Goal: Transaction & Acquisition: Purchase product/service

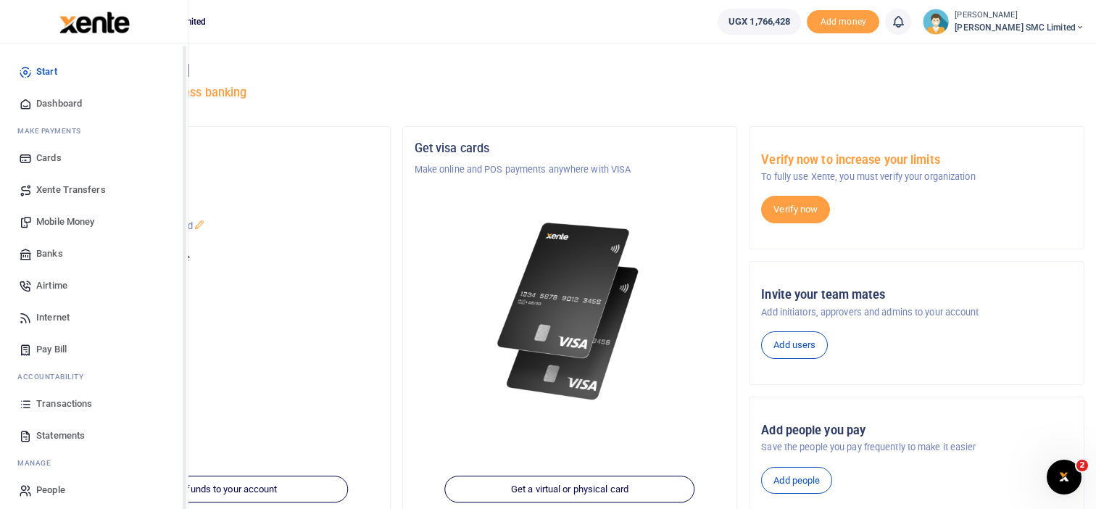
click at [46, 400] on span "Transactions" at bounding box center [64, 404] width 56 height 14
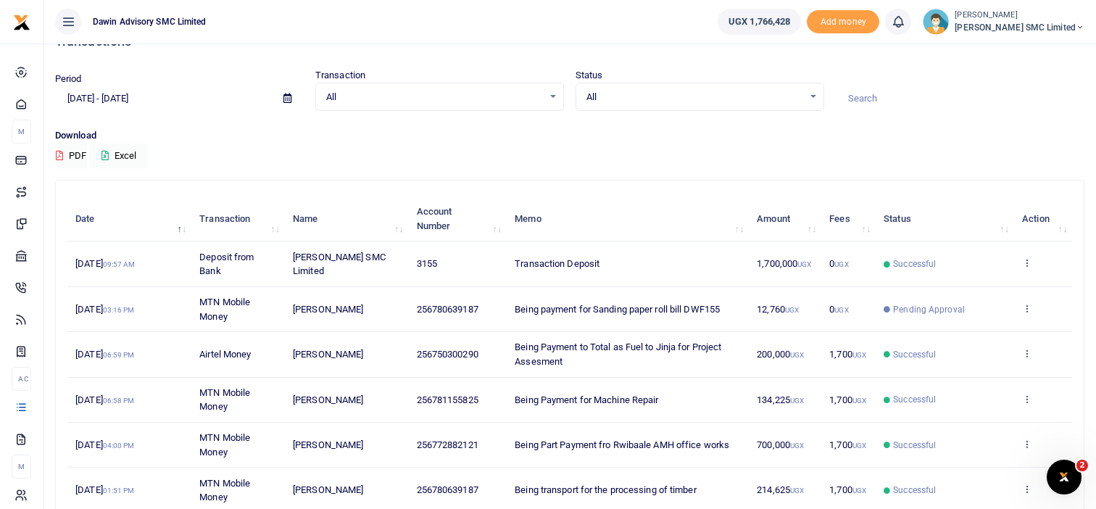
click at [629, 315] on td "Being payment for Sanding paper roll bill DWF155" at bounding box center [628, 309] width 242 height 45
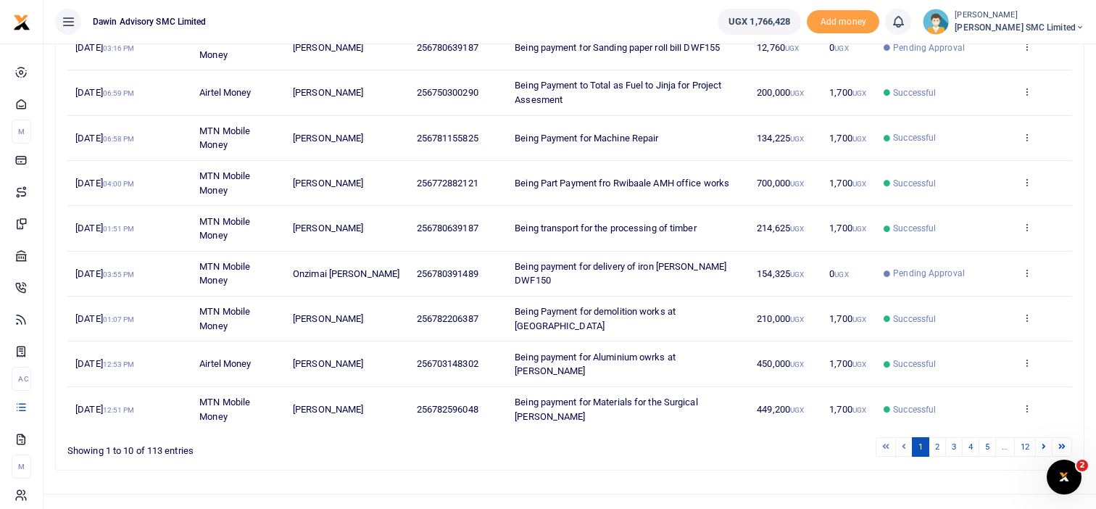
scroll to position [297, 0]
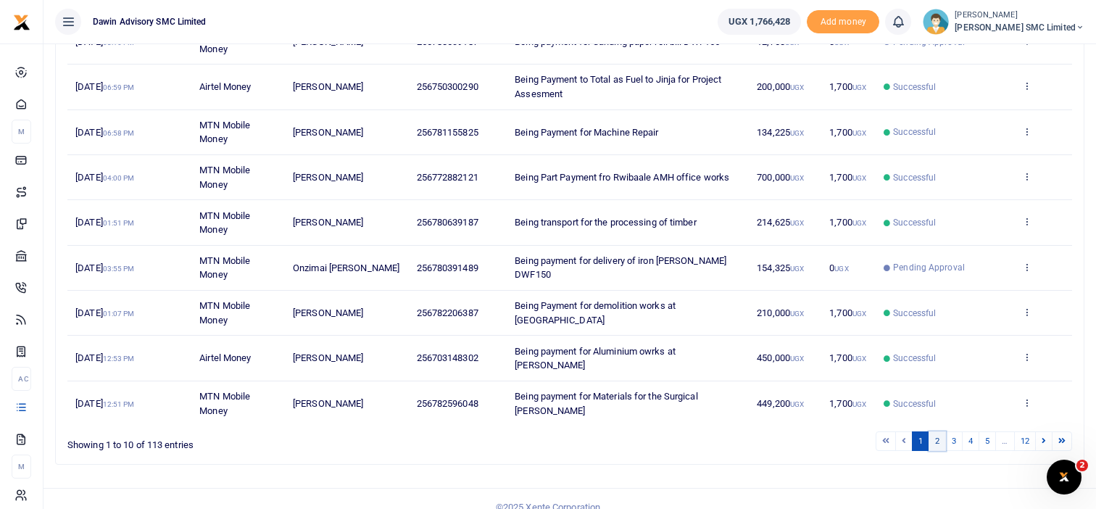
click at [940, 431] on link "2" at bounding box center [937, 441] width 17 height 20
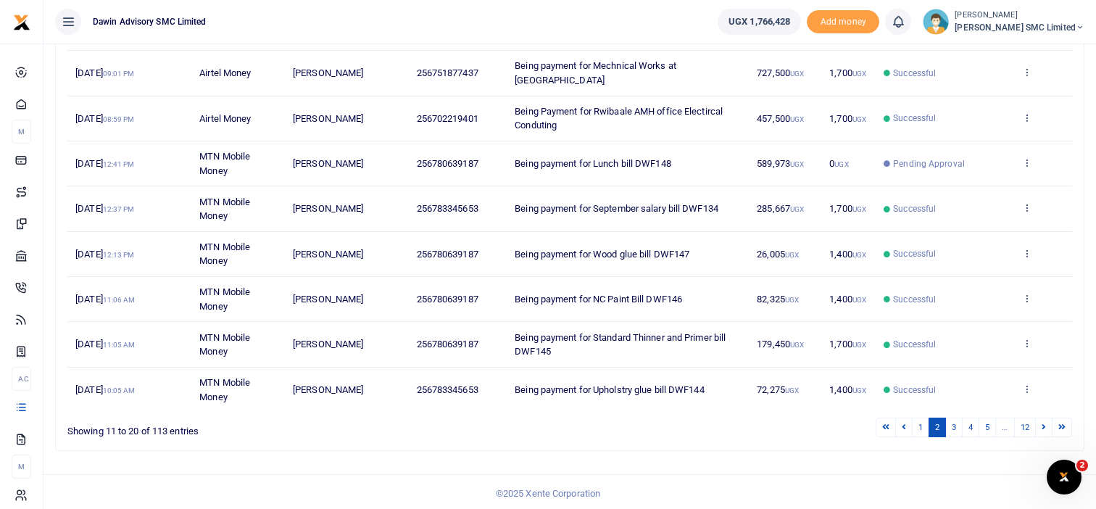
scroll to position [311, 0]
click at [958, 421] on link "3" at bounding box center [953, 427] width 17 height 20
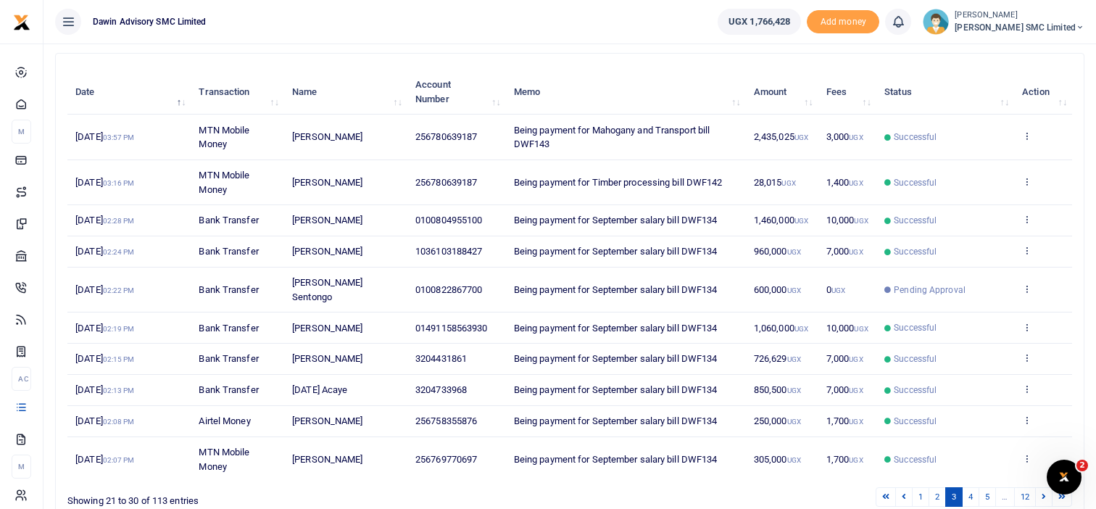
scroll to position [154, 0]
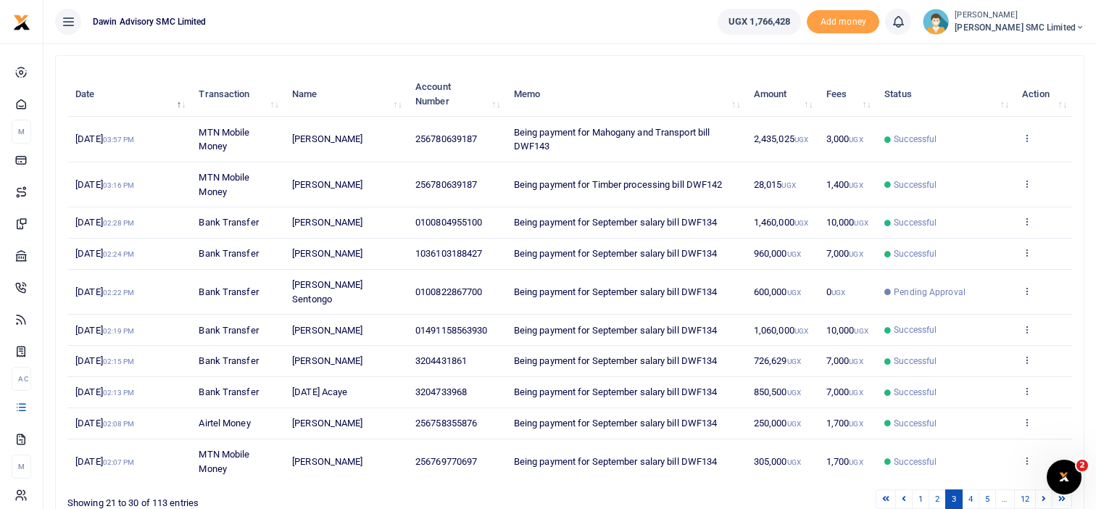
click at [1022, 137] on icon at bounding box center [1026, 138] width 9 height 10
click at [964, 155] on link "View details" at bounding box center [974, 162] width 115 height 20
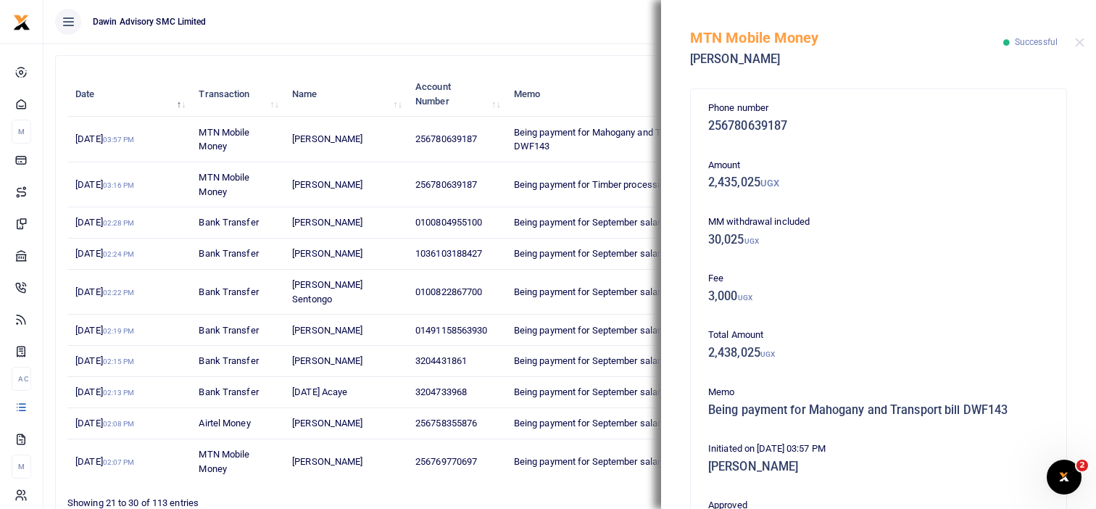
click at [940, 326] on div "Phone number 256780639187 Amount 2,435,025 UGX MM withdrawal included 30,025 UG…" at bounding box center [879, 446] width 352 height 691
click at [948, 362] on div "Total Amount 2,438,025 UGX" at bounding box center [879, 347] width 352 height 39
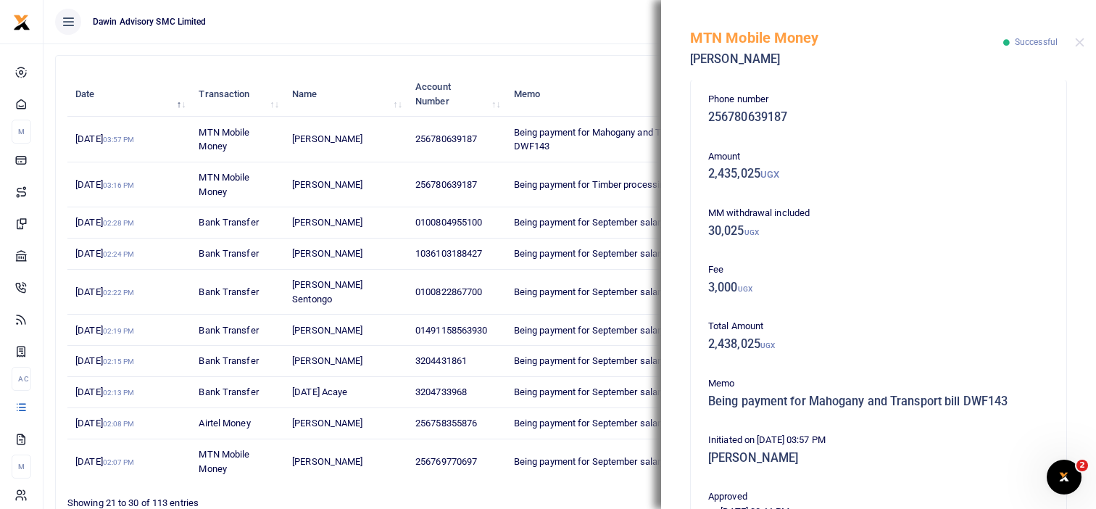
scroll to position [0, 0]
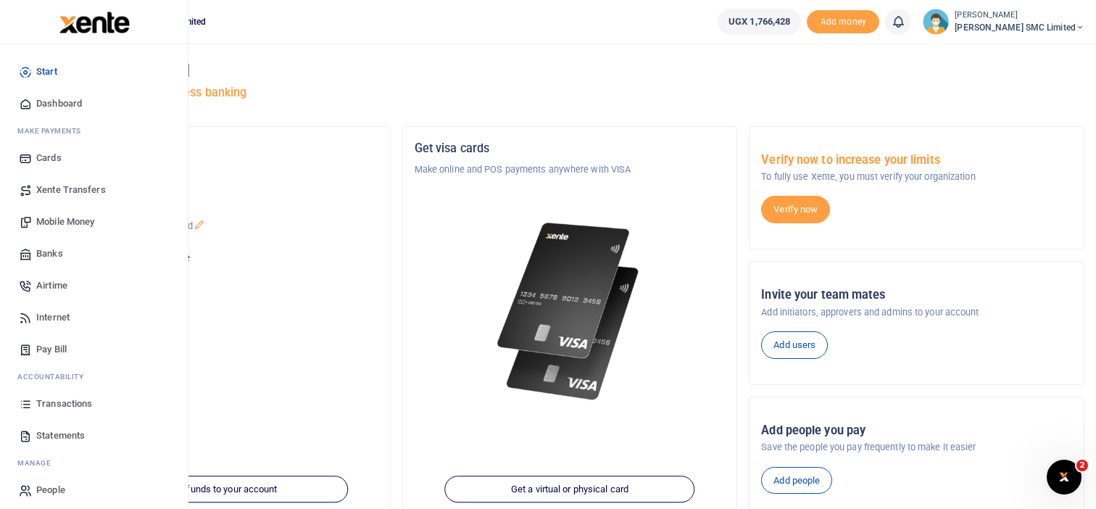
click at [36, 399] on span "Transactions" at bounding box center [64, 404] width 56 height 14
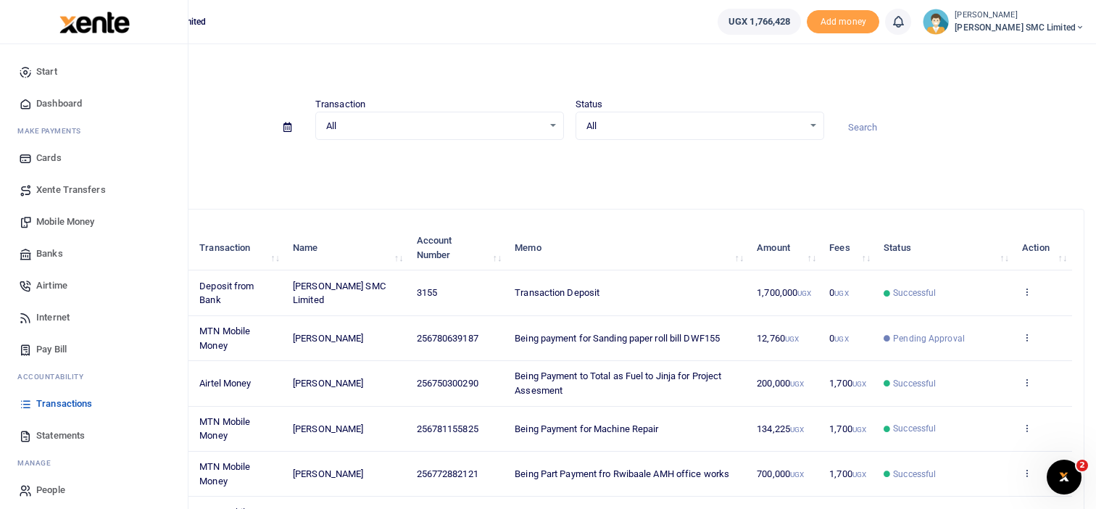
click at [59, 212] on link "Mobile Money" at bounding box center [94, 222] width 165 height 32
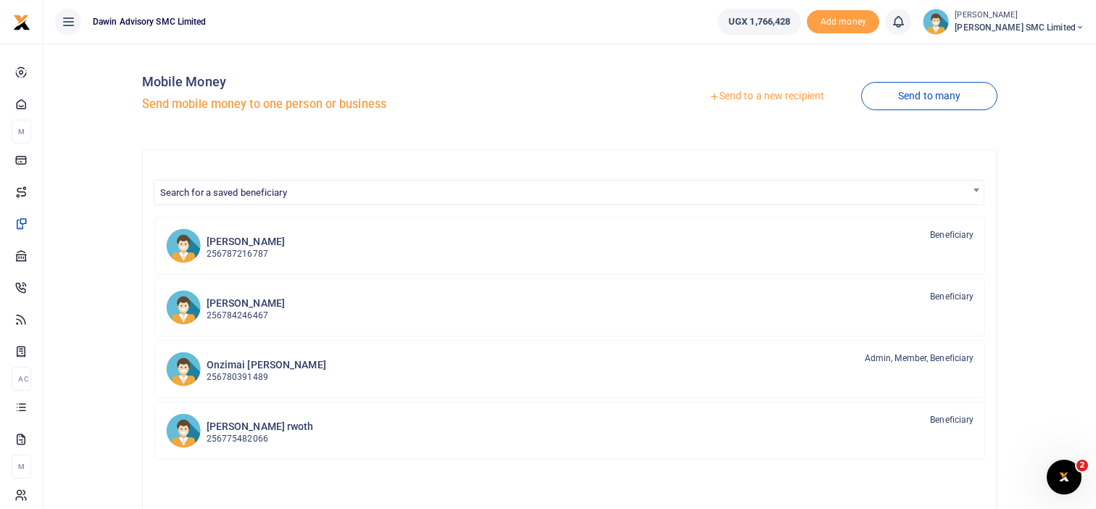
click at [732, 100] on link "Send to a new recipient" at bounding box center [766, 96] width 189 height 26
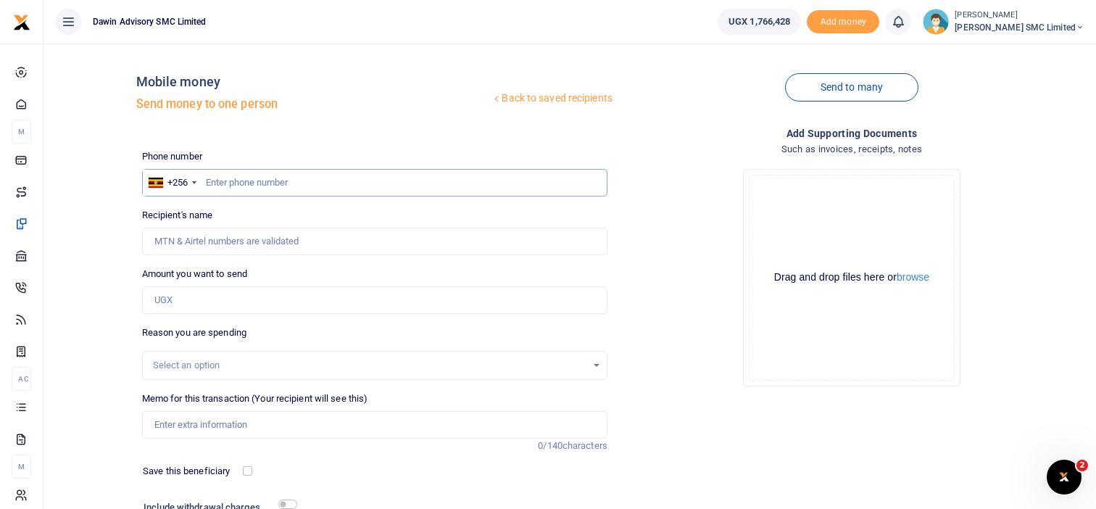
click at [241, 188] on input "text" at bounding box center [374, 183] width 465 height 28
type input "783252871"
type input "[PERSON_NAME]"
type input "783252871"
click at [210, 310] on input "Amount you want to send" at bounding box center [374, 300] width 465 height 28
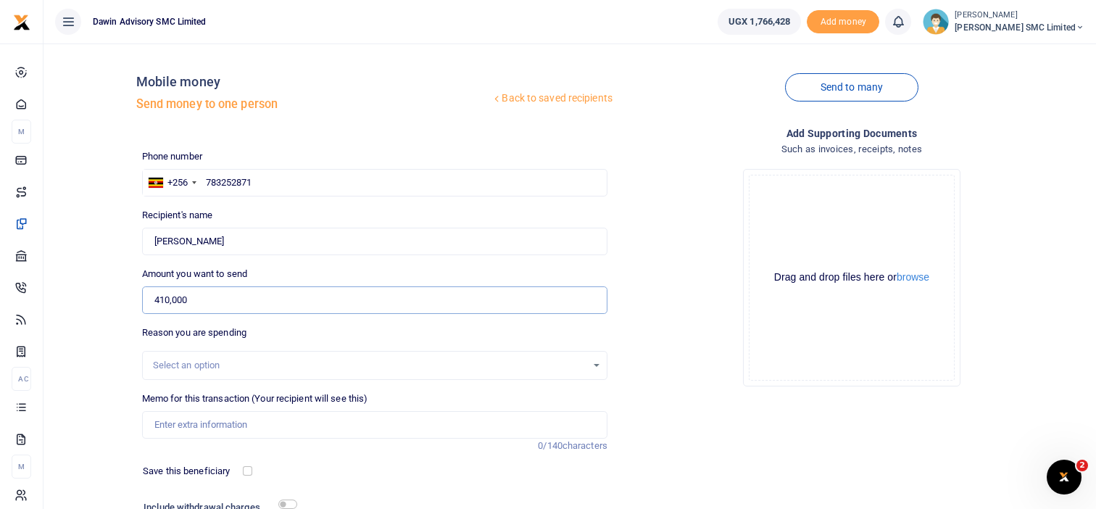
type input "410,000"
click at [703, 333] on div "Drop your files here Drag and drop files here or browse Powered by Uppy" at bounding box center [851, 277] width 465 height 241
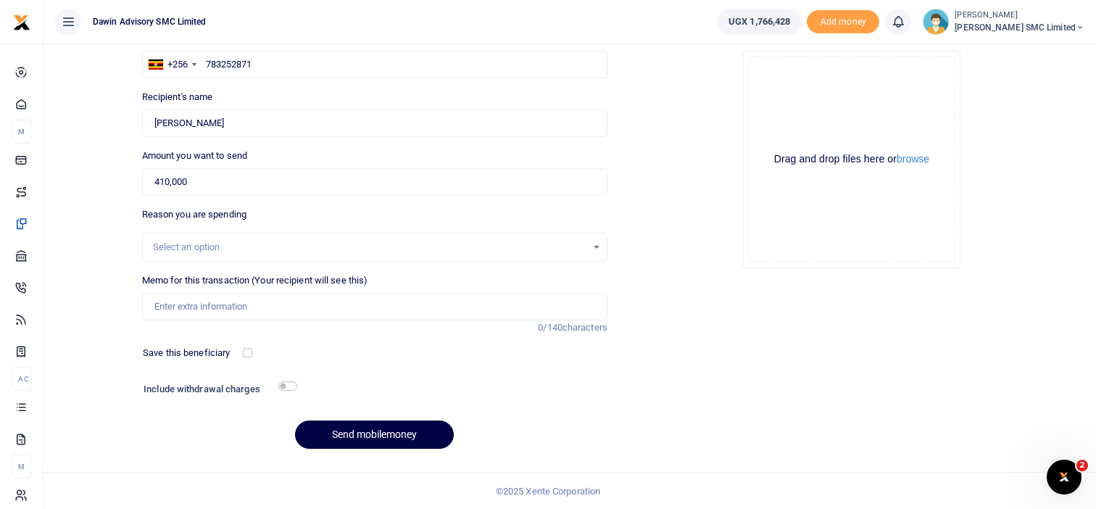
scroll to position [119, 0]
click at [210, 320] on div "Memo for this transaction (Your recipient will see this) Reason is required. 0/…" at bounding box center [374, 304] width 477 height 62
click at [197, 303] on input "Memo for this transaction (Your recipient will see this)" at bounding box center [374, 306] width 465 height 28
type input "Being payment for Crane Hire for AMH Bill DWF166"
click at [286, 383] on input "checkbox" at bounding box center [287, 385] width 19 height 9
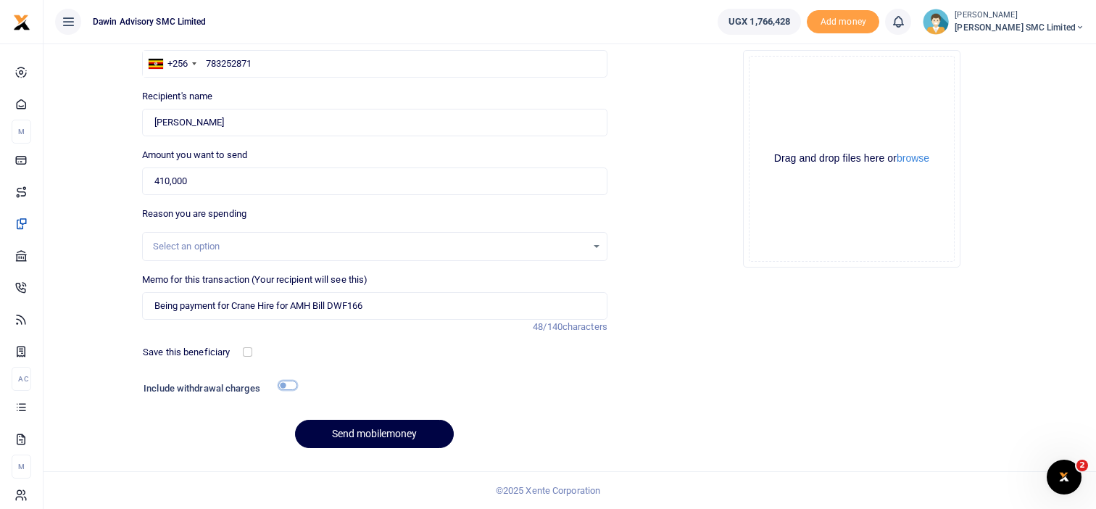
checkbox input "true"
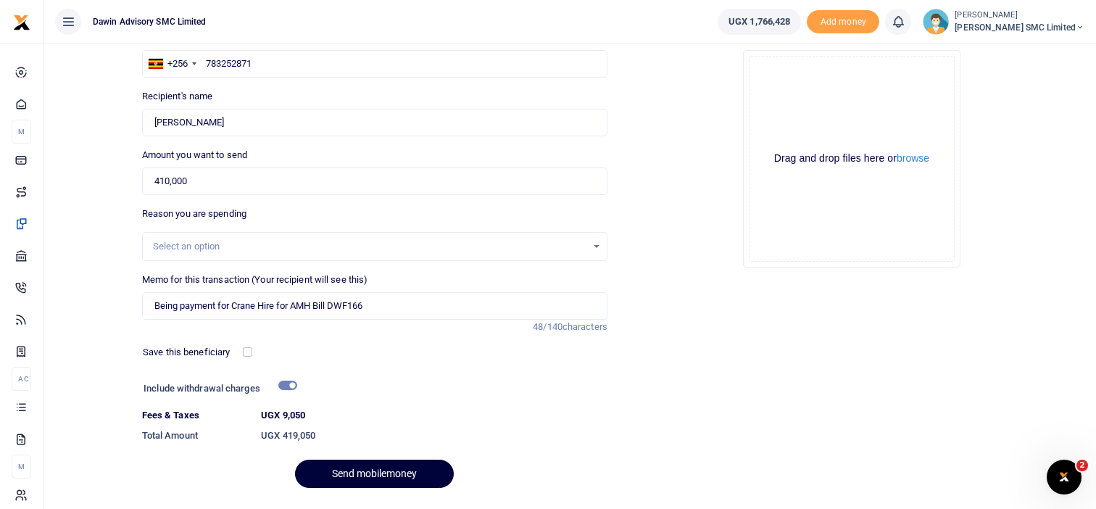
click at [363, 463] on button "Send mobilemoney" at bounding box center [374, 474] width 159 height 28
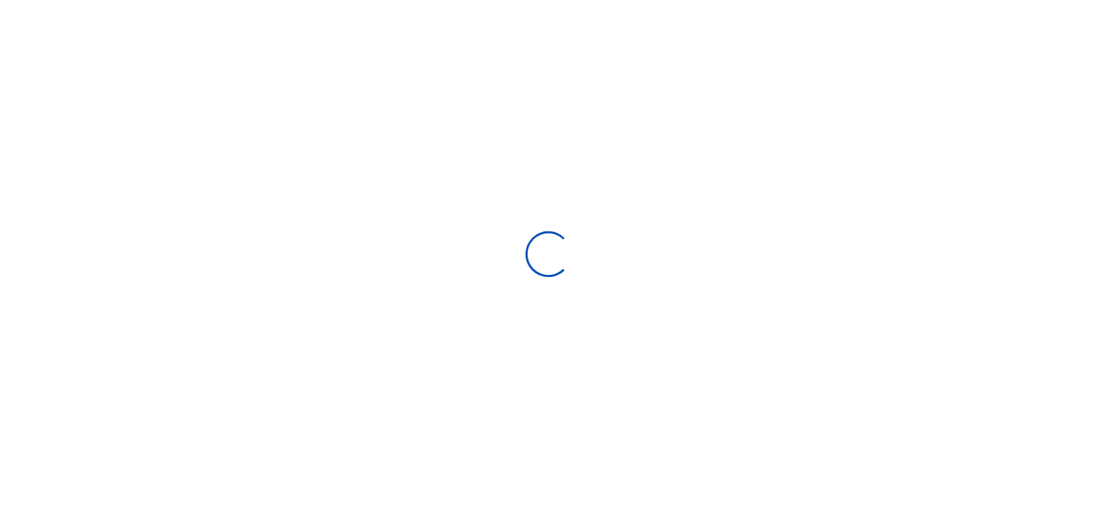
scroll to position [119, 0]
select select
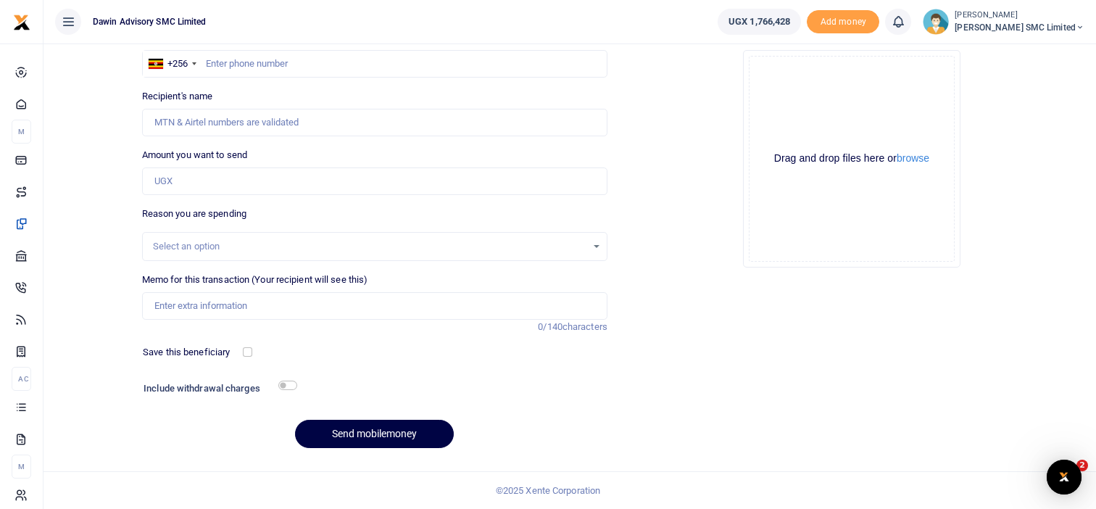
scroll to position [0, 0]
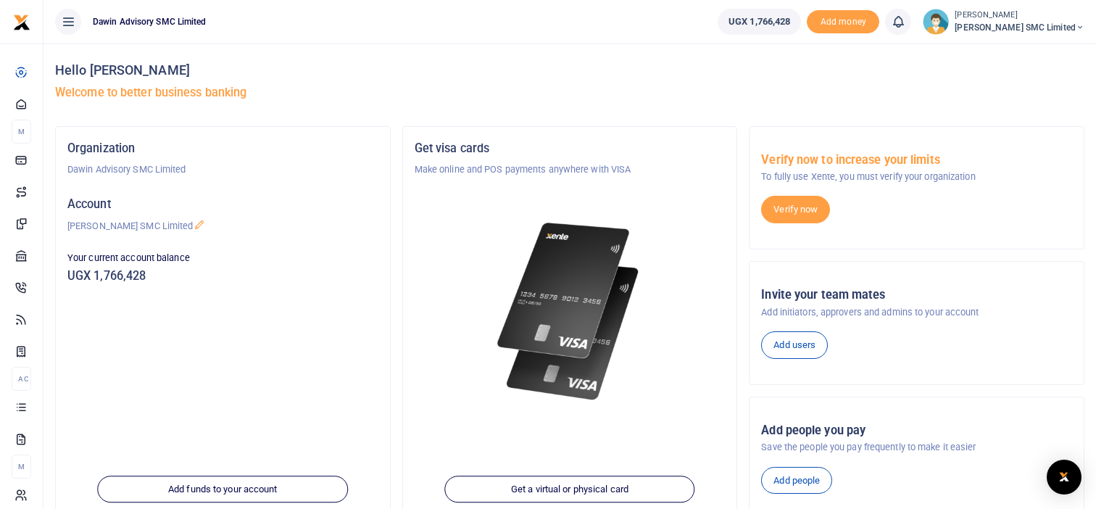
click at [266, 362] on div "Organization Dawin Advisory SMC Limited Account Dawin Finishes SMC Limited Your…" at bounding box center [223, 325] width 334 height 397
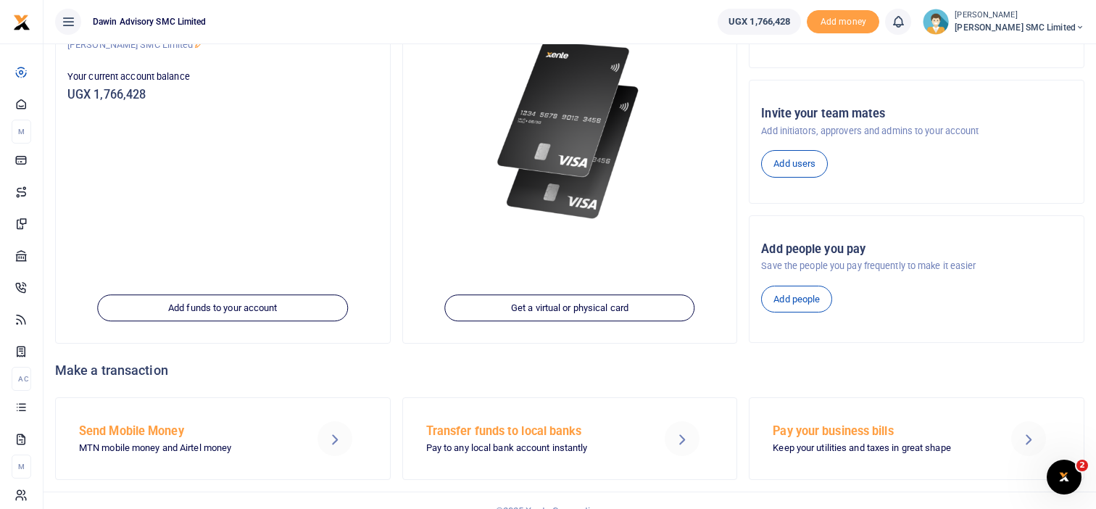
scroll to position [200, 0]
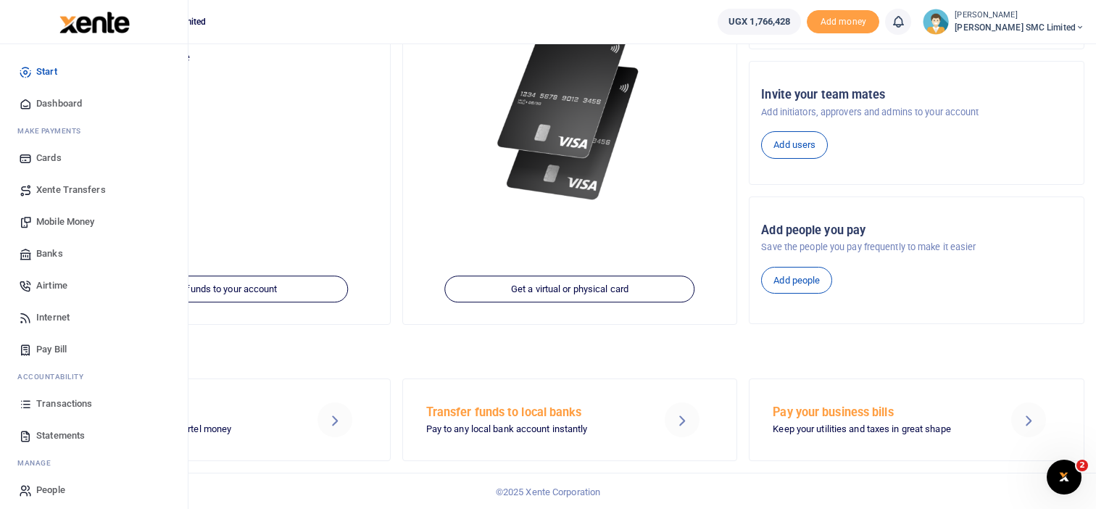
click at [54, 403] on span "Transactions" at bounding box center [64, 404] width 56 height 14
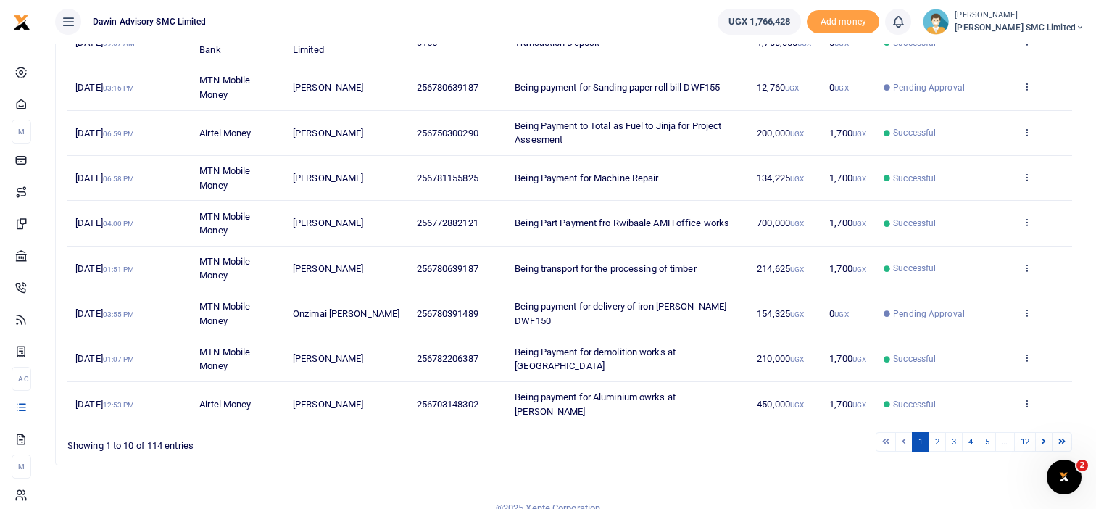
scroll to position [297, 0]
click at [931, 431] on link "2" at bounding box center [937, 441] width 17 height 20
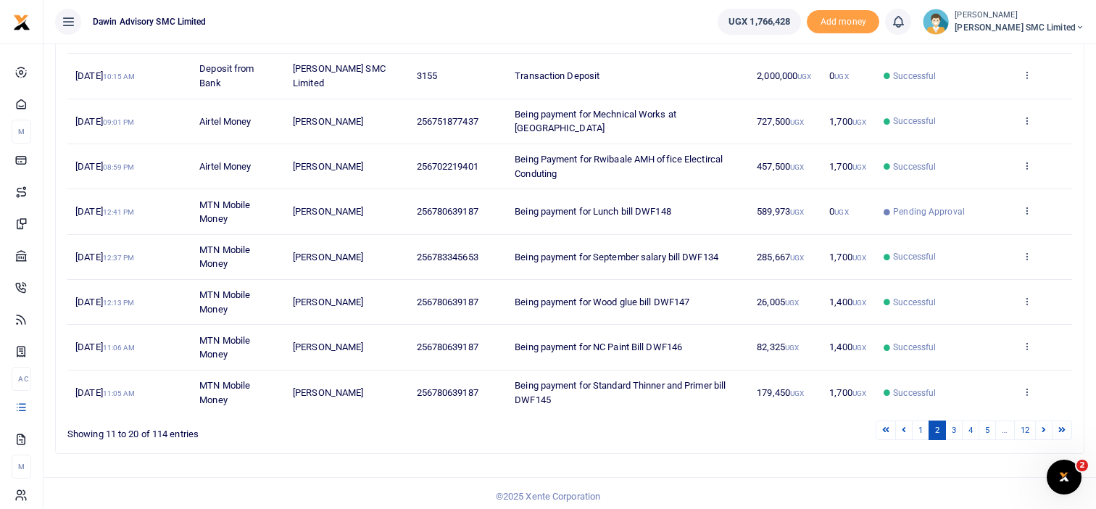
scroll to position [311, 0]
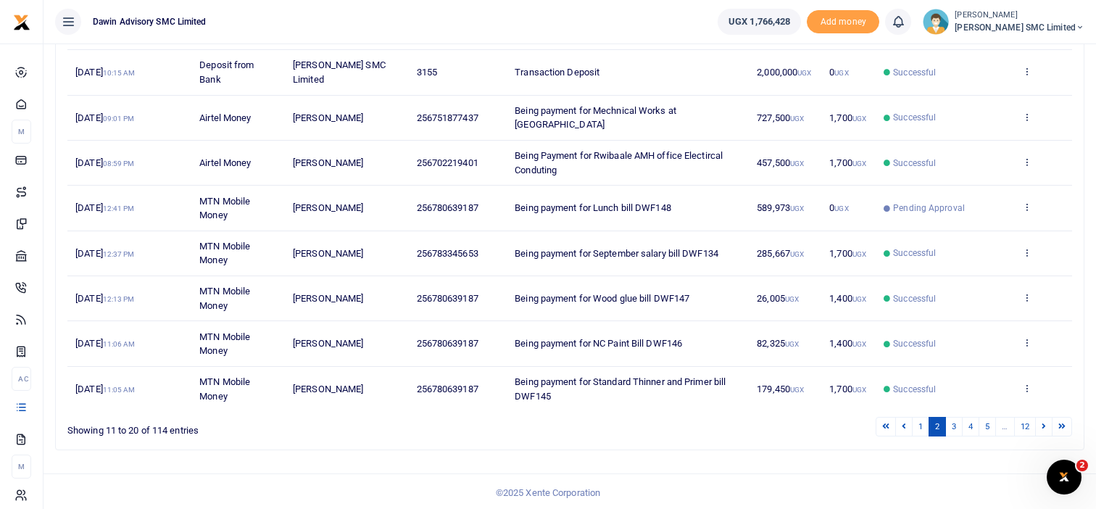
click at [945, 426] on link "2" at bounding box center [937, 427] width 17 height 20
click at [954, 423] on link "3" at bounding box center [953, 427] width 17 height 20
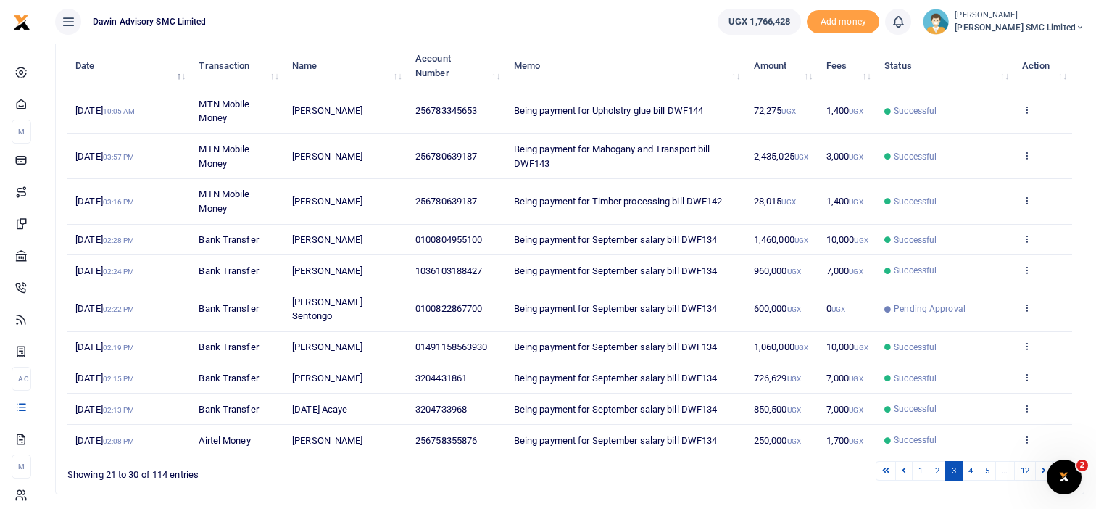
scroll to position [183, 0]
click at [1025, 154] on icon at bounding box center [1026, 154] width 9 height 10
click at [974, 174] on link "View details" at bounding box center [974, 178] width 115 height 20
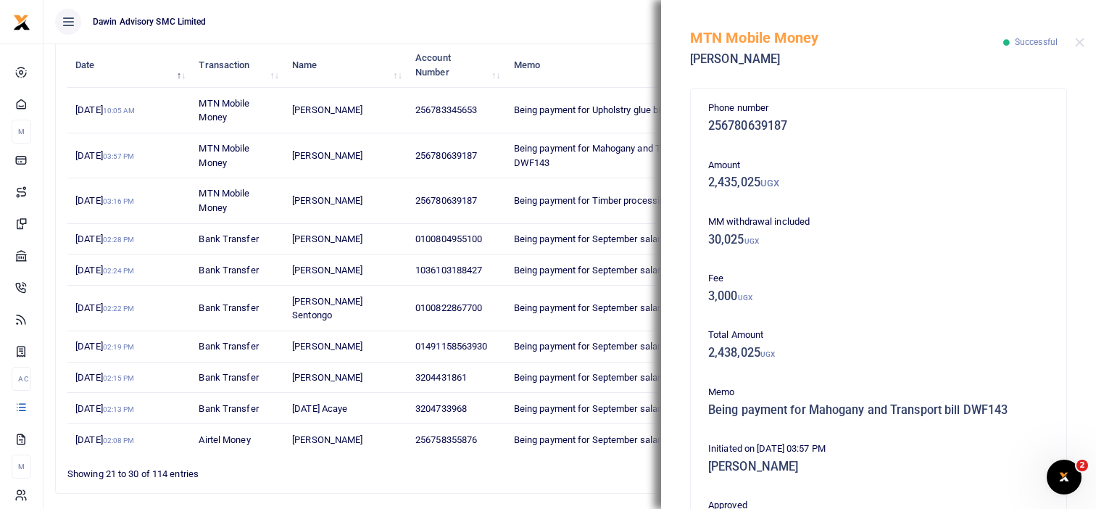
scroll to position [319, 0]
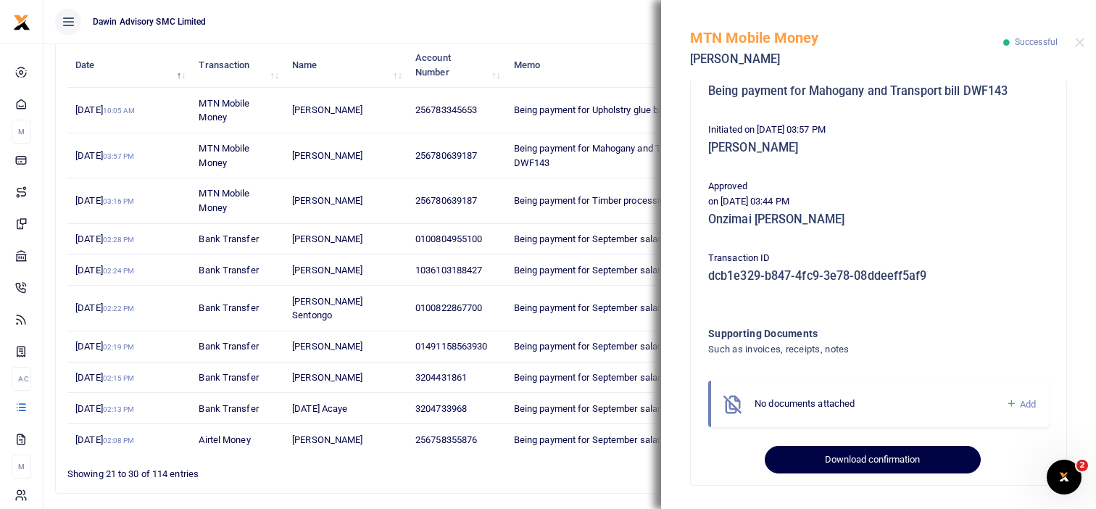
click at [829, 463] on button "Download confirmation" at bounding box center [872, 460] width 215 height 28
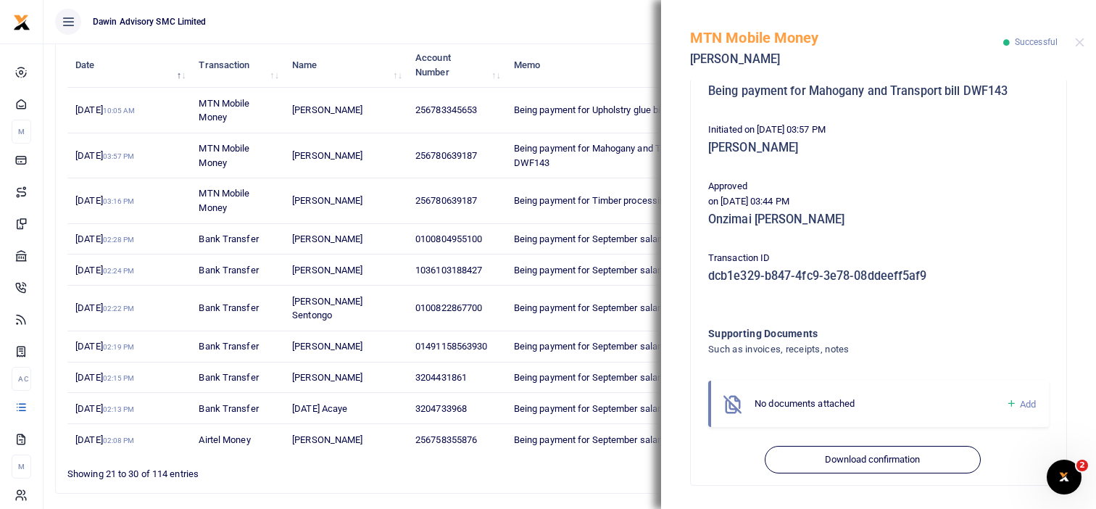
click at [1080, 37] on div "MTN Mobile Money Edmond Palanda Successful" at bounding box center [878, 40] width 435 height 80
click at [1080, 41] on button "Close" at bounding box center [1079, 42] width 9 height 9
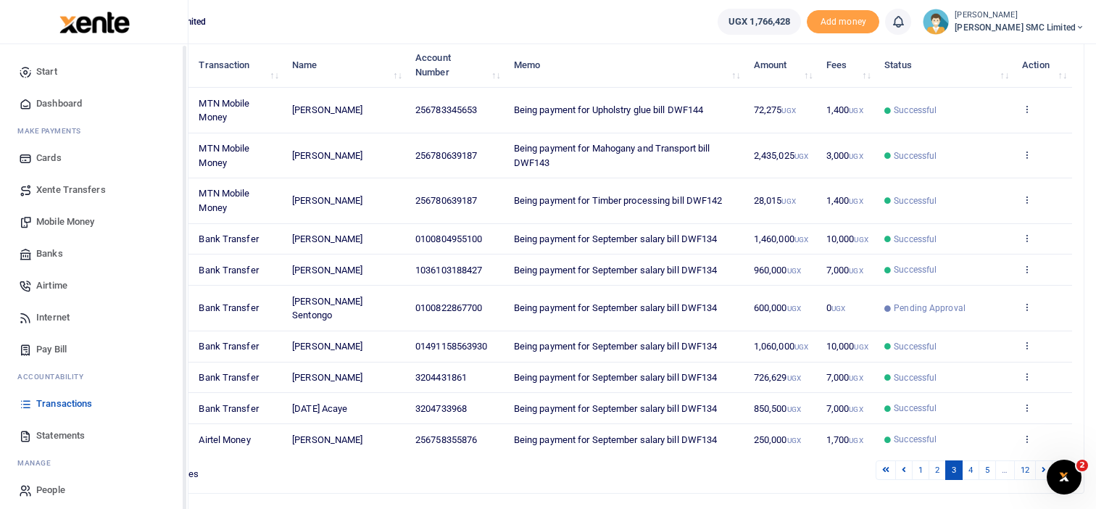
click at [24, 436] on icon at bounding box center [25, 435] width 13 height 13
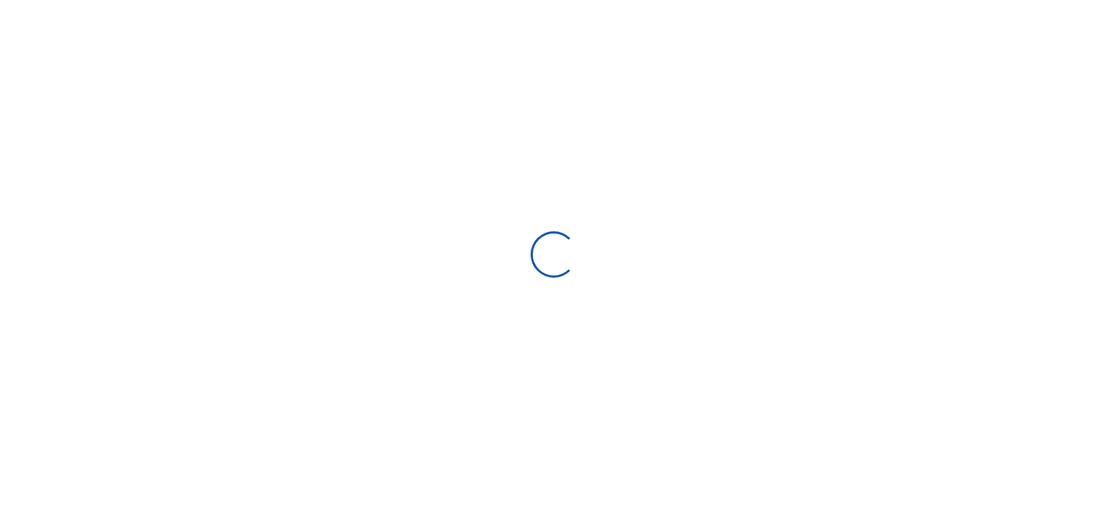
select select "ALL"
type input "[DATE] - [DATE]"
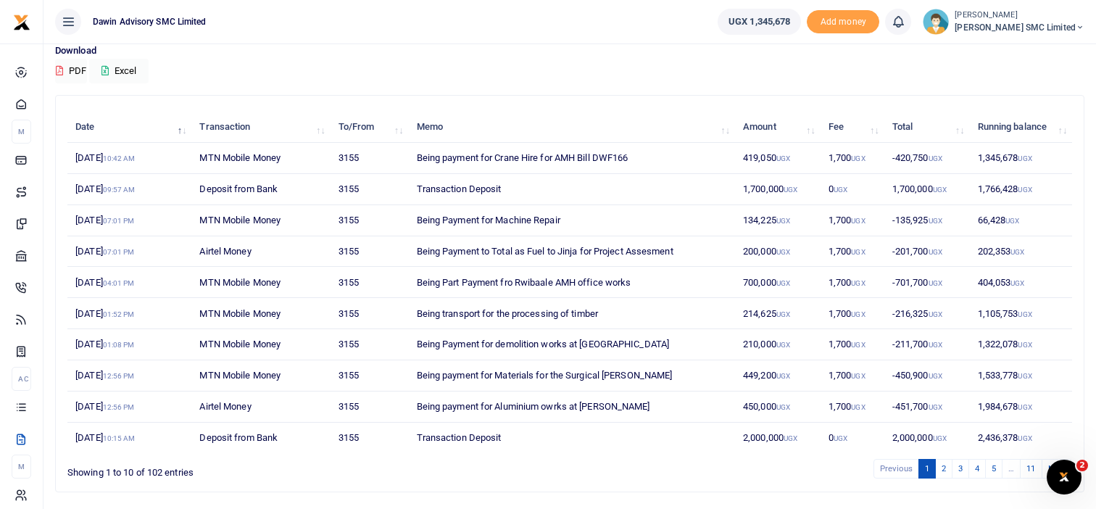
scroll to position [116, 0]
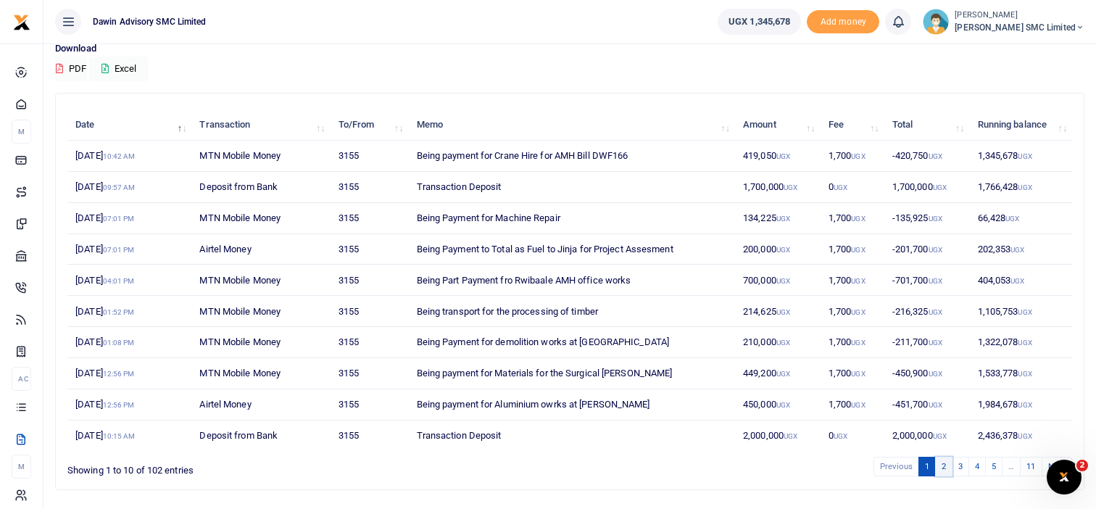
click at [940, 460] on link "2" at bounding box center [943, 467] width 17 height 20
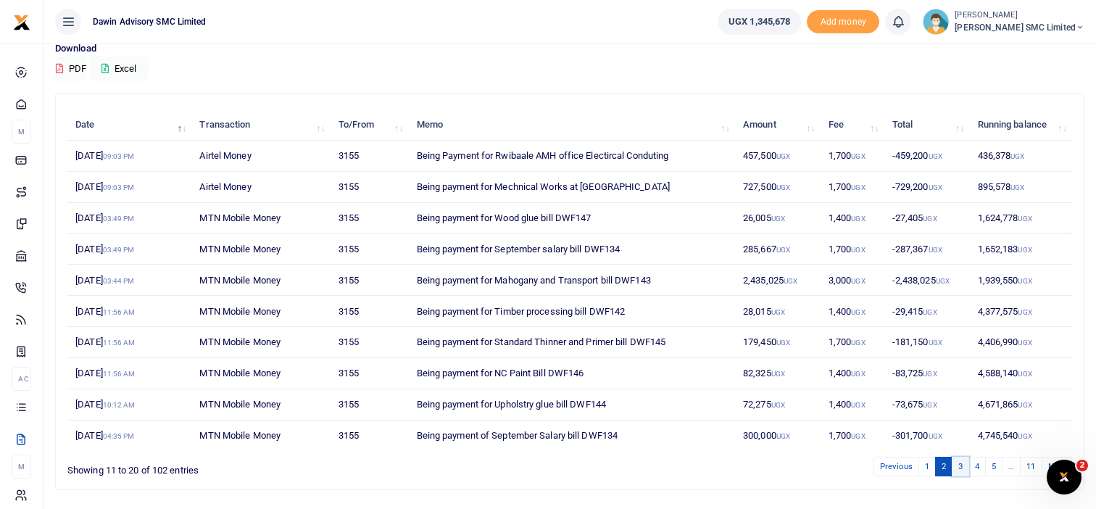
click at [958, 459] on link "3" at bounding box center [960, 467] width 17 height 20
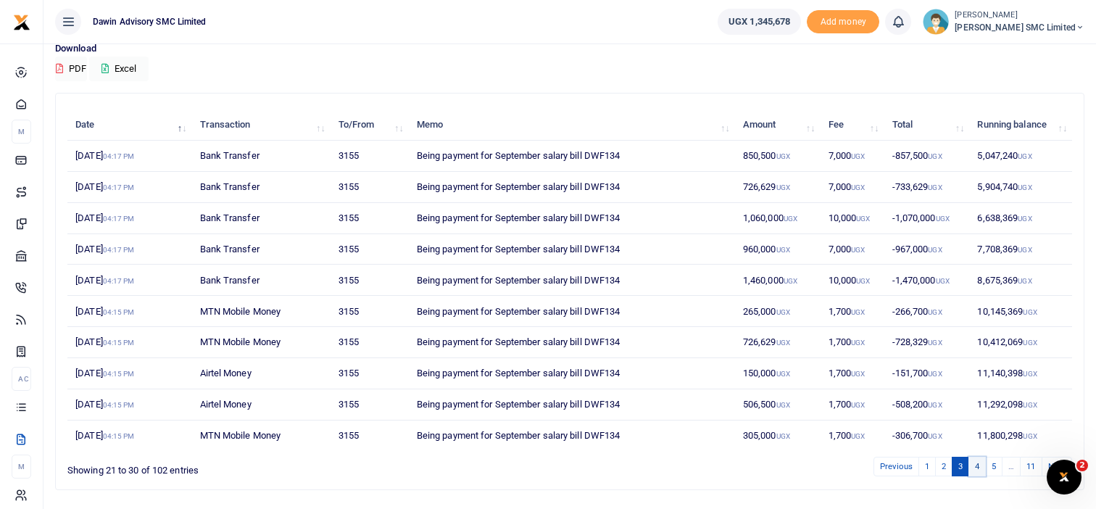
click at [972, 463] on link "4" at bounding box center [977, 467] width 17 height 20
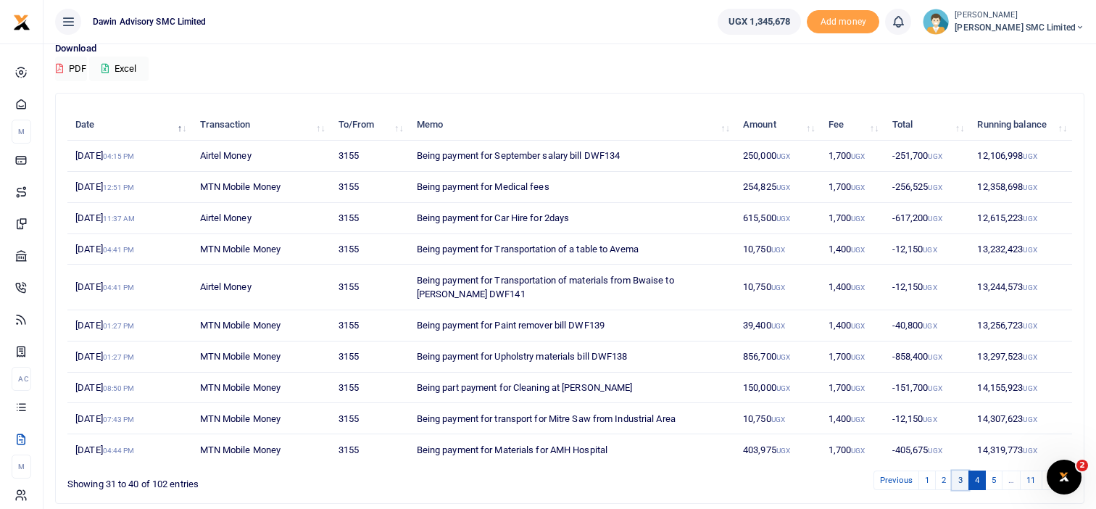
click at [964, 475] on link "3" at bounding box center [960, 481] width 17 height 20
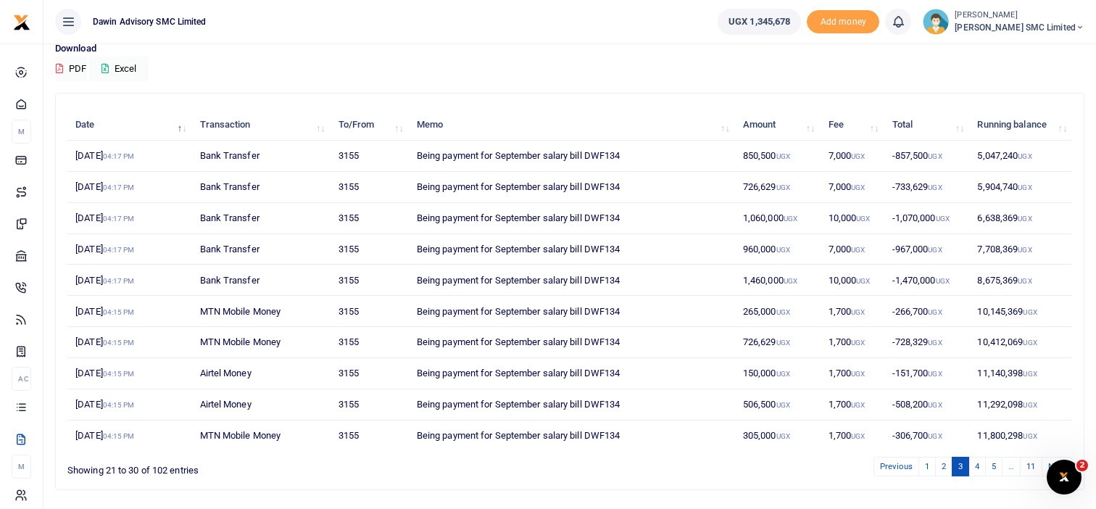
click at [964, 475] on div "Date Transaction To/From Memo Amount Fee Total Running balance 1st Oct 2025 04:…" at bounding box center [570, 292] width 1028 height 396
click at [948, 463] on link "2" at bounding box center [943, 467] width 17 height 20
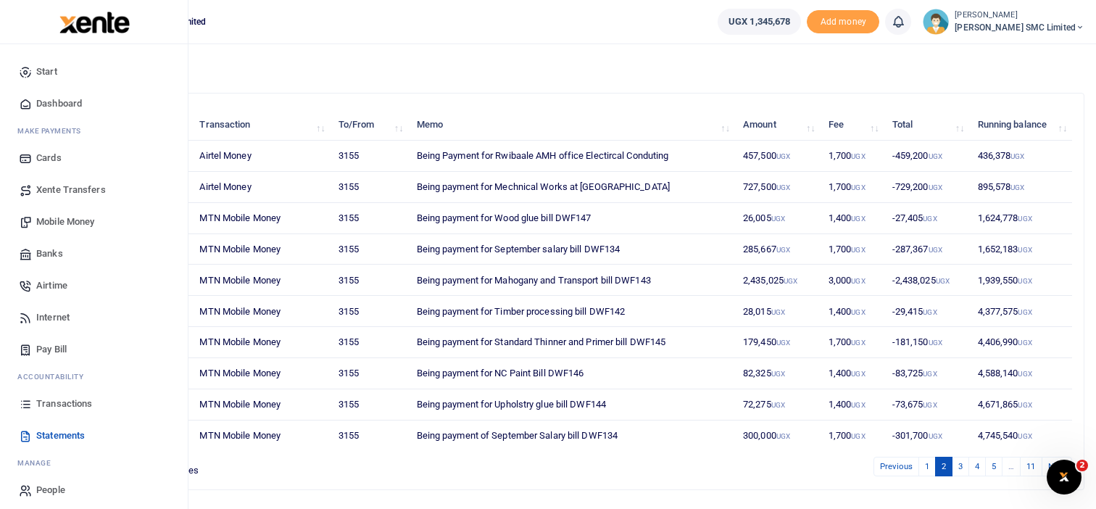
click at [49, 397] on span "Transactions" at bounding box center [64, 404] width 56 height 14
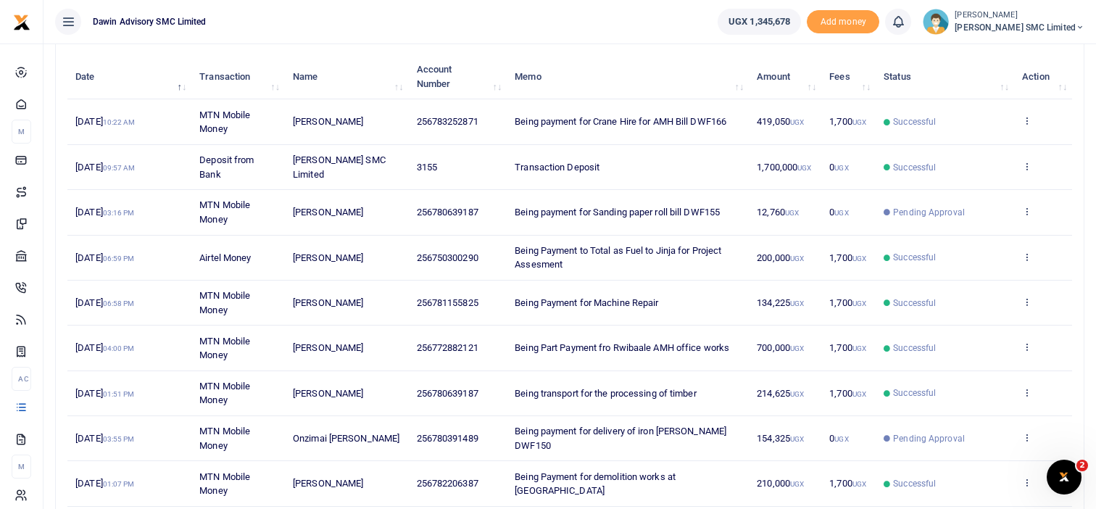
scroll to position [297, 0]
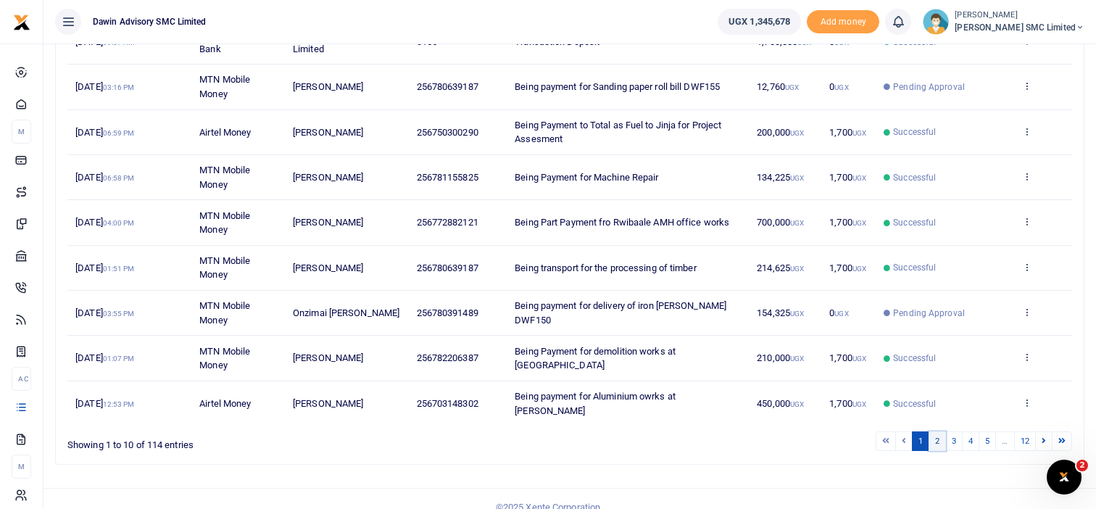
click at [938, 431] on link "2" at bounding box center [937, 441] width 17 height 20
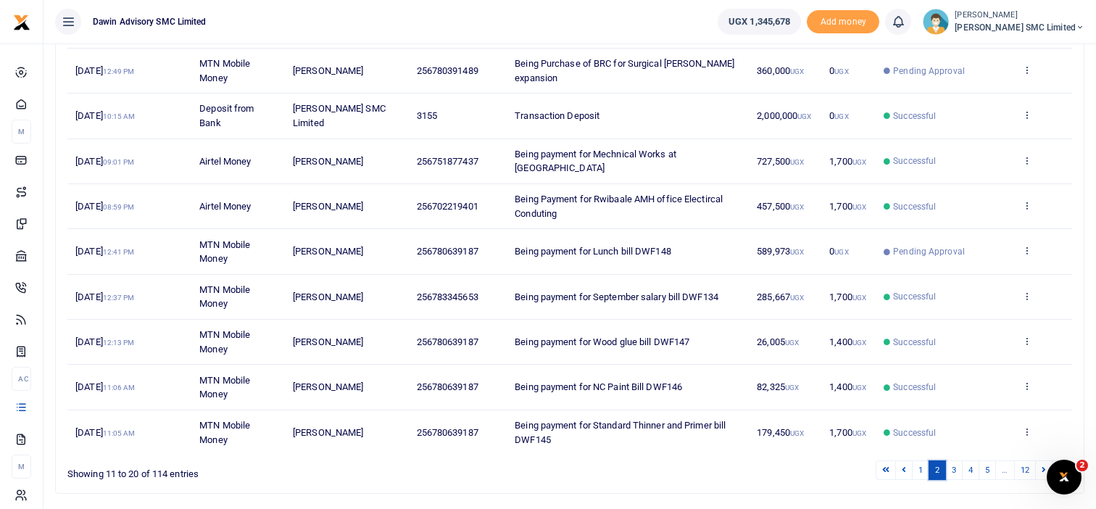
scroll to position [311, 0]
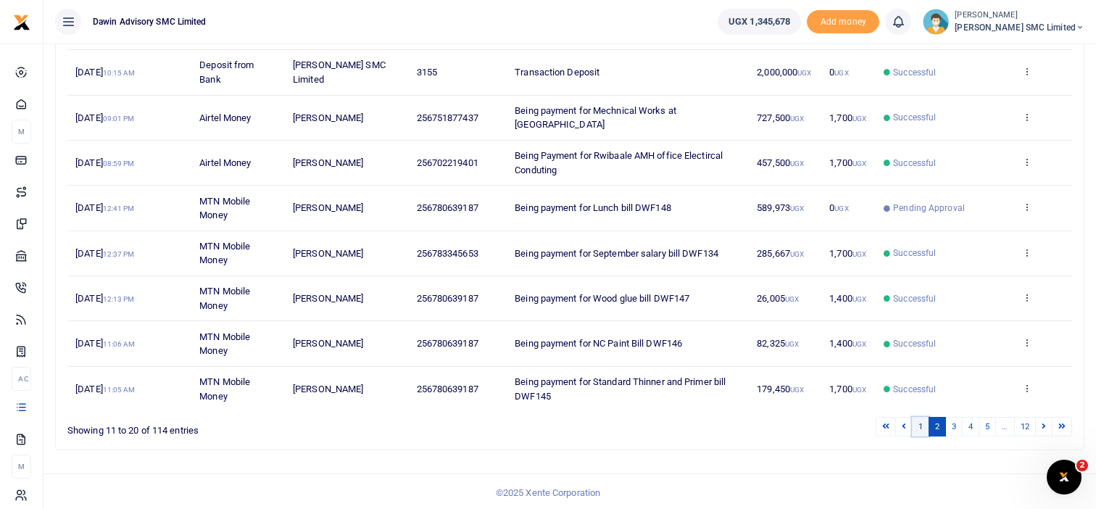
click at [919, 417] on link "1" at bounding box center [920, 427] width 17 height 20
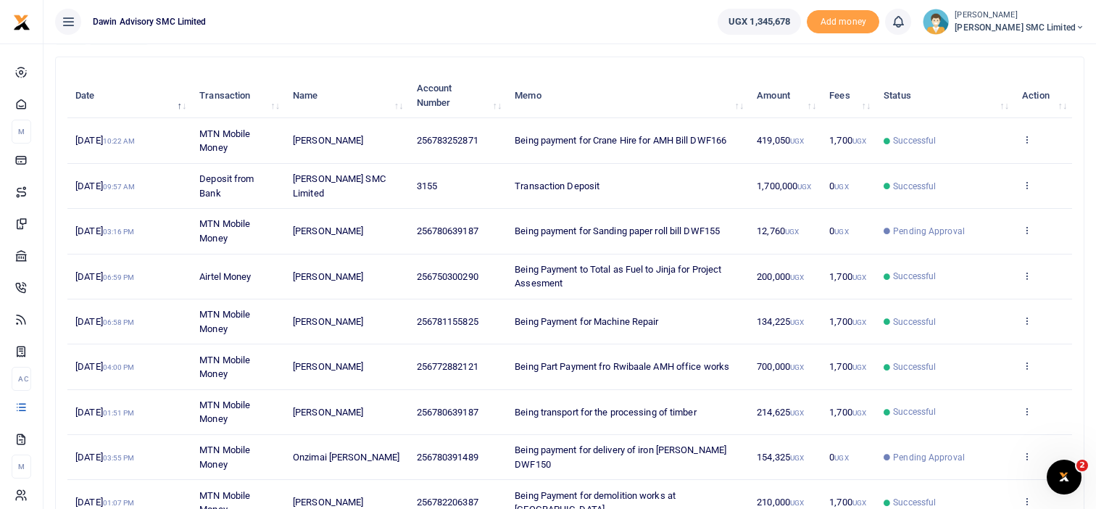
scroll to position [152, 0]
click at [1024, 138] on icon at bounding box center [1026, 140] width 9 height 10
click at [957, 156] on link "View details" at bounding box center [973, 164] width 115 height 20
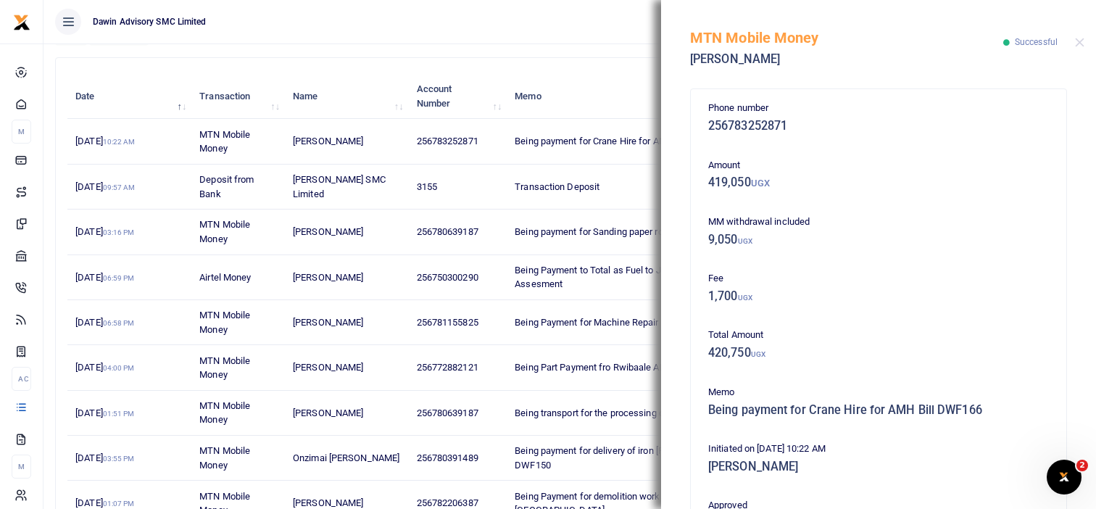
scroll to position [319, 0]
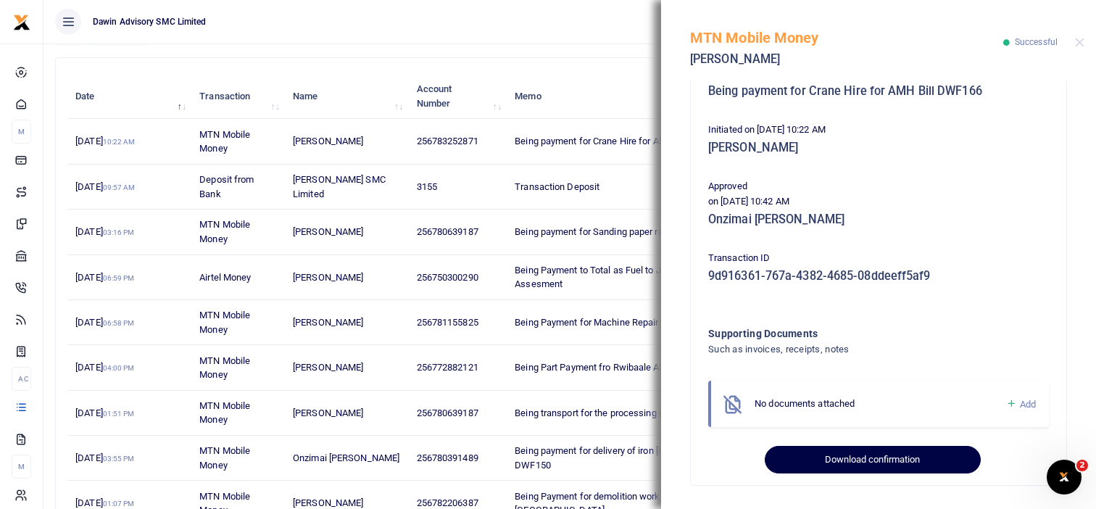
click at [896, 447] on button "Download confirmation" at bounding box center [872, 460] width 215 height 28
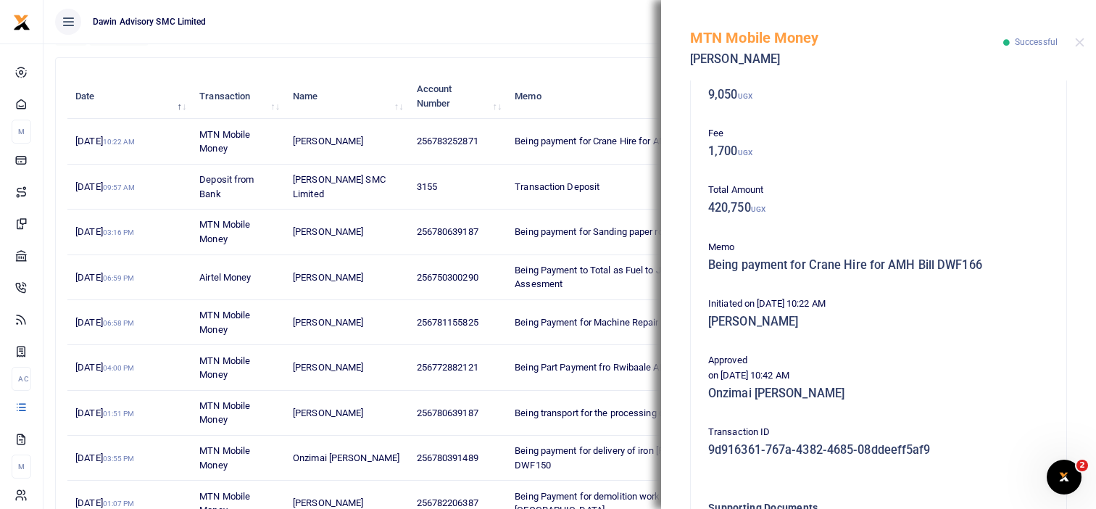
scroll to position [116, 0]
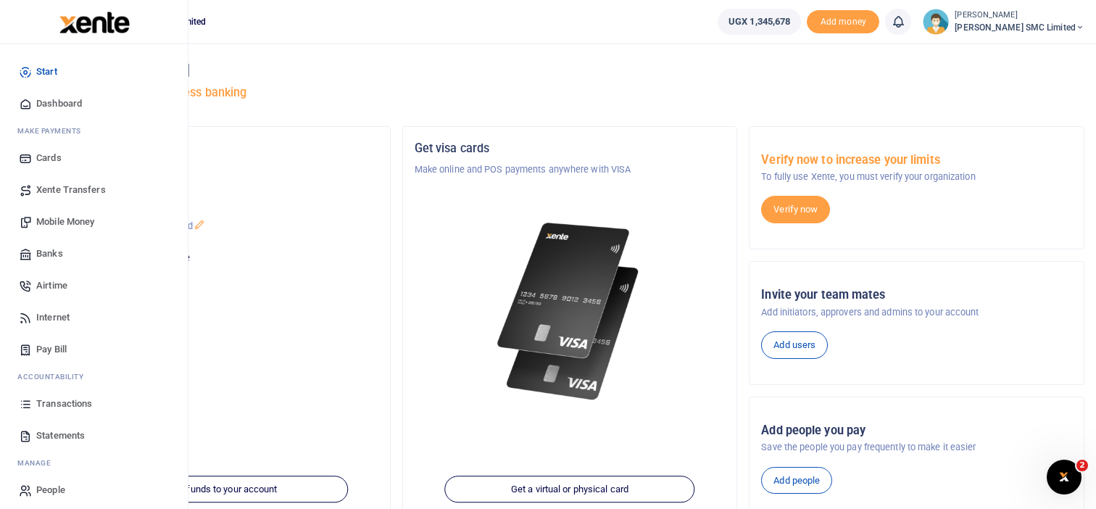
click at [63, 399] on span "Transactions" at bounding box center [64, 404] width 56 height 14
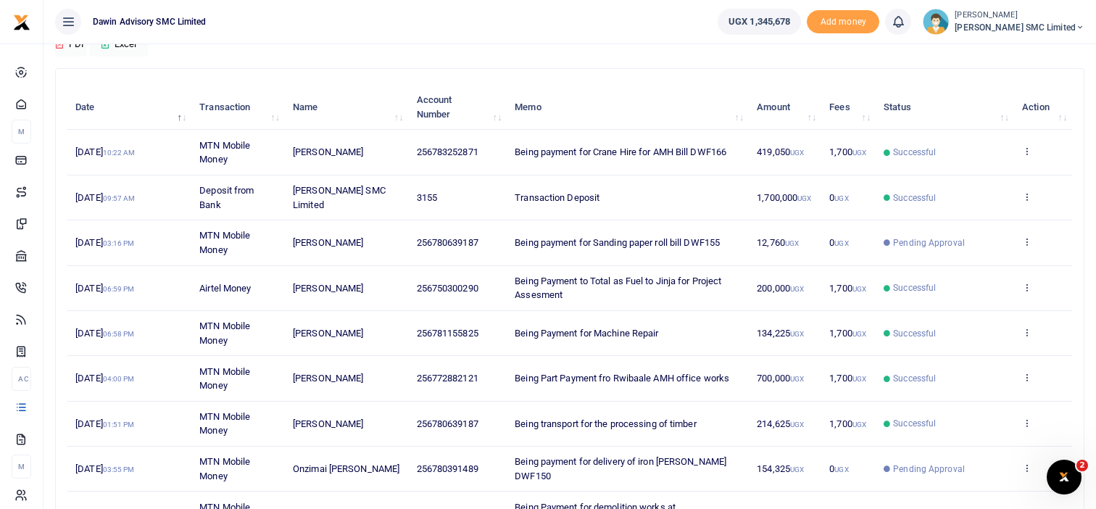
scroll to position [174, 0]
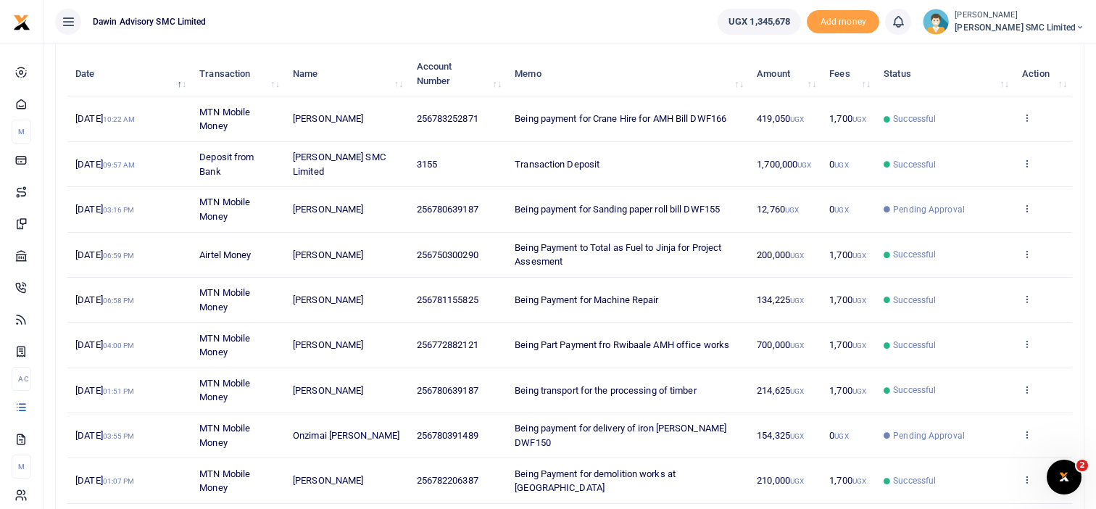
click at [1024, 162] on icon at bounding box center [1026, 163] width 9 height 10
click at [960, 187] on link "View details" at bounding box center [973, 187] width 115 height 20
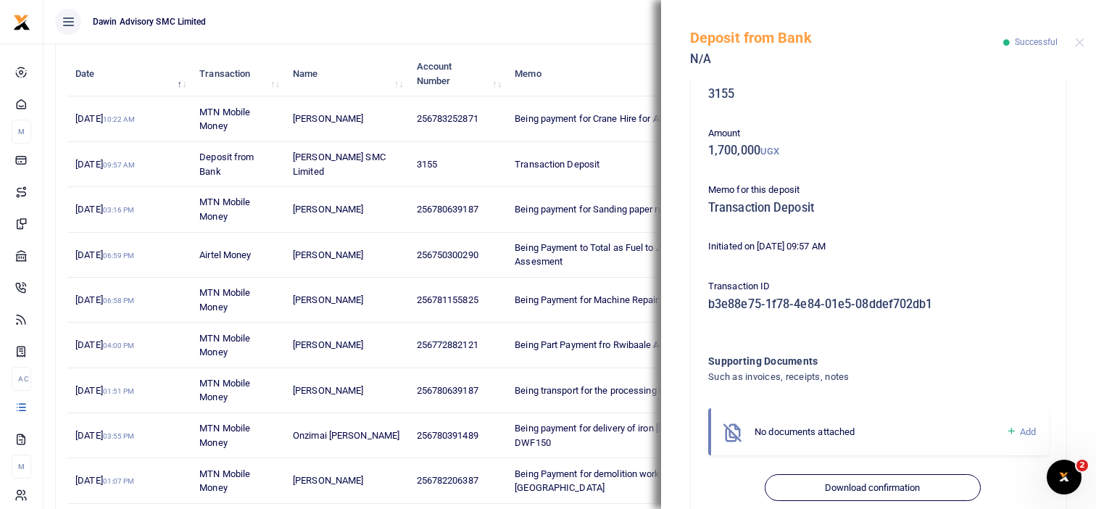
scroll to position [59, 0]
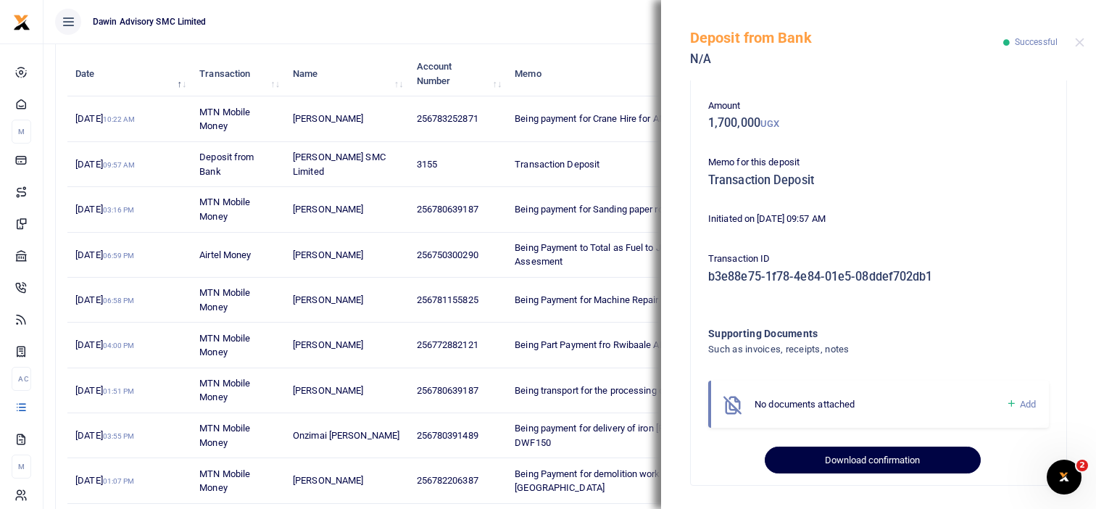
click at [853, 455] on button "Download confirmation" at bounding box center [872, 461] width 215 height 28
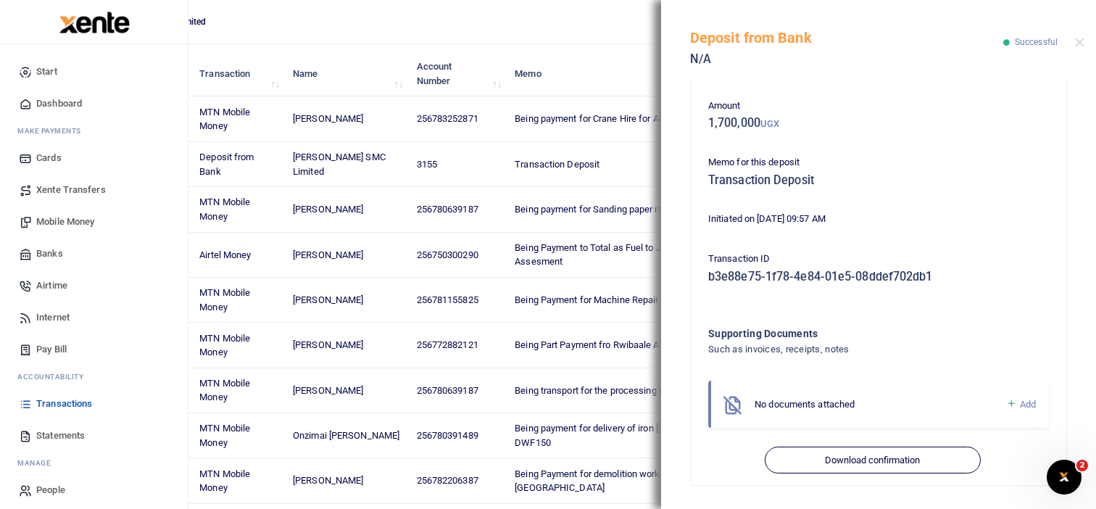
click at [38, 214] on link "Mobile Money" at bounding box center [94, 222] width 165 height 32
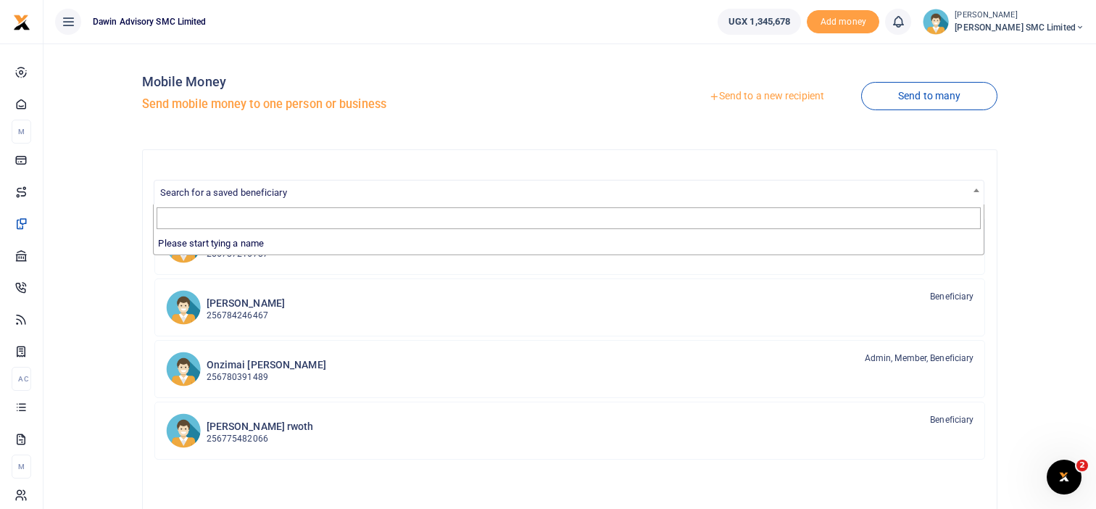
click at [270, 196] on span "Search for a saved beneficiary" at bounding box center [223, 192] width 127 height 11
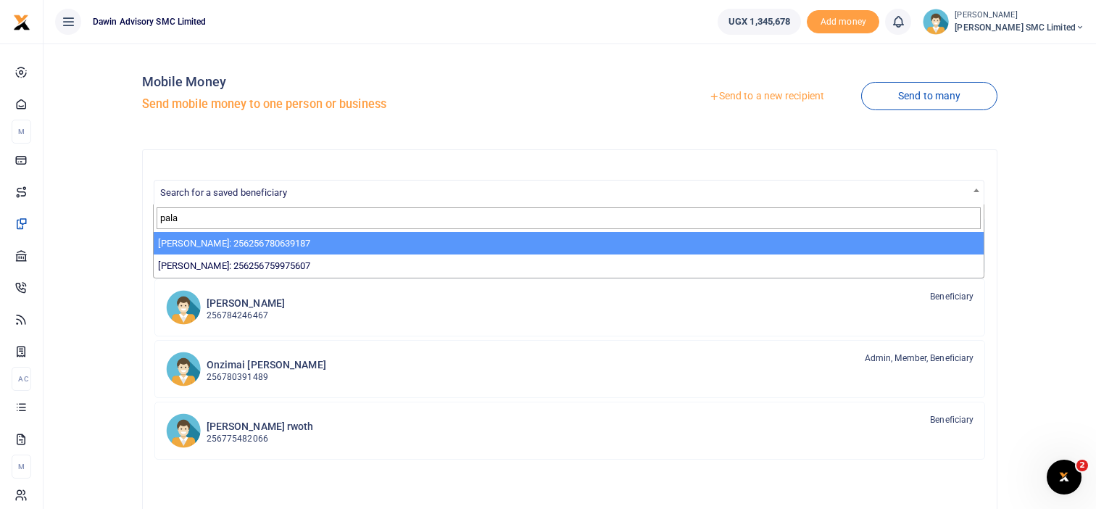
type input "pala"
select select "3598"
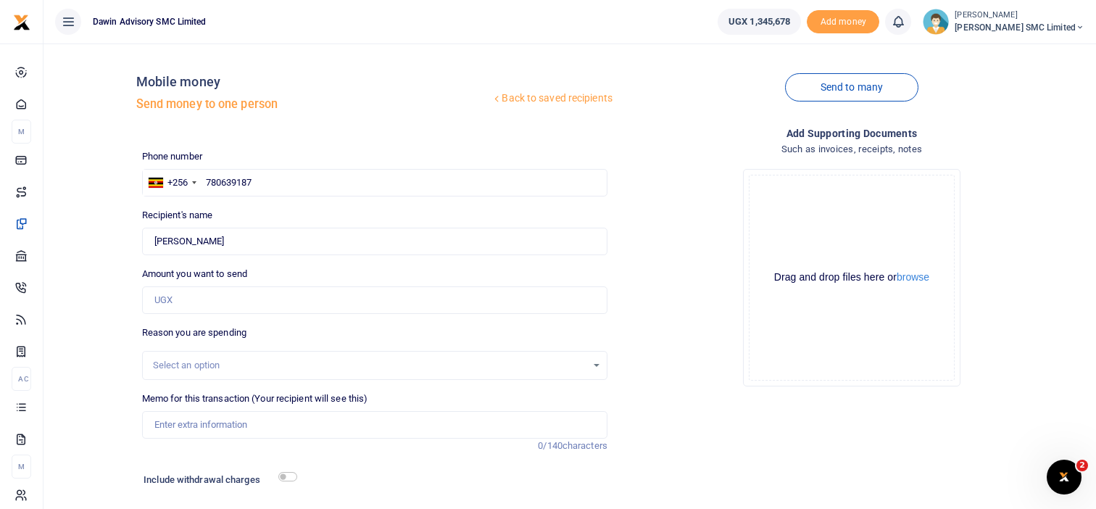
click at [194, 297] on div at bounding box center [548, 254] width 1096 height 509
click at [173, 298] on input "Amount you want to send" at bounding box center [374, 300] width 465 height 28
type input "80,000"
click at [198, 426] on input "Memo for this transaction (Your recipient will see this)" at bounding box center [374, 425] width 465 height 28
type input "Being payment for production materials"
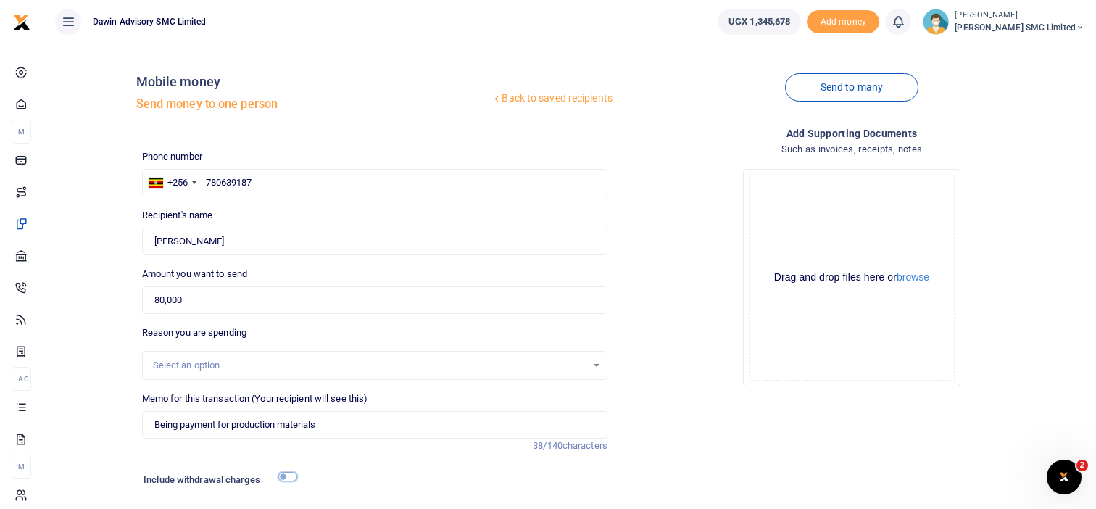
click at [289, 477] on input "checkbox" at bounding box center [287, 476] width 19 height 9
checkbox input "true"
click at [651, 378] on div "Drop your files here Drag and drop files here or browse Powered by Uppy" at bounding box center [851, 277] width 465 height 241
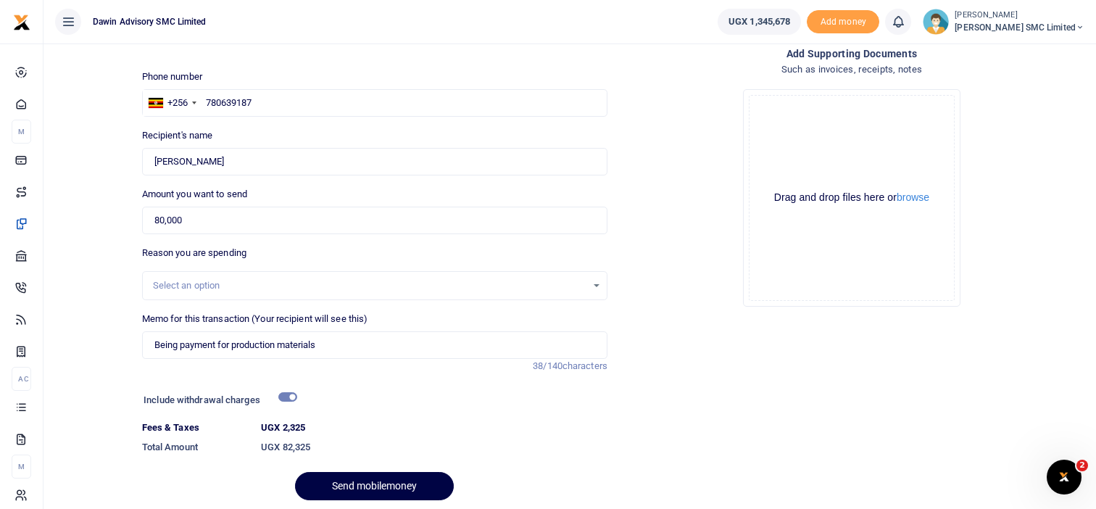
scroll to position [131, 0]
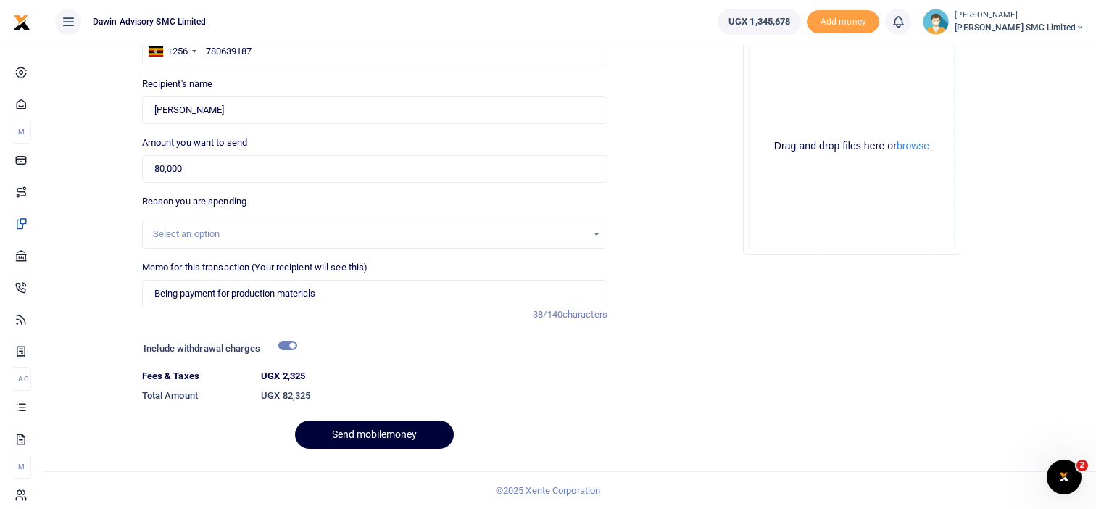
click at [374, 426] on button "Send mobilemoney" at bounding box center [374, 434] width 159 height 28
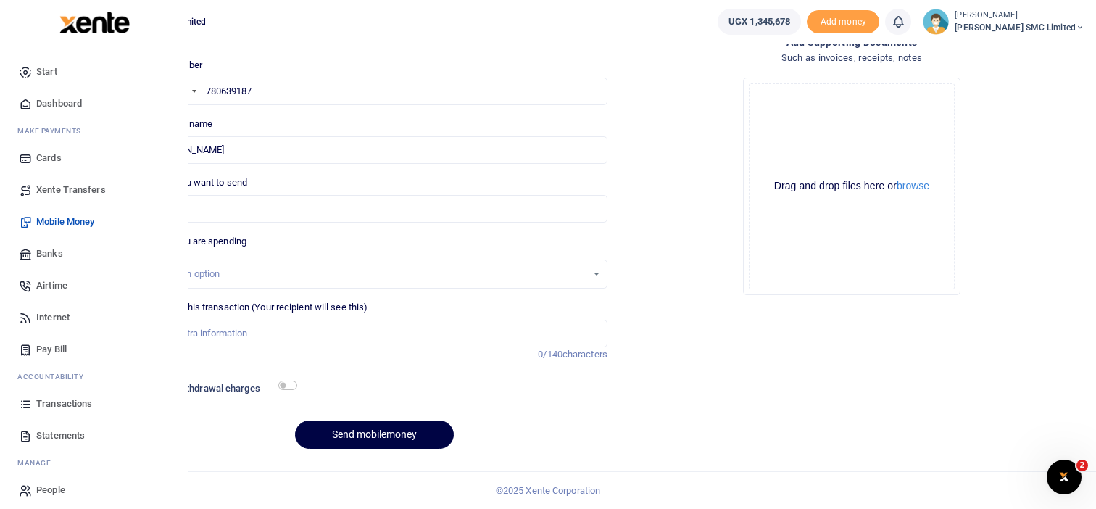
click at [54, 403] on span "Transactions" at bounding box center [64, 404] width 56 height 14
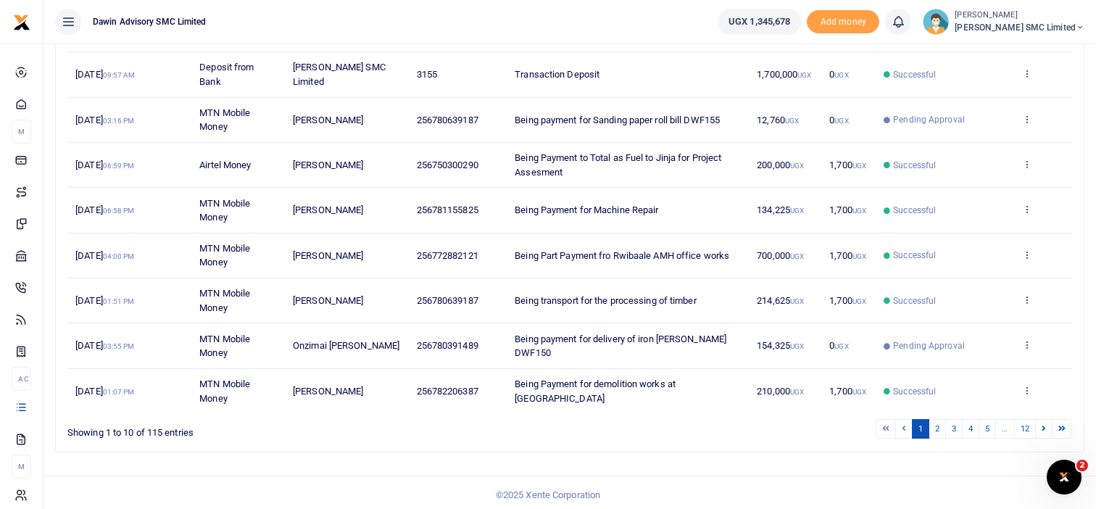
scroll to position [311, 0]
click at [795, 422] on ul "1 2 3 4 5 … 12" at bounding box center [782, 427] width 581 height 20
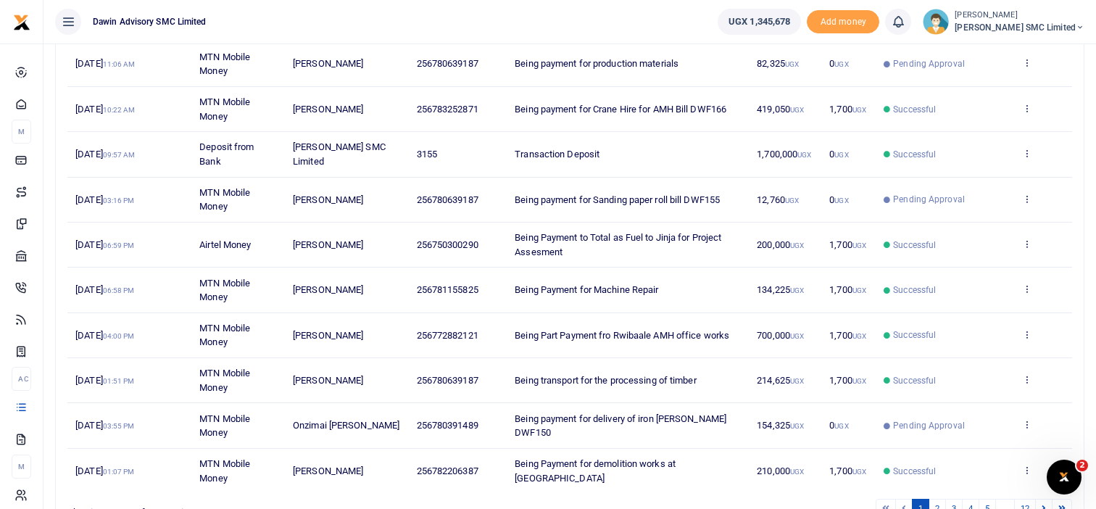
scroll to position [232, 0]
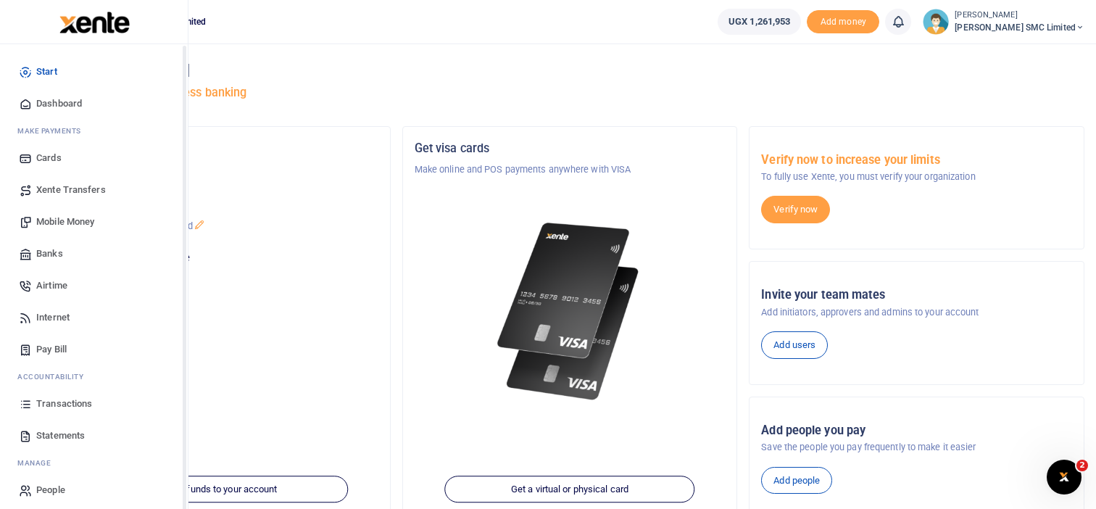
click at [55, 399] on span "Transactions" at bounding box center [64, 404] width 56 height 14
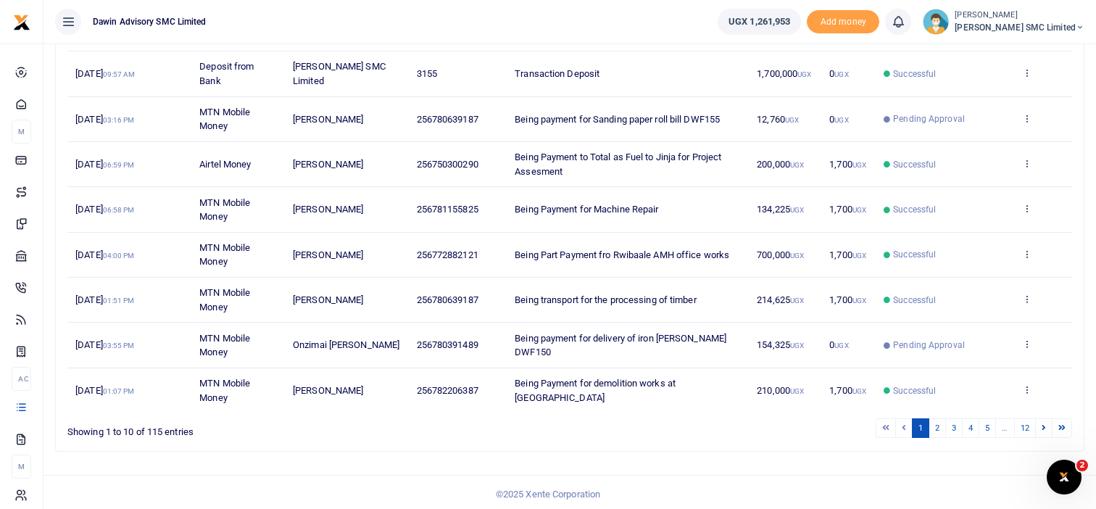
scroll to position [311, 0]
click at [934, 420] on link "2" at bounding box center [937, 427] width 17 height 20
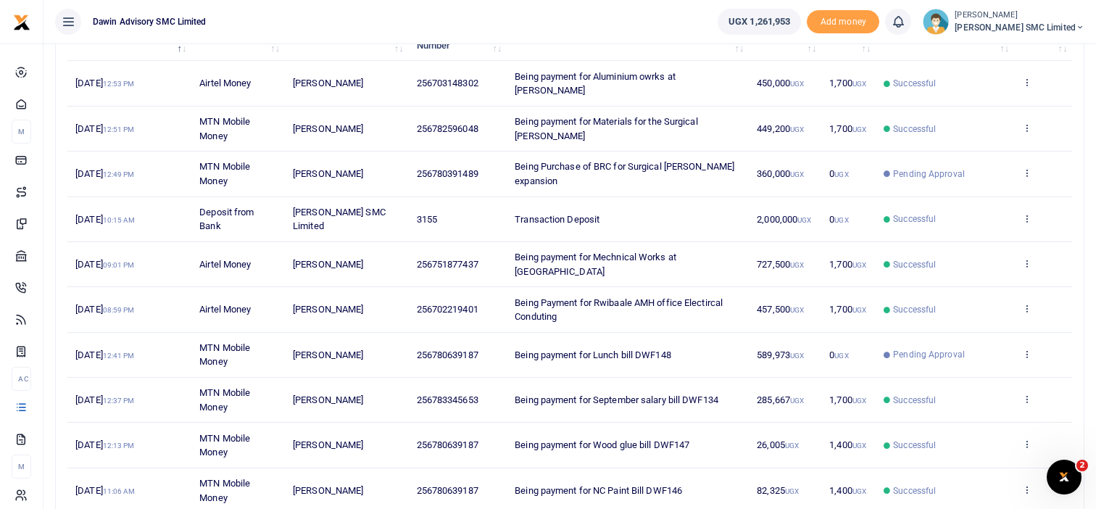
scroll to position [181, 0]
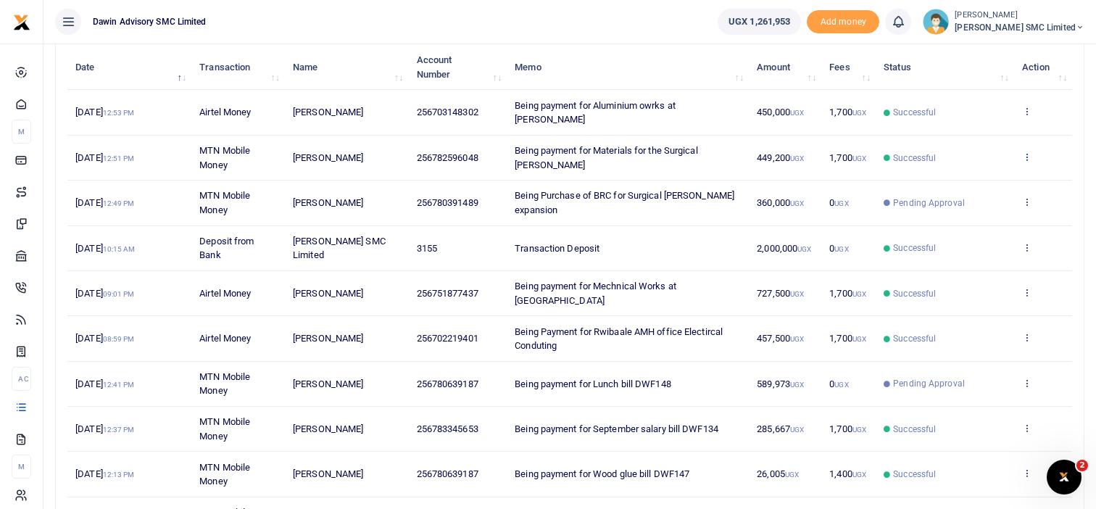
click at [1028, 152] on icon at bounding box center [1026, 157] width 9 height 10
click at [970, 156] on link "View details" at bounding box center [974, 166] width 115 height 20
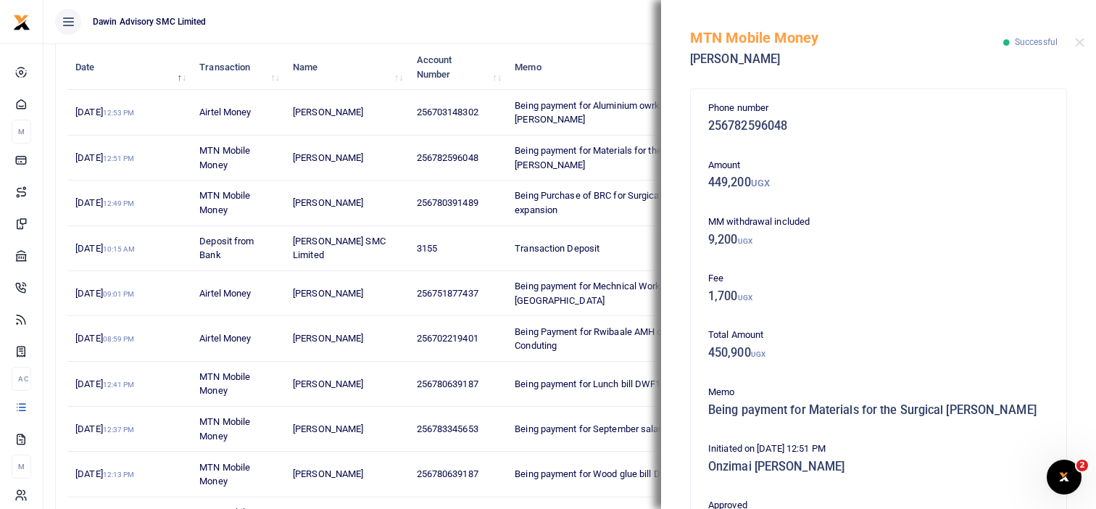
scroll to position [374, 0]
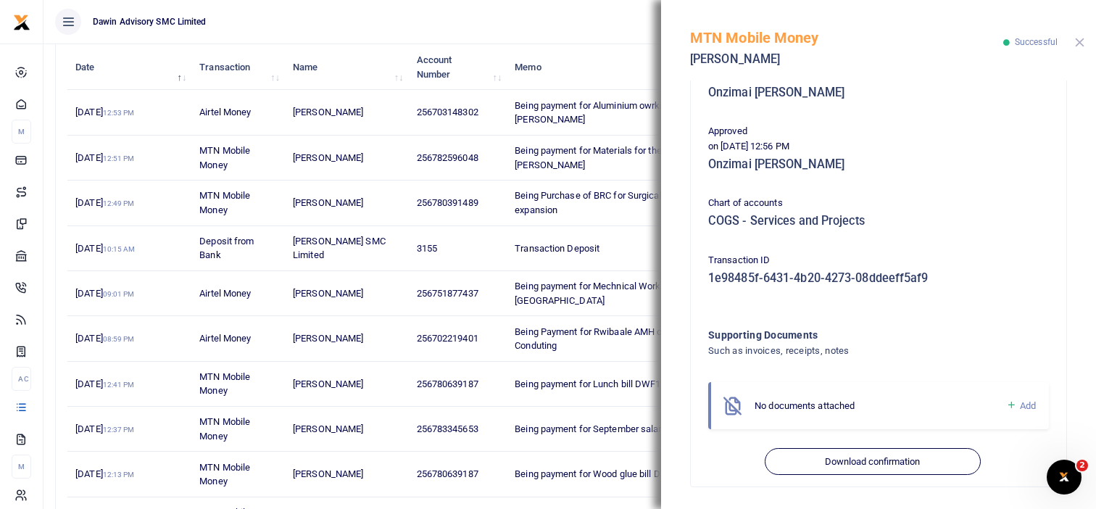
click at [1081, 40] on button "Close" at bounding box center [1079, 42] width 9 height 9
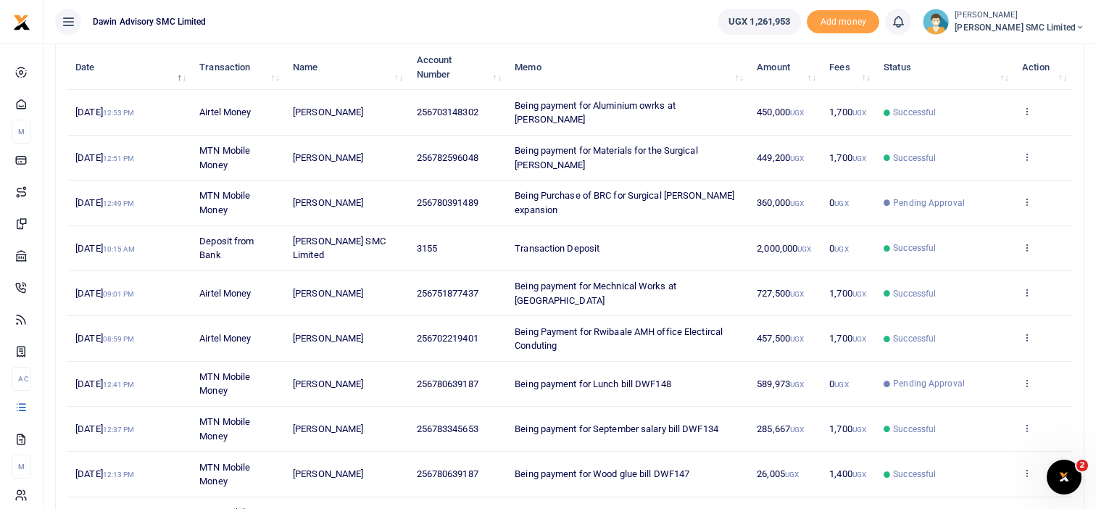
click at [1019, 136] on td "View details Send again" at bounding box center [1043, 158] width 58 height 45
click at [1026, 152] on icon at bounding box center [1026, 157] width 9 height 10
click at [962, 164] on link "View details" at bounding box center [974, 166] width 115 height 20
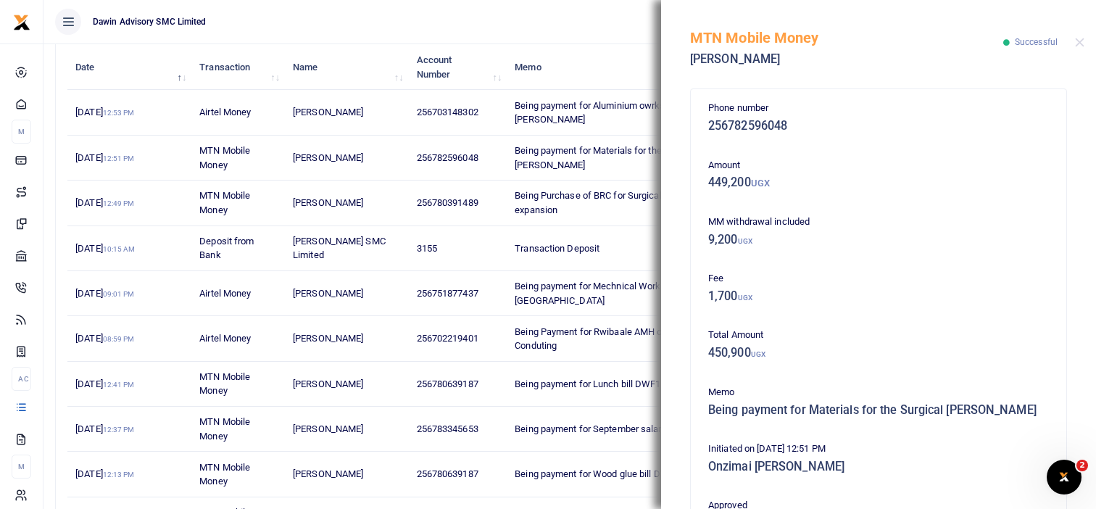
click at [1084, 38] on div at bounding box center [1079, 42] width 9 height 9
click at [1082, 42] on button "Close" at bounding box center [1079, 42] width 9 height 9
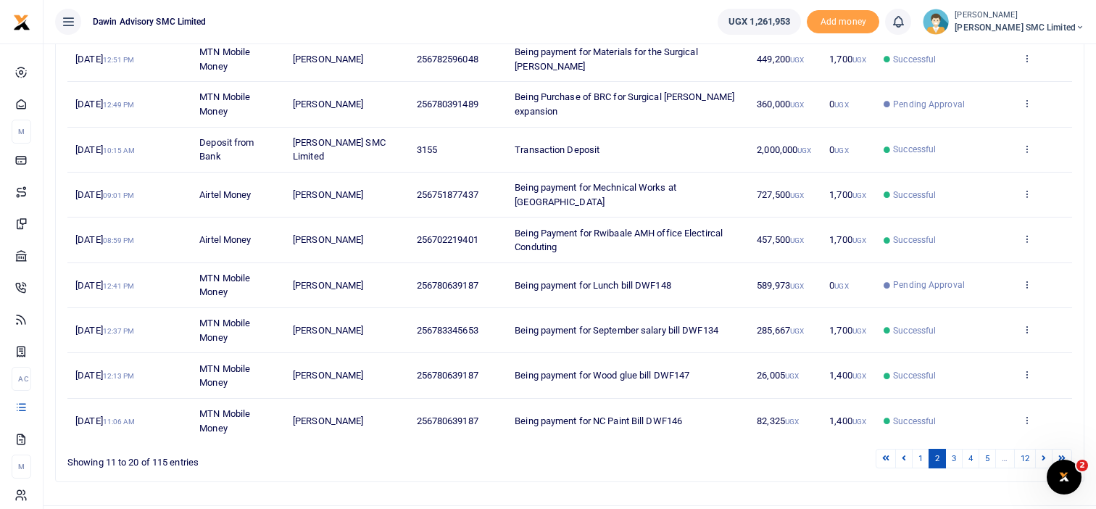
scroll to position [297, 0]
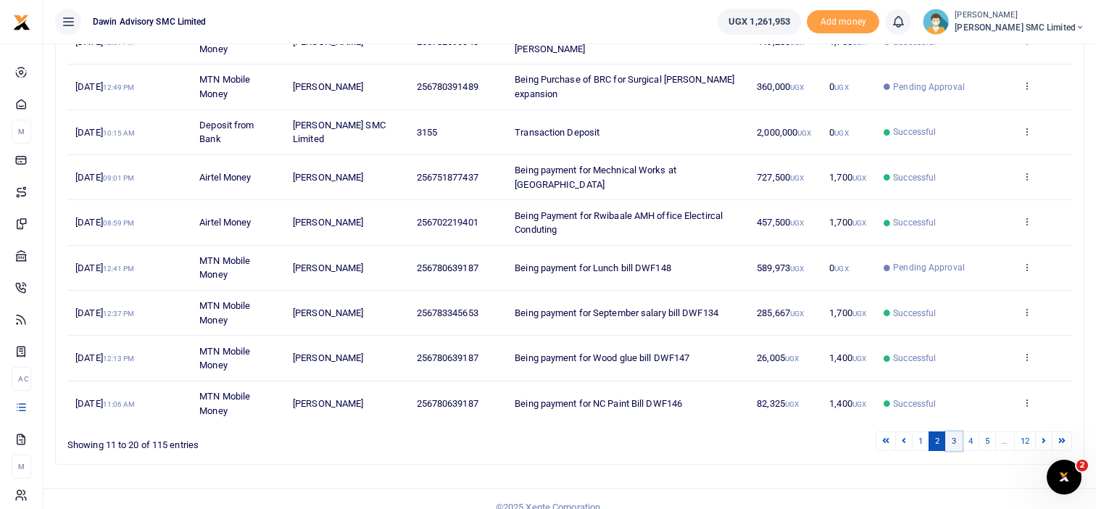
click at [951, 431] on link "3" at bounding box center [953, 441] width 17 height 20
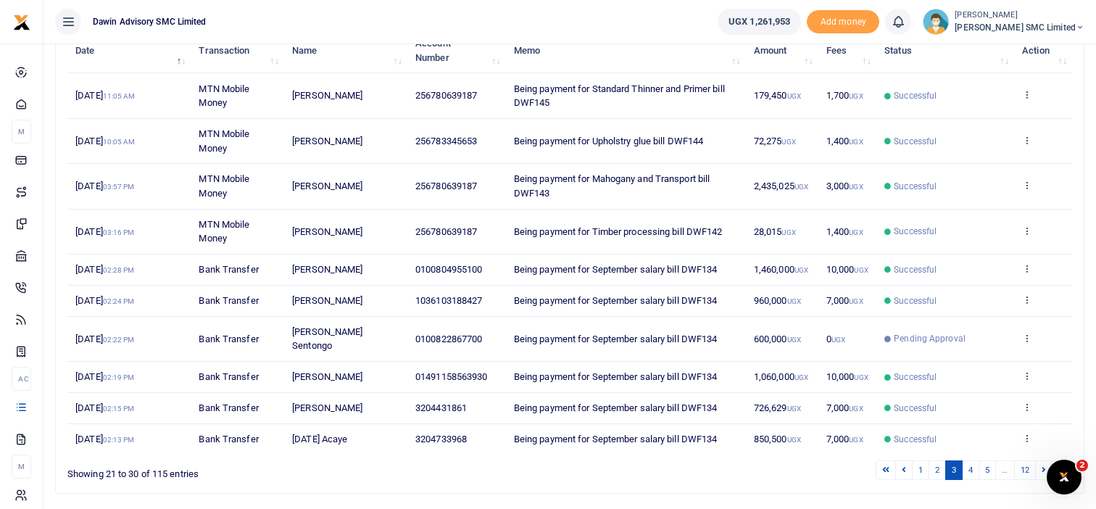
scroll to position [226, 0]
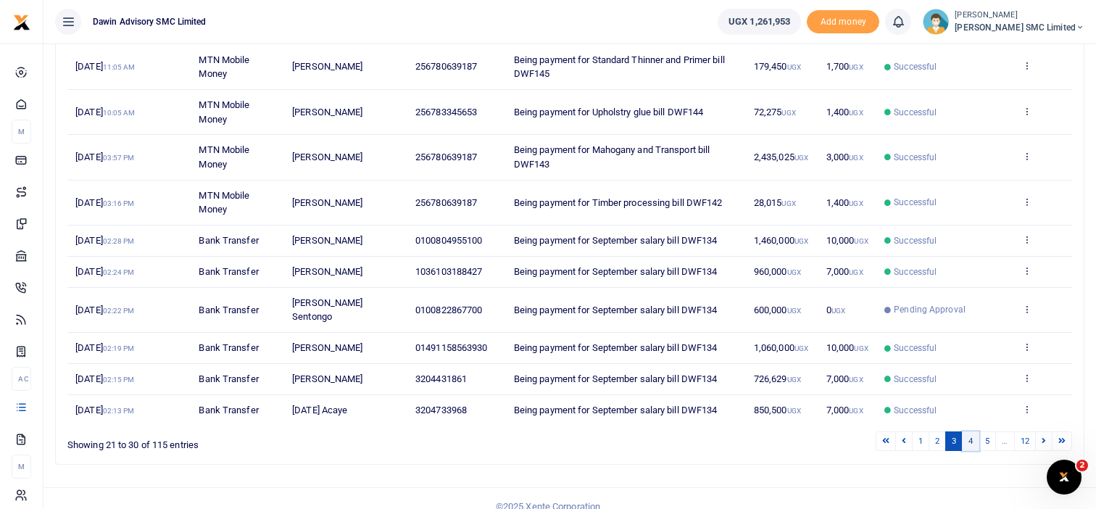
click at [977, 431] on link "4" at bounding box center [970, 441] width 17 height 20
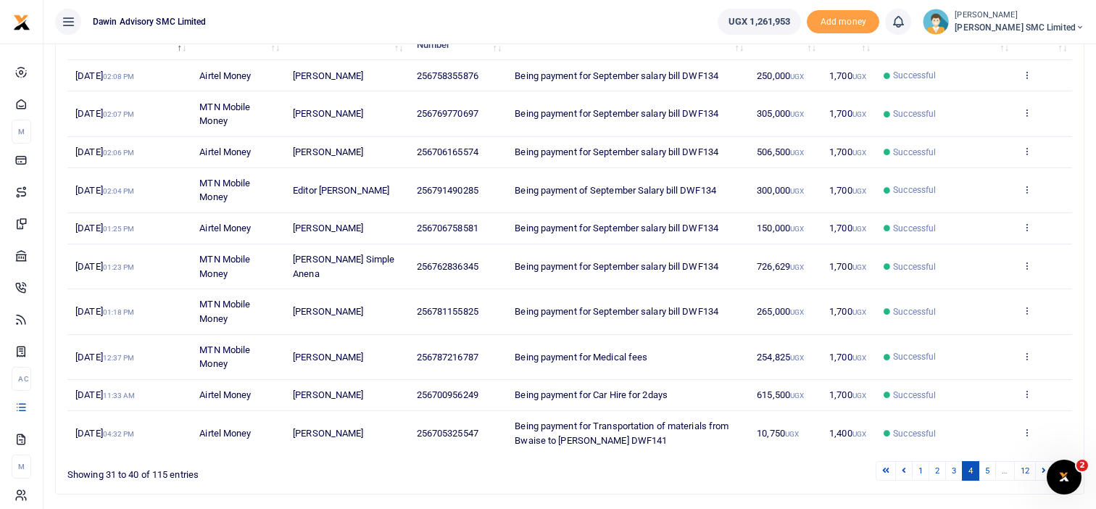
scroll to position [254, 0]
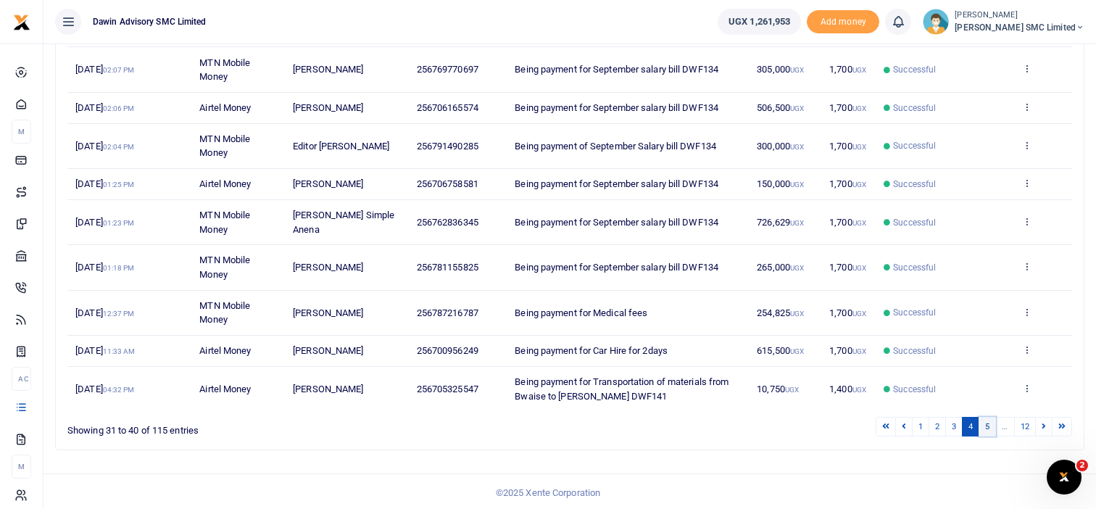
click at [985, 426] on link "5" at bounding box center [987, 427] width 17 height 20
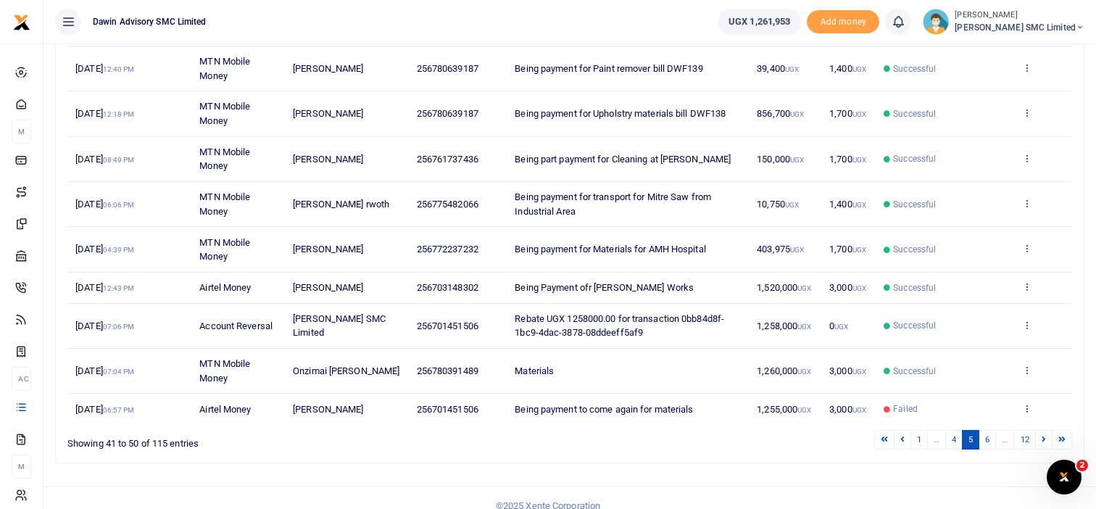
scroll to position [283, 0]
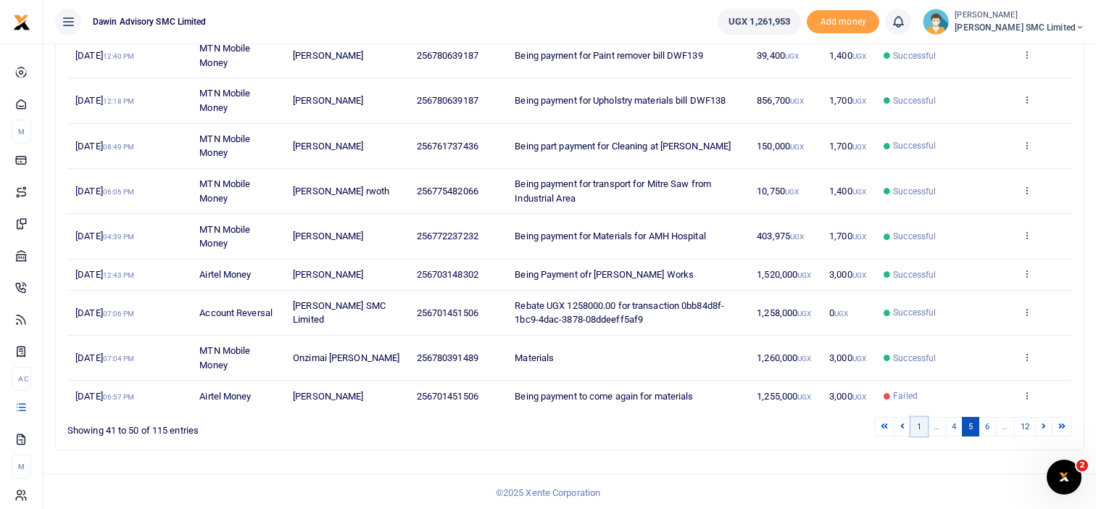
click at [920, 420] on link "1" at bounding box center [919, 427] width 17 height 20
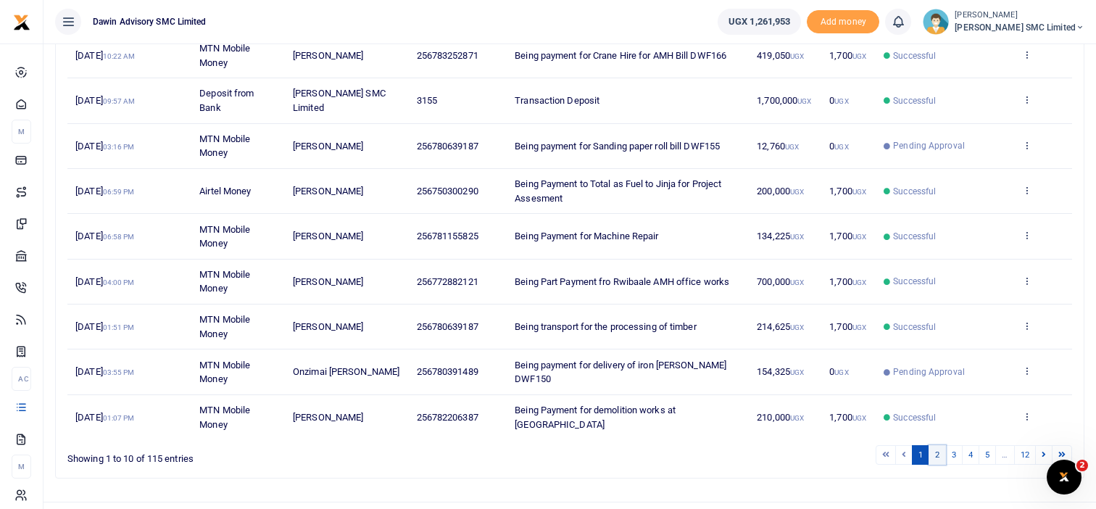
click at [936, 445] on link "2" at bounding box center [937, 455] width 17 height 20
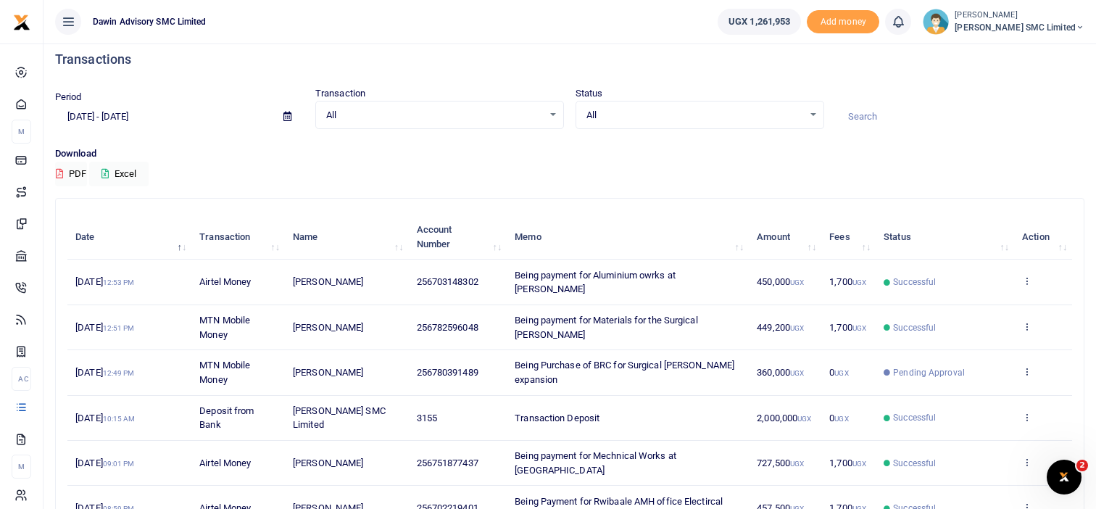
scroll to position [0, 0]
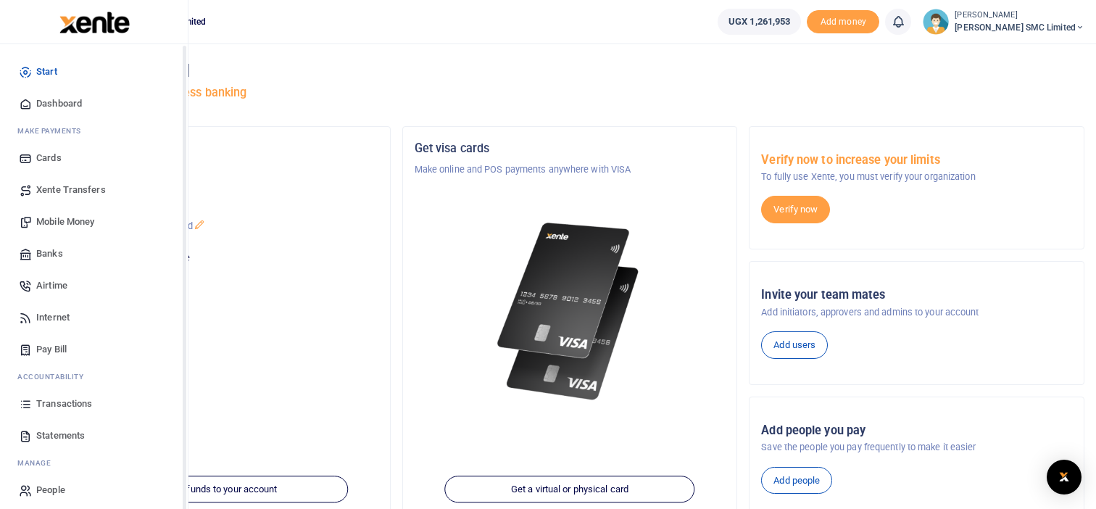
click at [58, 403] on span "Transactions" at bounding box center [64, 404] width 56 height 14
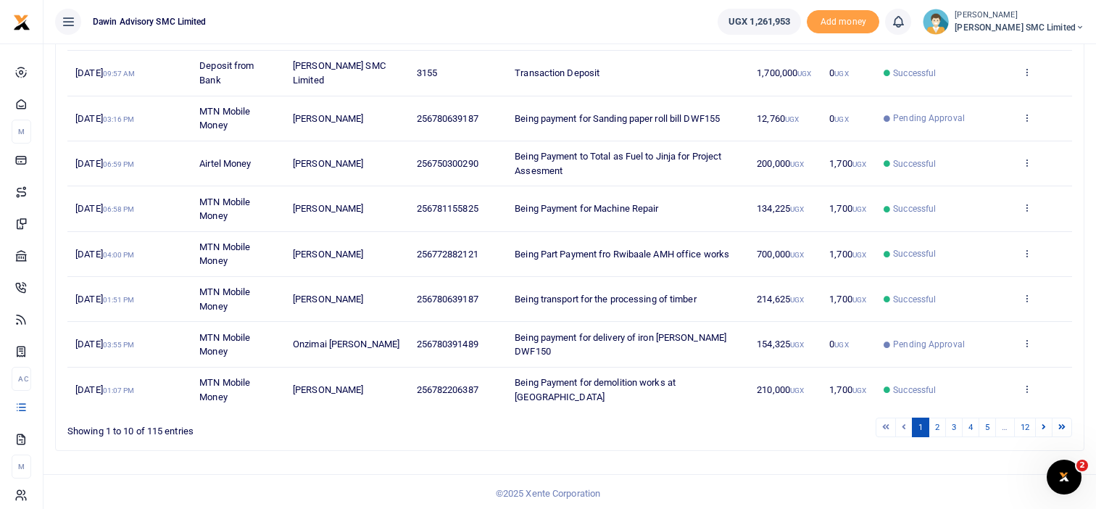
scroll to position [311, 0]
click at [937, 420] on link "2" at bounding box center [937, 427] width 17 height 20
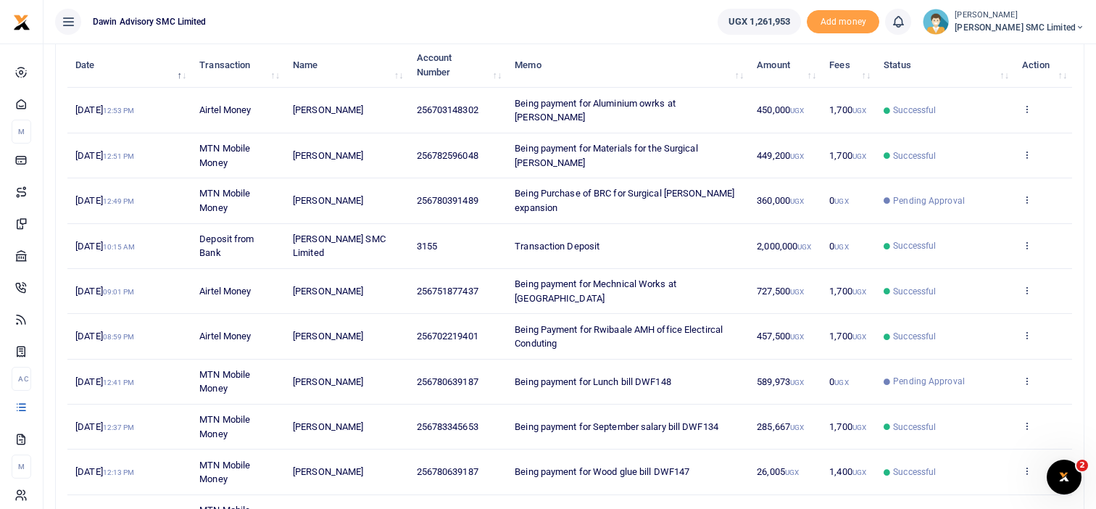
scroll to position [181, 0]
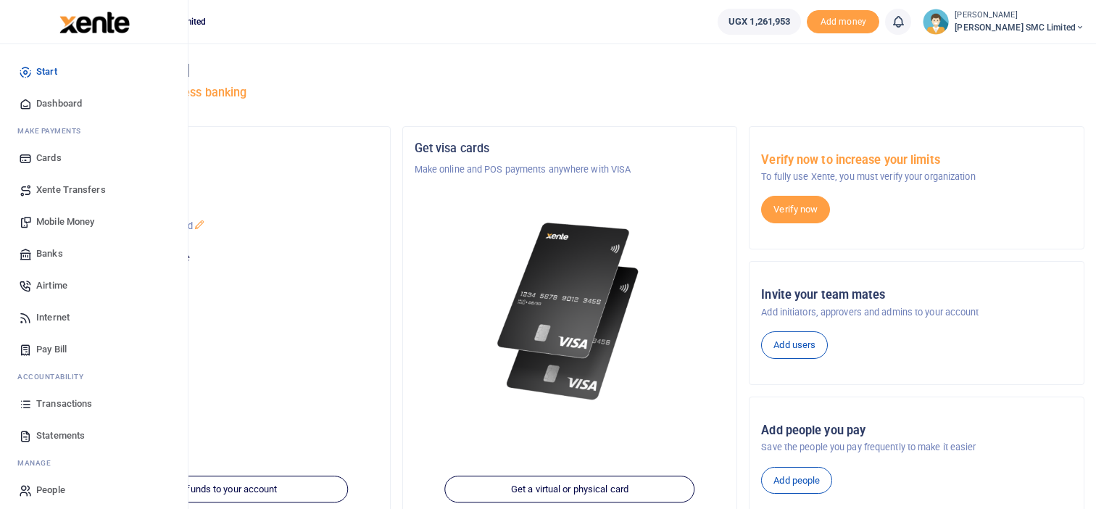
click at [28, 402] on icon at bounding box center [25, 403] width 13 height 13
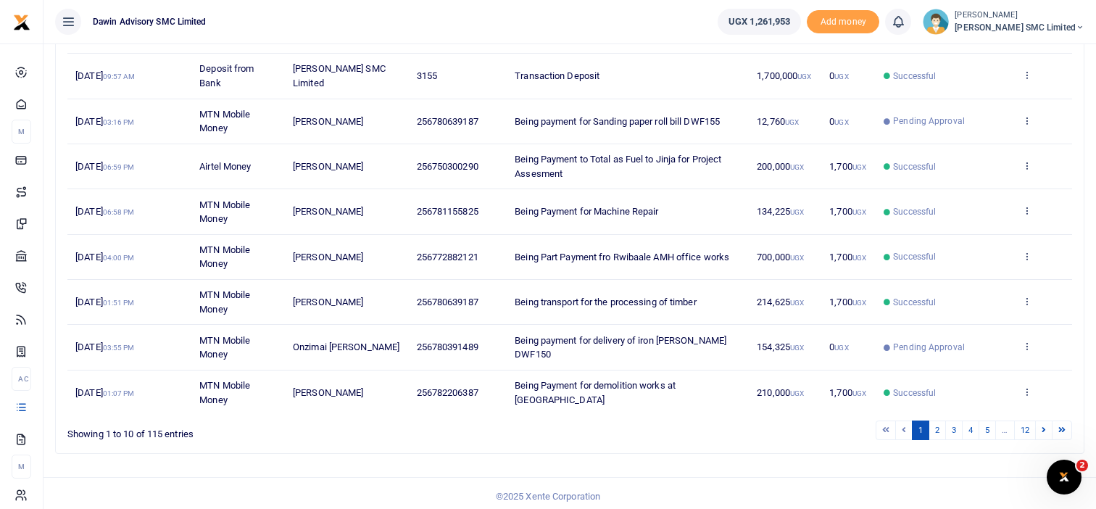
scroll to position [311, 0]
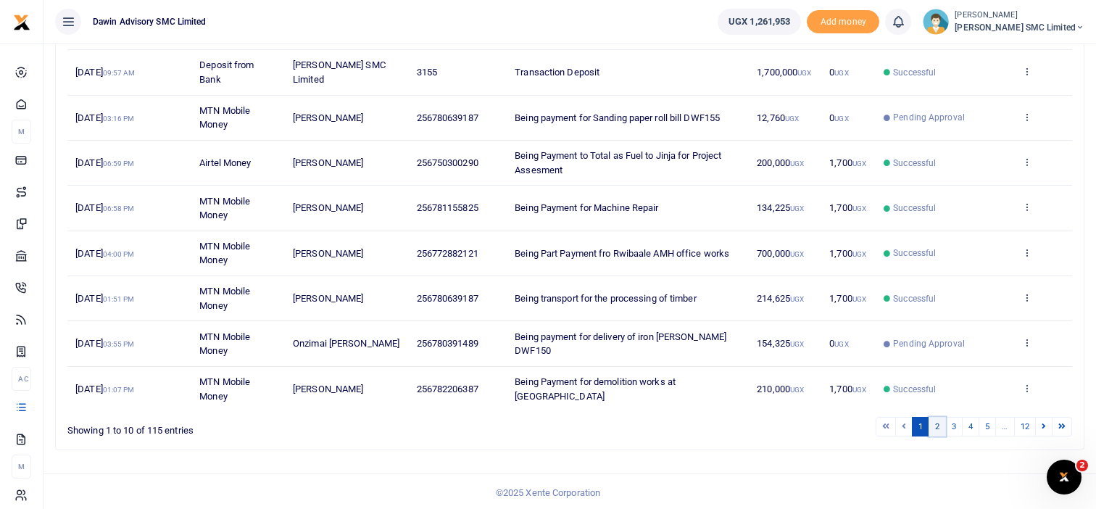
click at [941, 425] on link "2" at bounding box center [937, 427] width 17 height 20
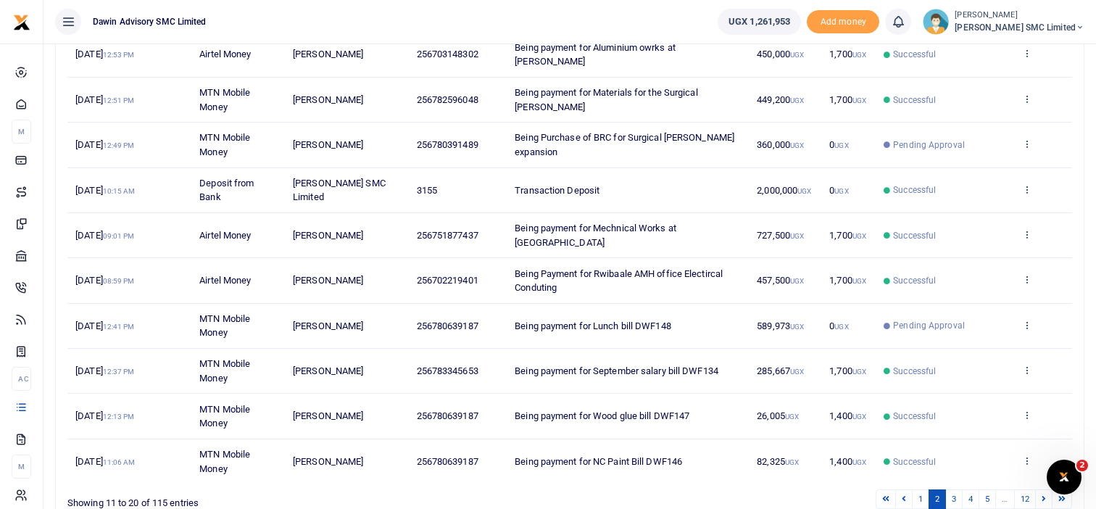
scroll to position [210, 0]
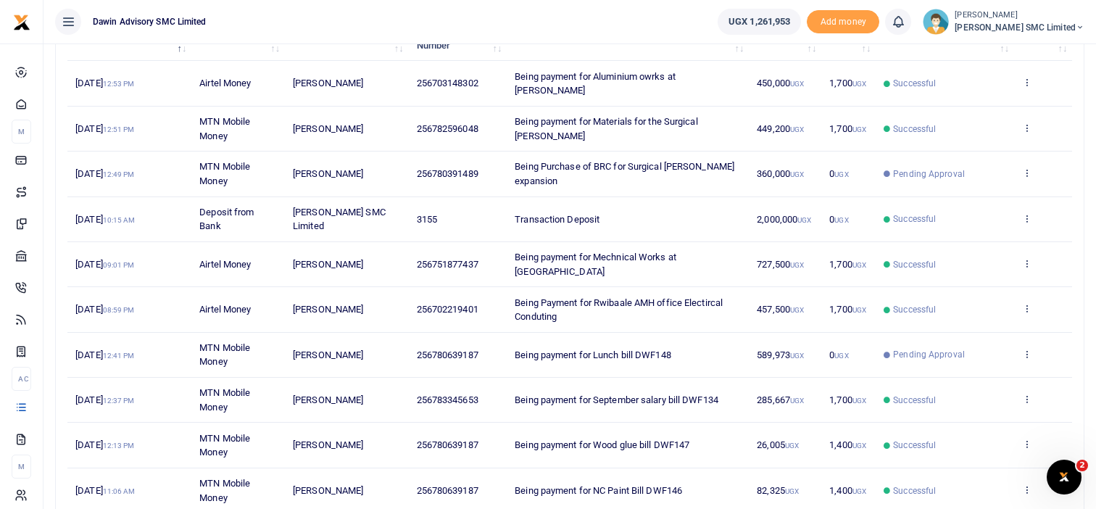
click at [1029, 107] on td "View details Send again" at bounding box center [1043, 129] width 58 height 45
click at [1024, 123] on icon at bounding box center [1026, 128] width 9 height 10
click at [980, 130] on link "View details" at bounding box center [974, 137] width 115 height 20
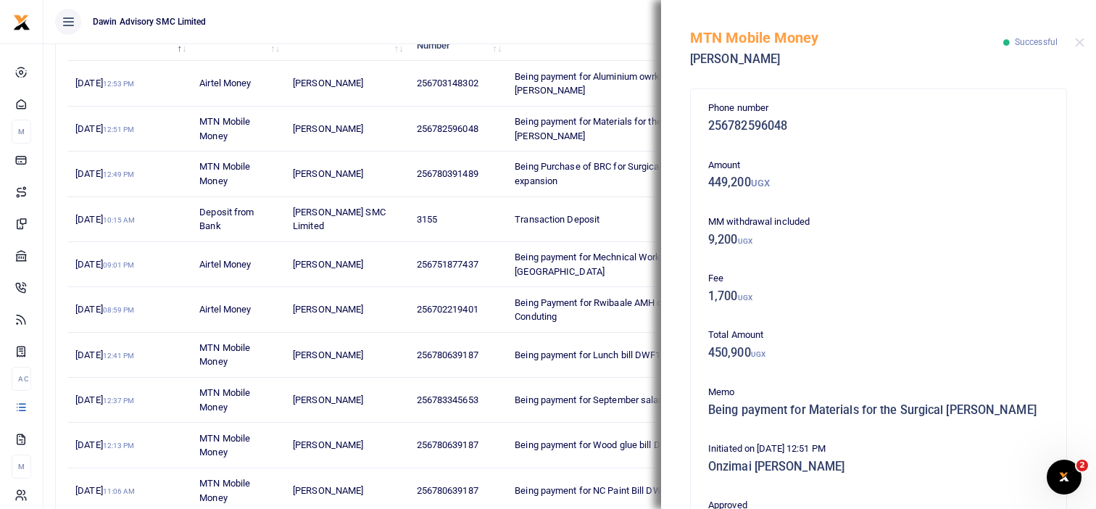
scroll to position [374, 0]
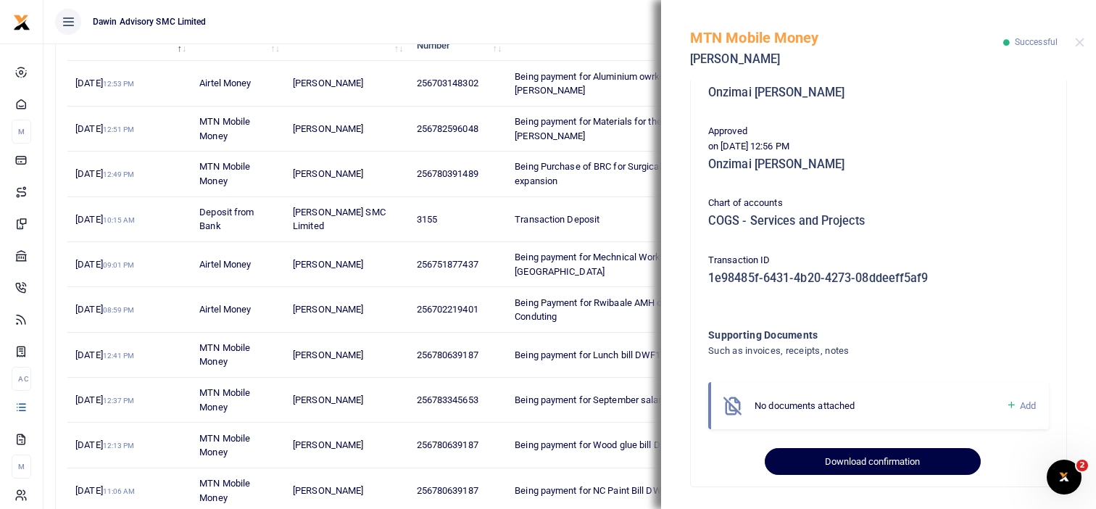
click at [850, 457] on button "Download confirmation" at bounding box center [872, 462] width 215 height 28
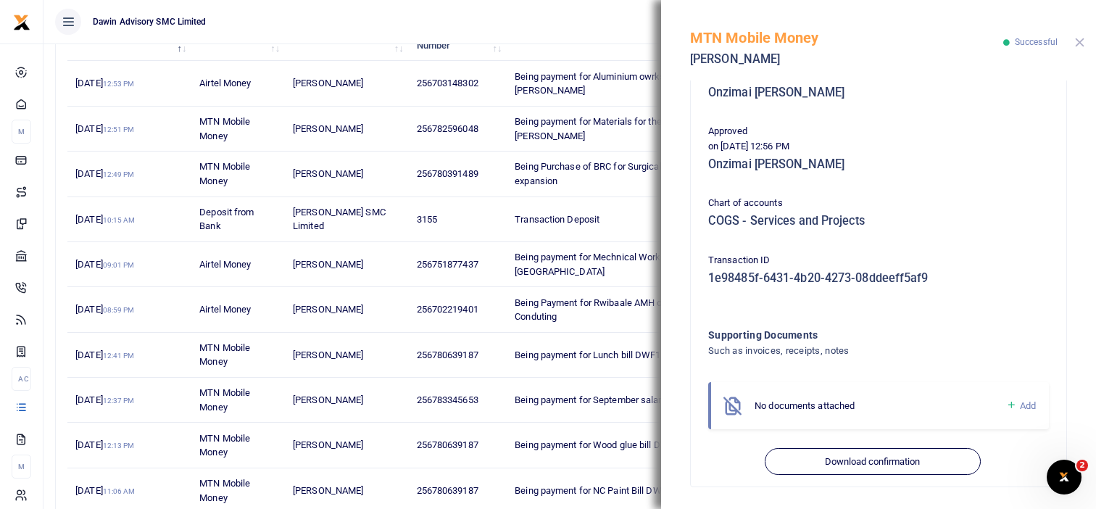
click at [1076, 43] on button "Close" at bounding box center [1079, 42] width 9 height 9
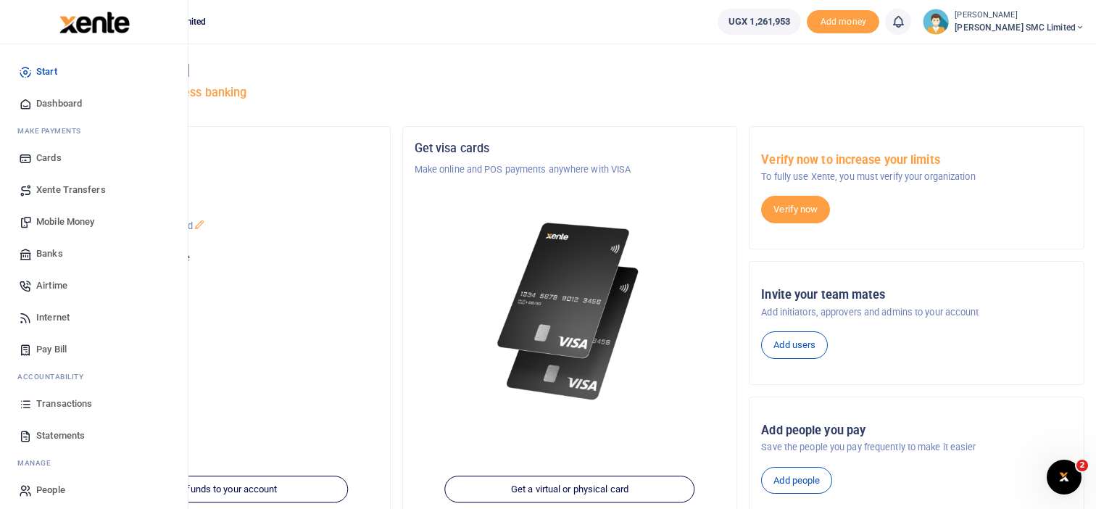
click at [62, 403] on span "Transactions" at bounding box center [64, 404] width 56 height 14
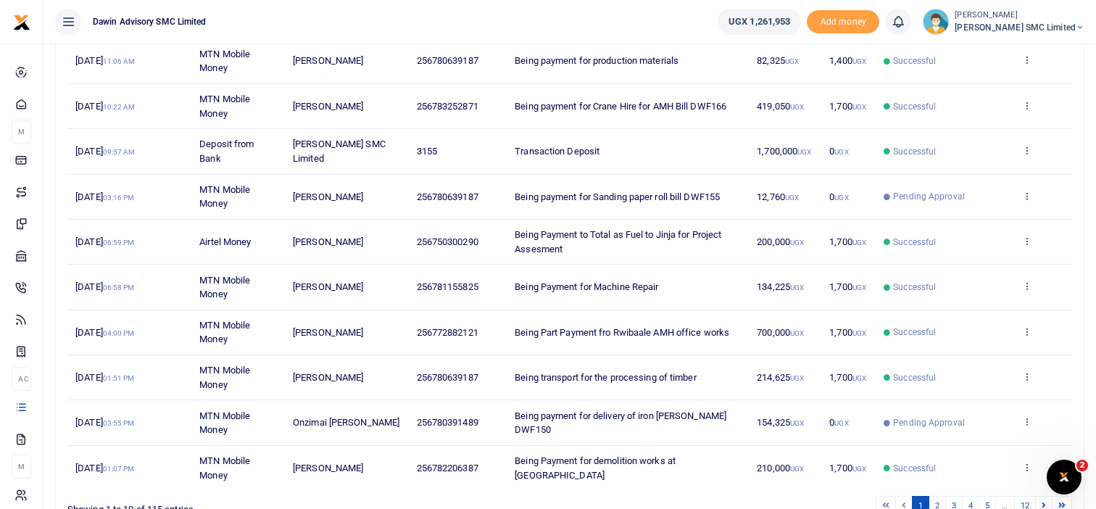
scroll to position [261, 0]
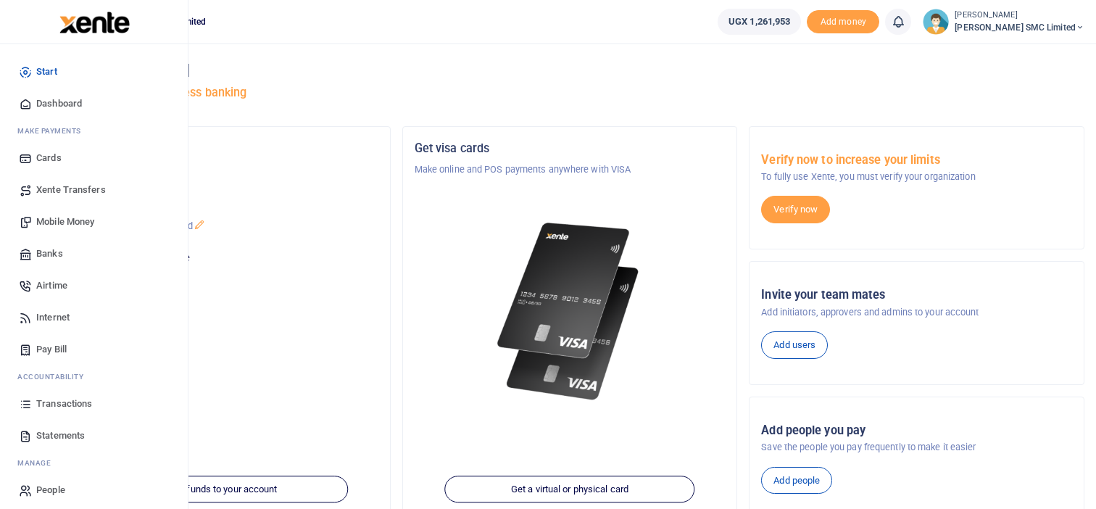
click at [33, 403] on link "Transactions" at bounding box center [94, 404] width 165 height 32
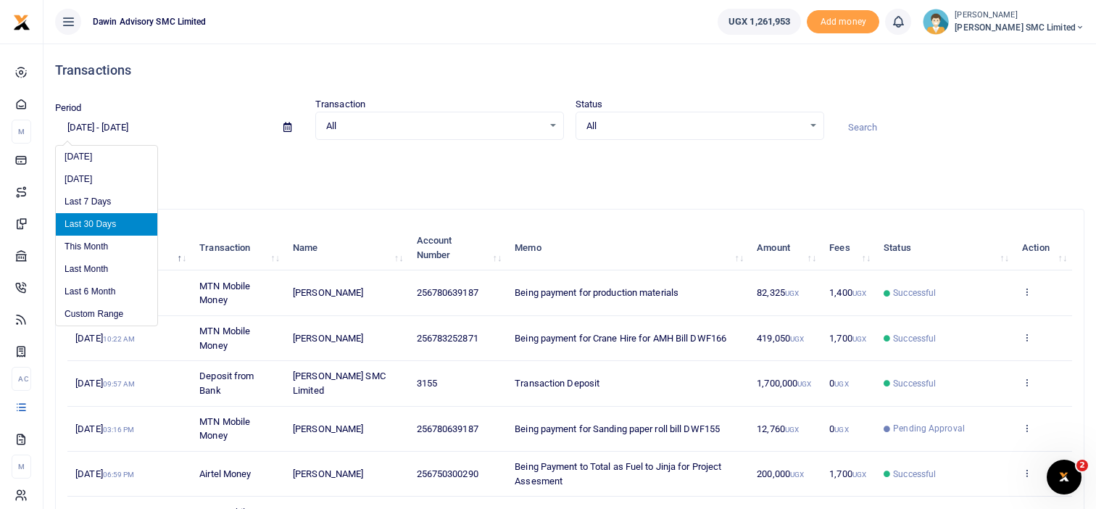
click at [130, 130] on input "[DATE] - [DATE]" at bounding box center [163, 127] width 217 height 25
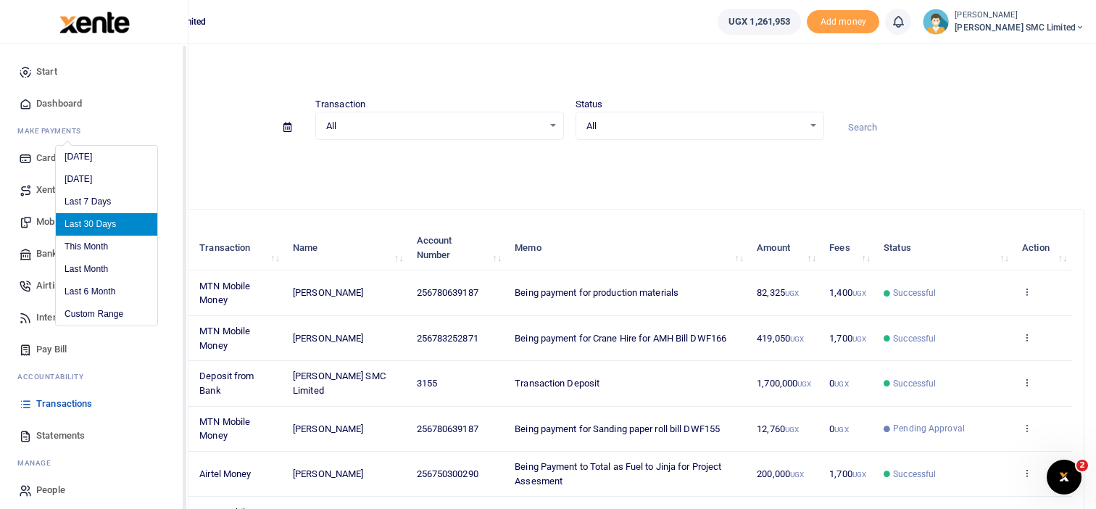
click at [24, 433] on icon at bounding box center [25, 435] width 13 height 13
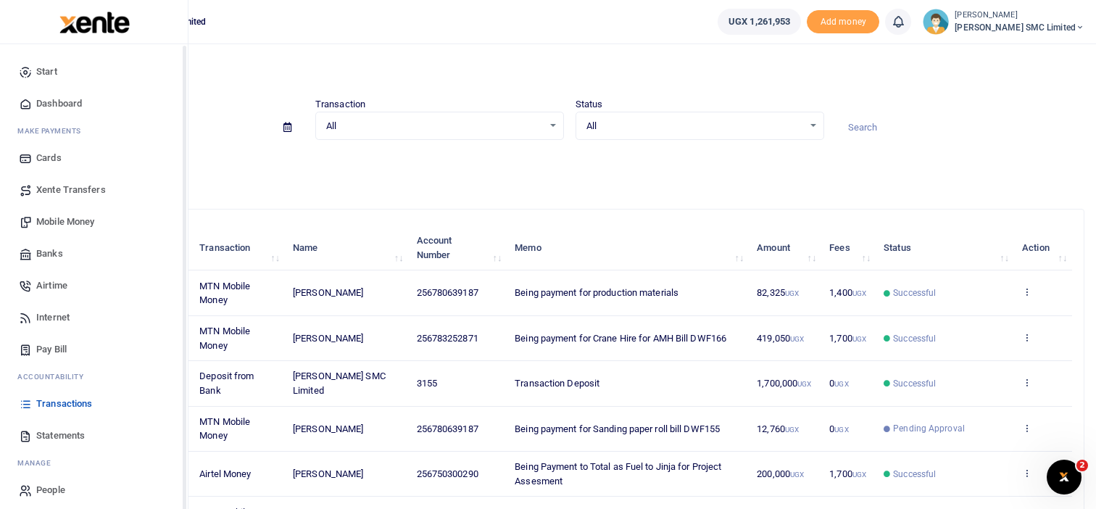
click at [24, 433] on icon at bounding box center [25, 435] width 13 height 13
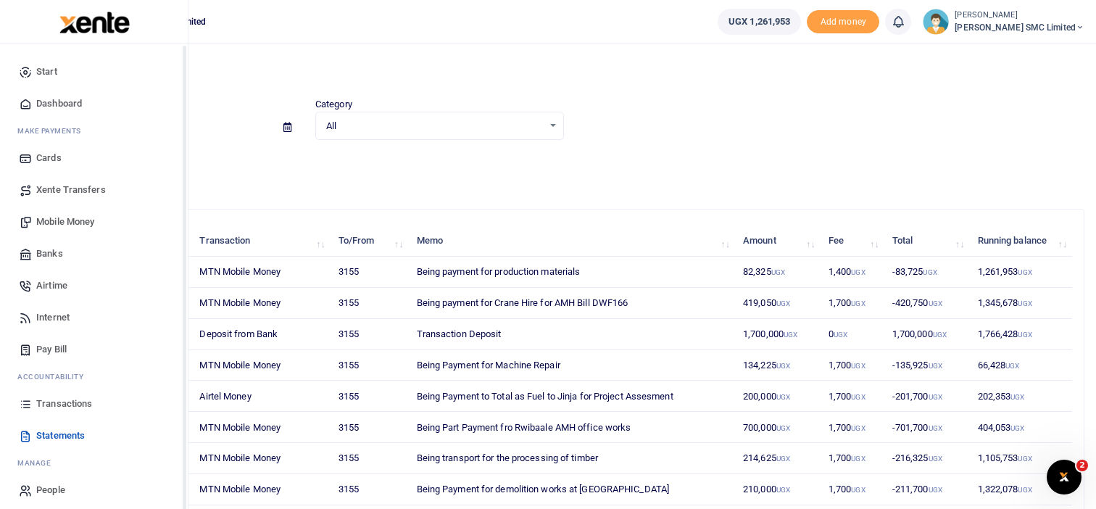
click at [35, 399] on link "Transactions" at bounding box center [94, 404] width 165 height 32
click at [29, 395] on link "Transactions" at bounding box center [94, 404] width 165 height 32
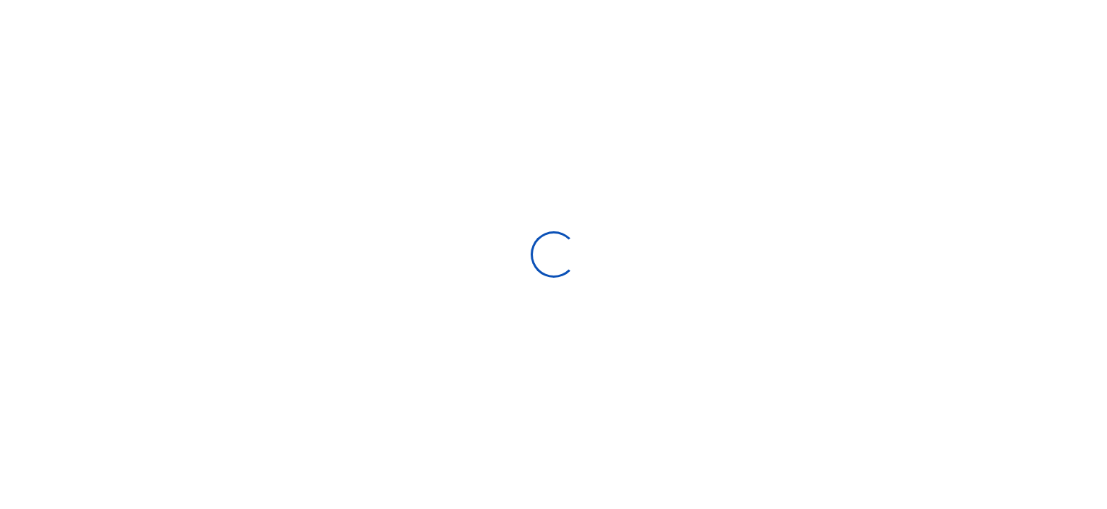
select select
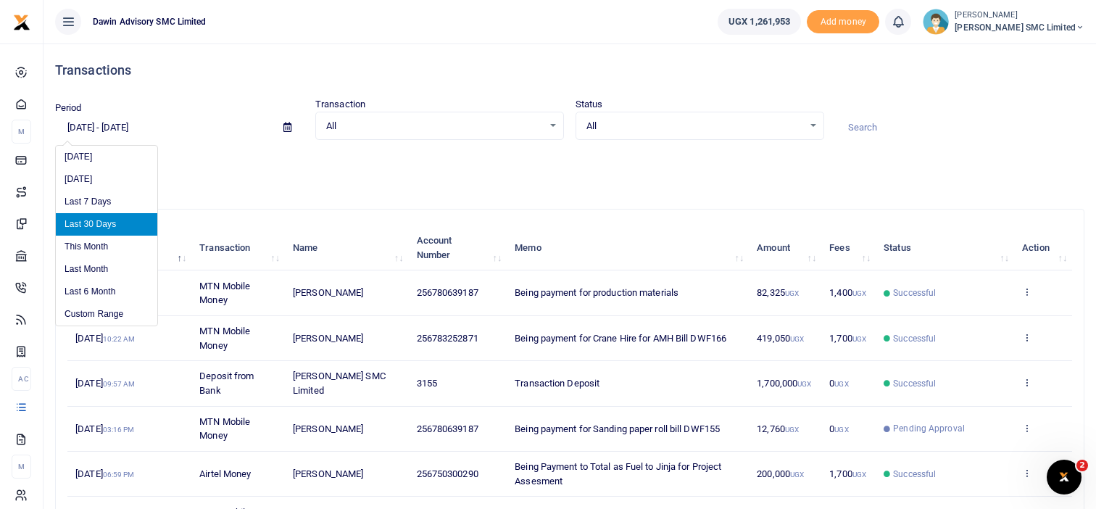
click at [117, 127] on input "[DATE] - [DATE]" at bounding box center [163, 127] width 217 height 25
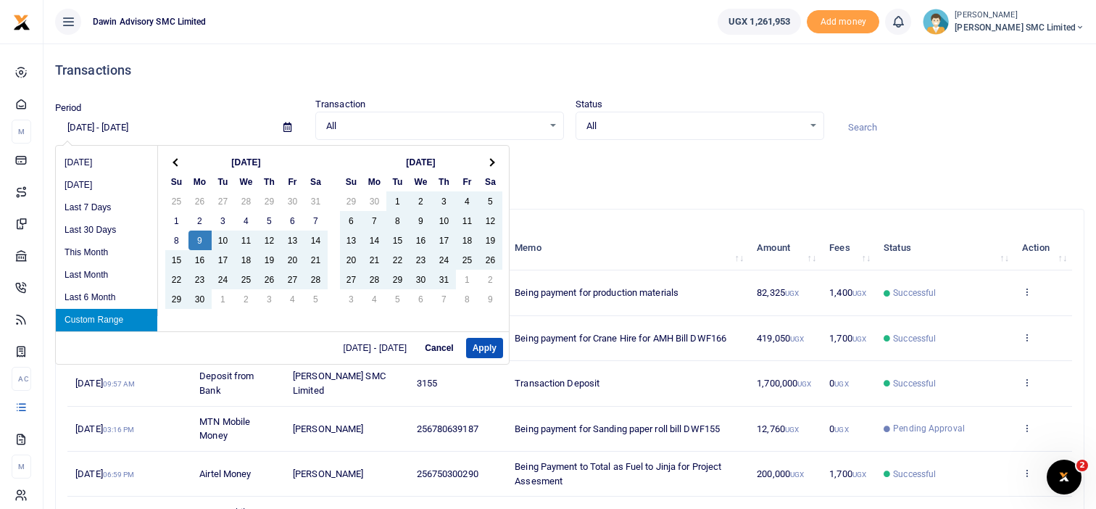
click at [90, 125] on input "09/09/2024 - 10/08/2025" at bounding box center [163, 127] width 217 height 25
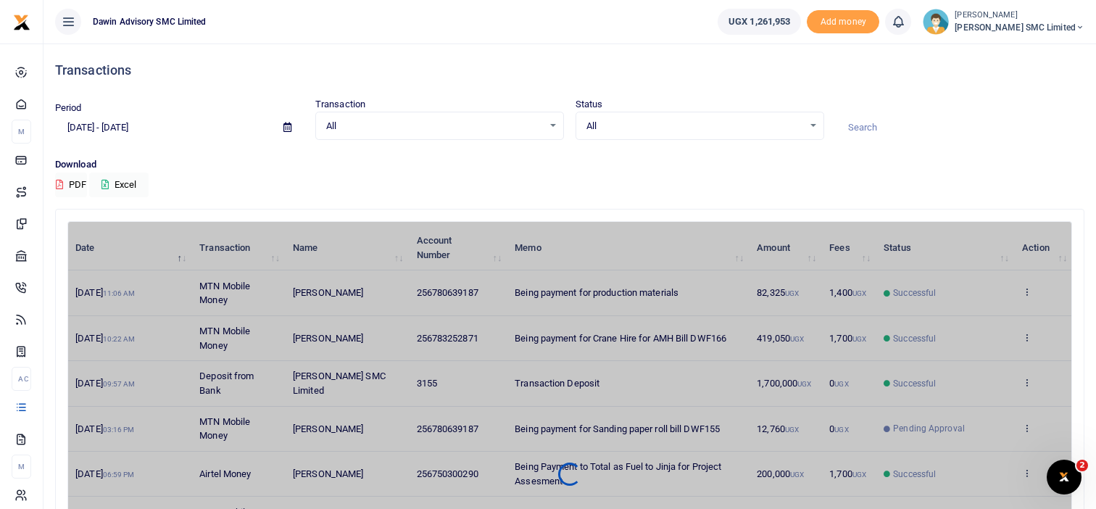
click at [223, 69] on h4 "Transactions" at bounding box center [569, 70] width 1029 height 16
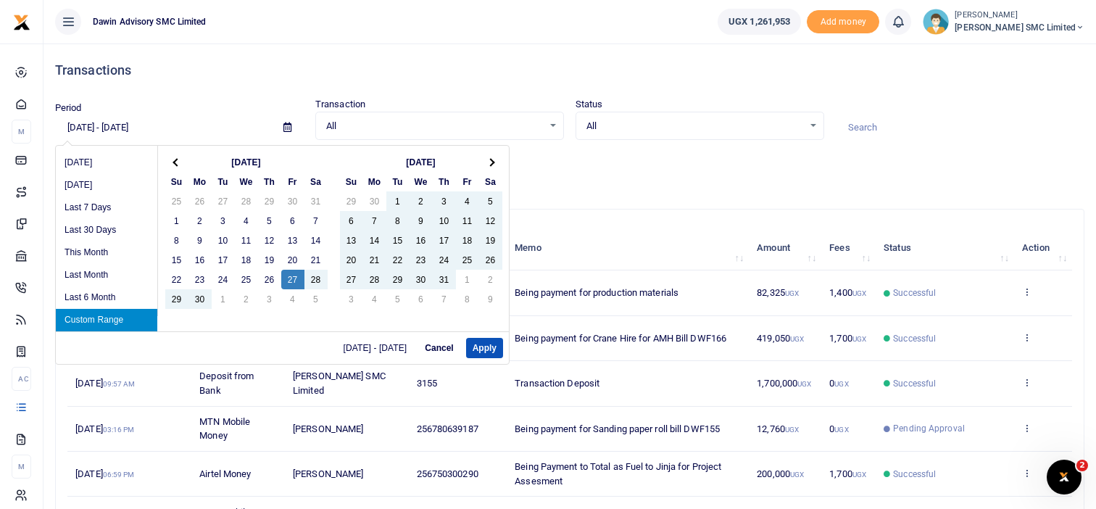
click at [174, 125] on input "09/27/2024 - 10/08/2025" at bounding box center [163, 127] width 217 height 25
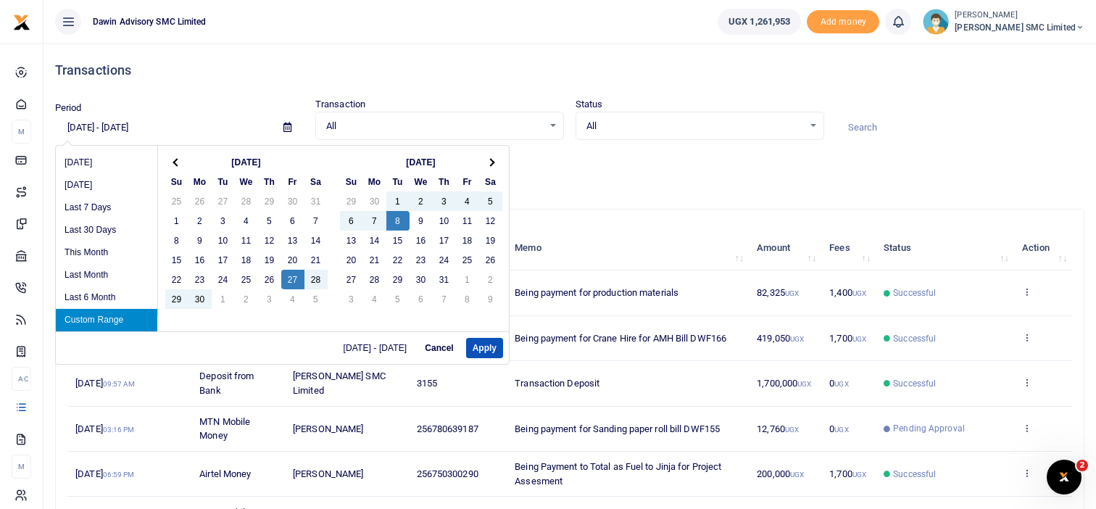
click at [149, 125] on input "09/27/2024 - 10/08/2024" at bounding box center [163, 127] width 217 height 25
click at [473, 341] on button "Apply" at bounding box center [484, 348] width 37 height 20
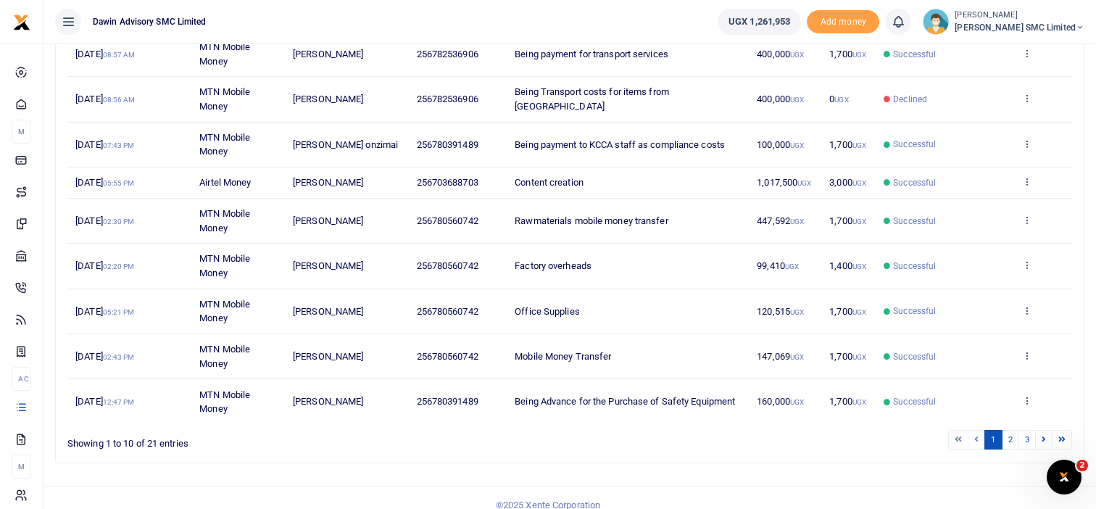
scroll to position [297, 0]
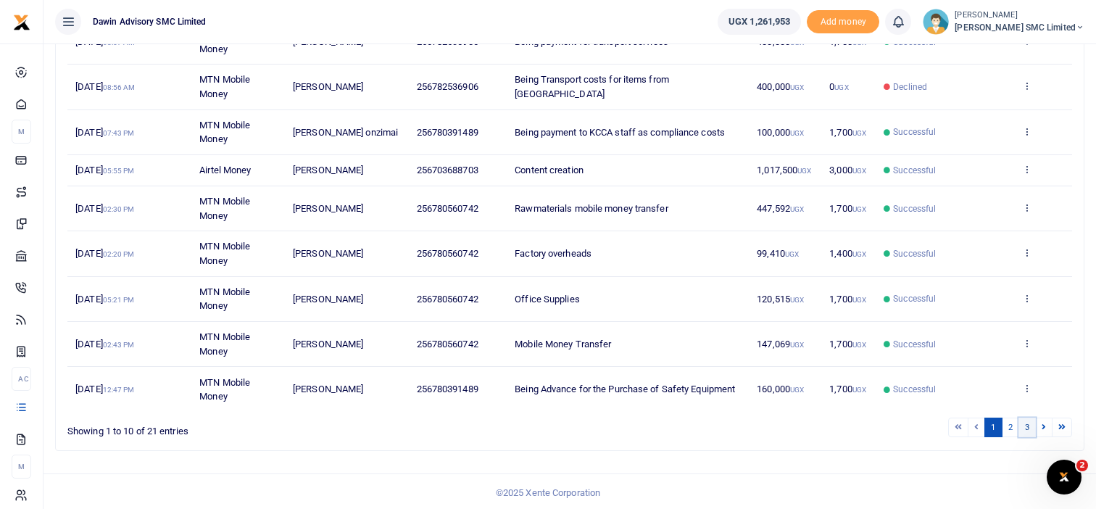
click at [1027, 424] on link "3" at bounding box center [1027, 428] width 17 height 20
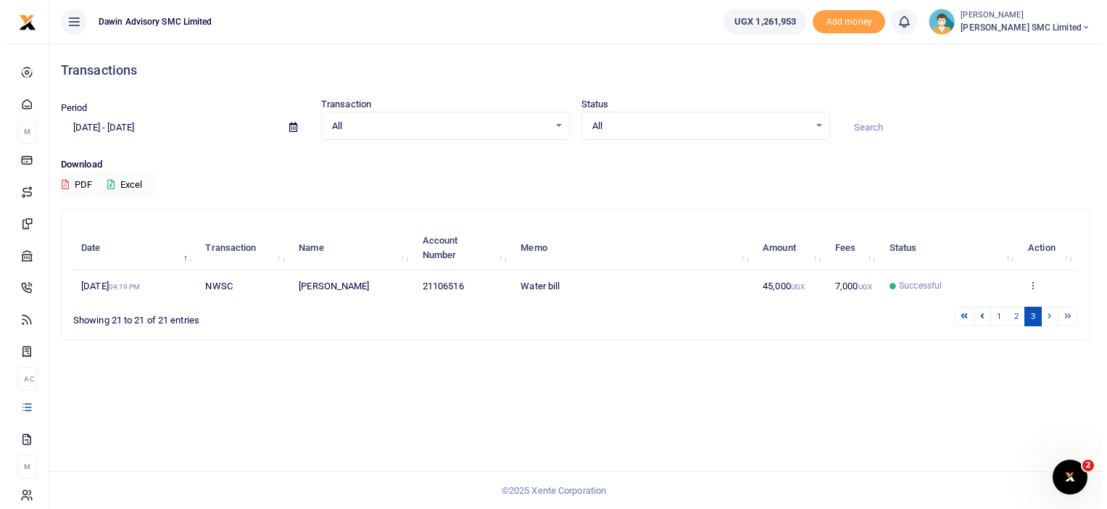
scroll to position [0, 0]
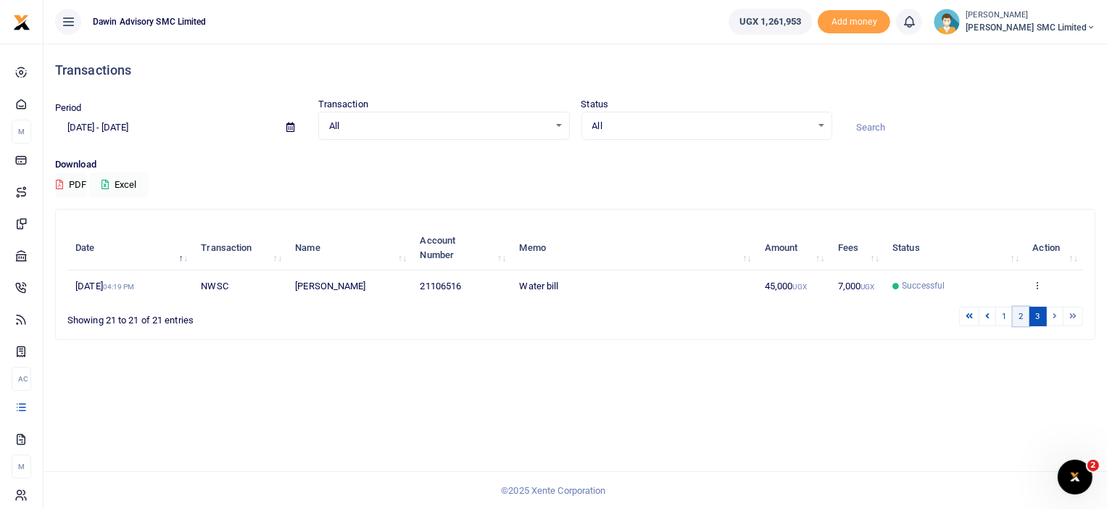
click at [1017, 315] on link "2" at bounding box center [1021, 317] width 17 height 20
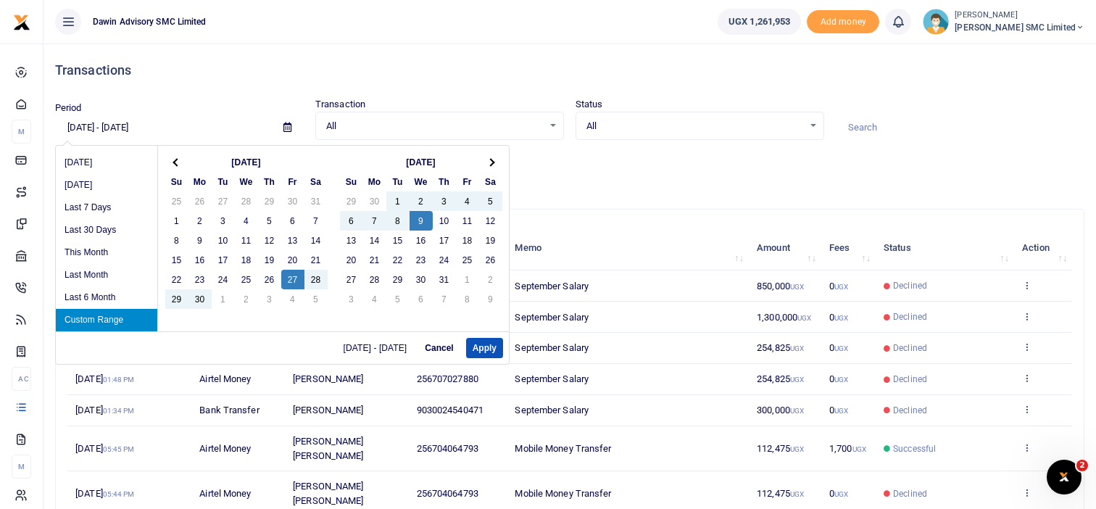
click at [78, 125] on input "09/27/2024 - 10/09/2024" at bounding box center [163, 127] width 217 height 25
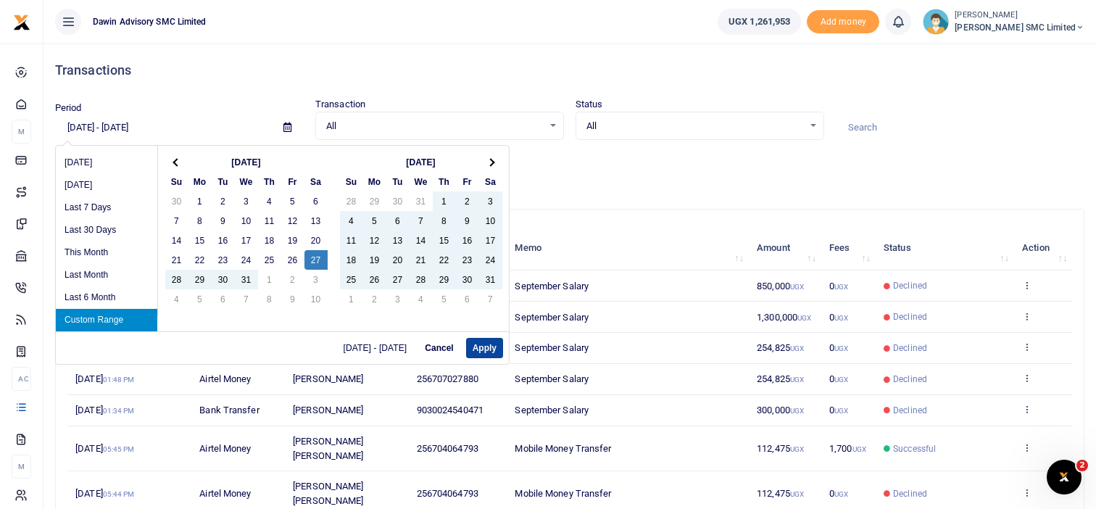
type input "07/27/2024 - 10/09/2024"
click at [484, 343] on button "Apply" at bounding box center [484, 348] width 37 height 20
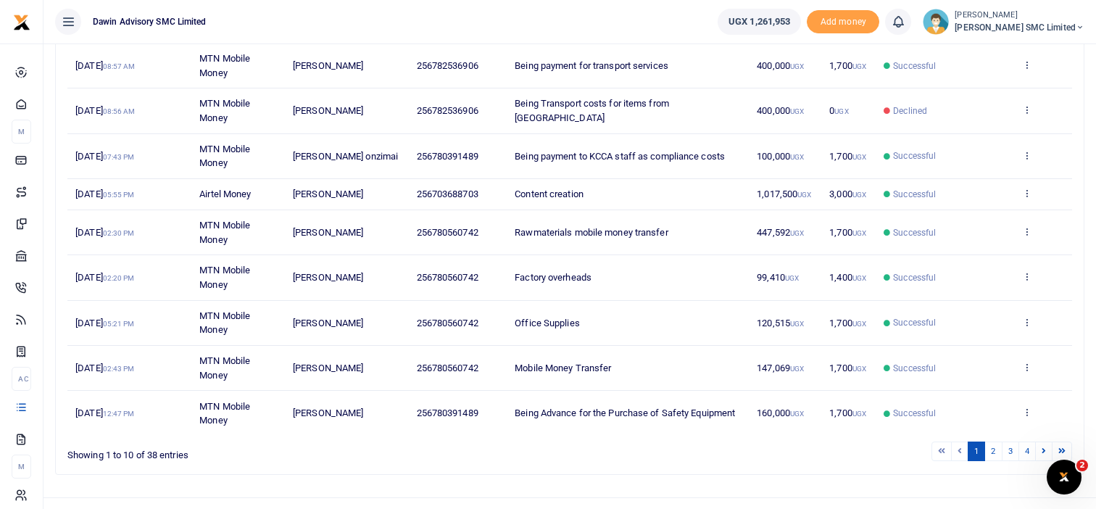
scroll to position [297, 0]
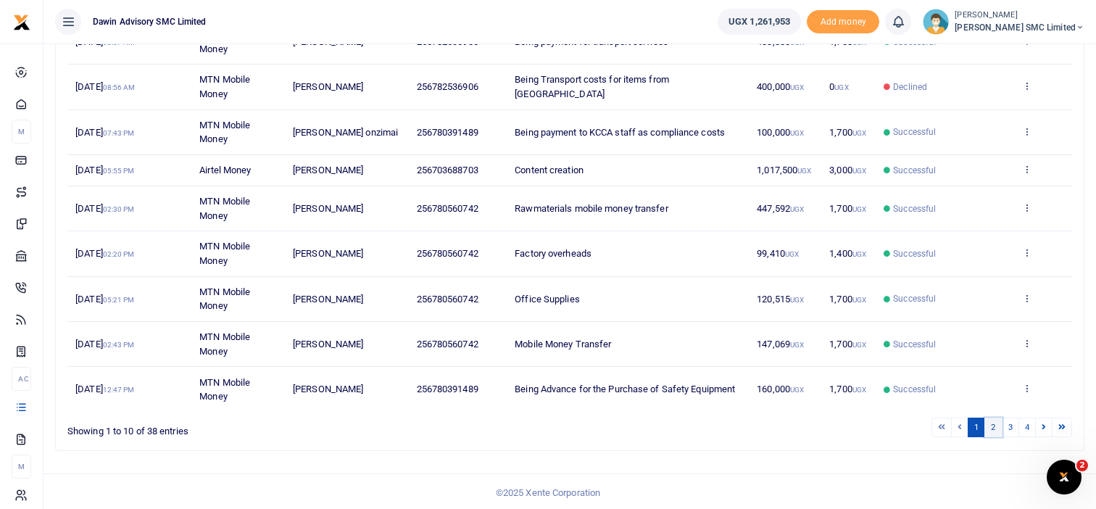
click at [994, 428] on link "2" at bounding box center [993, 428] width 17 height 20
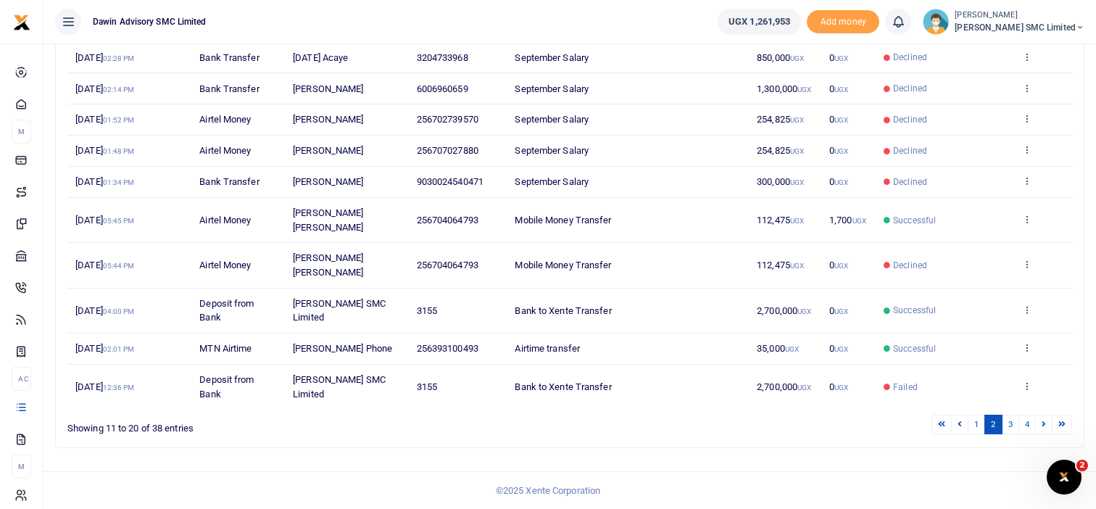
scroll to position [198, 0]
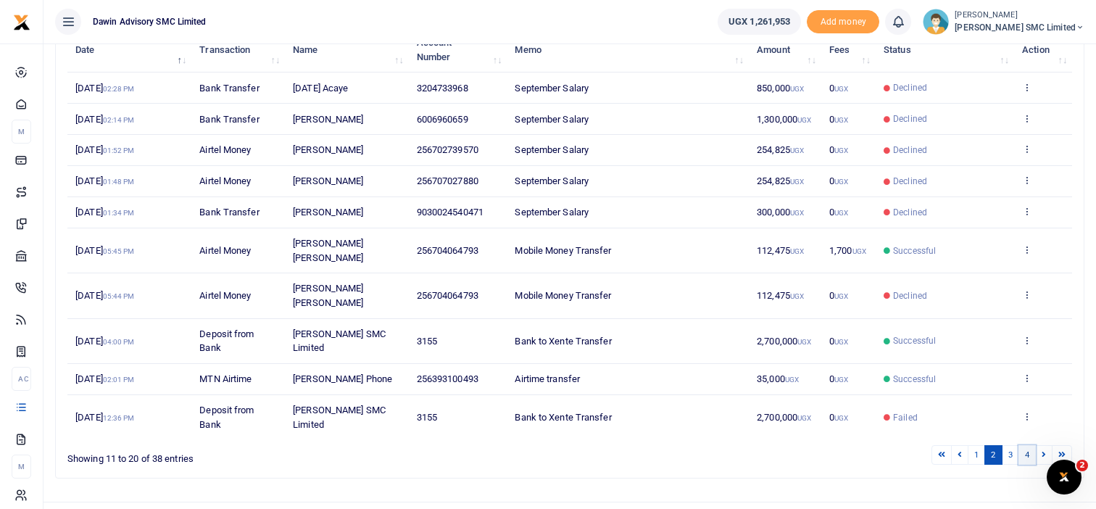
click at [1028, 445] on link "4" at bounding box center [1027, 455] width 17 height 20
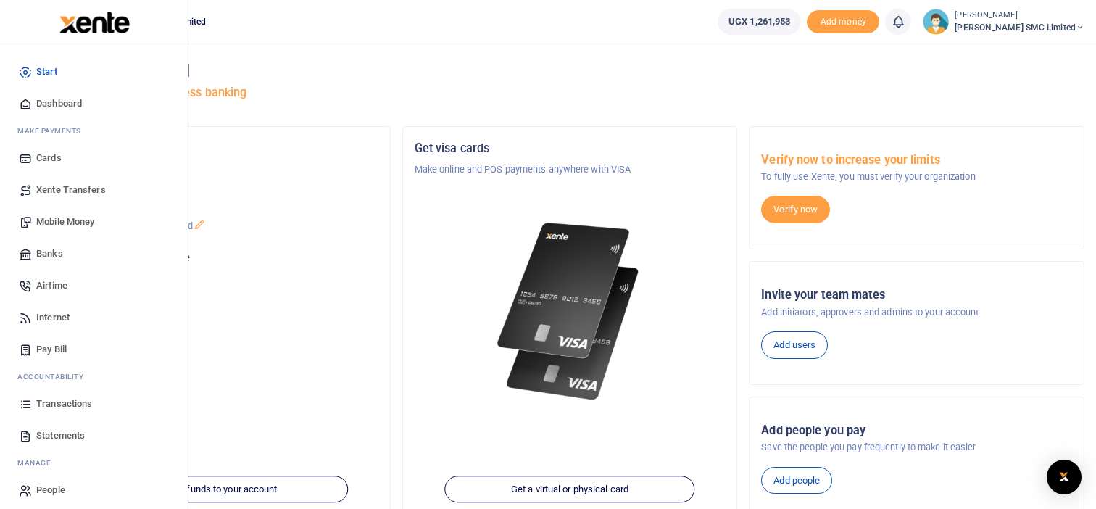
click at [72, 407] on span "Transactions" at bounding box center [64, 404] width 56 height 14
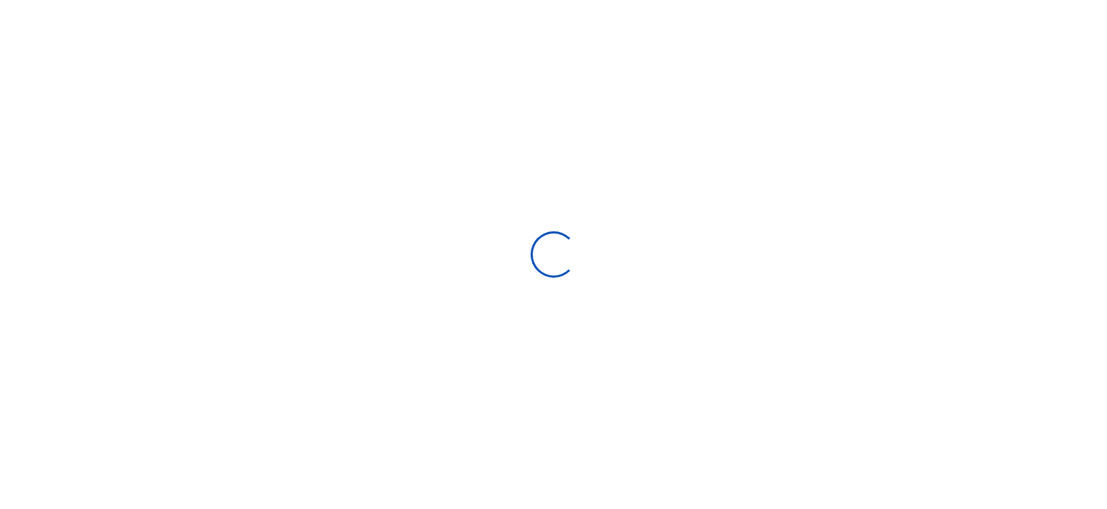
select select
type input "[DATE] - [DATE]"
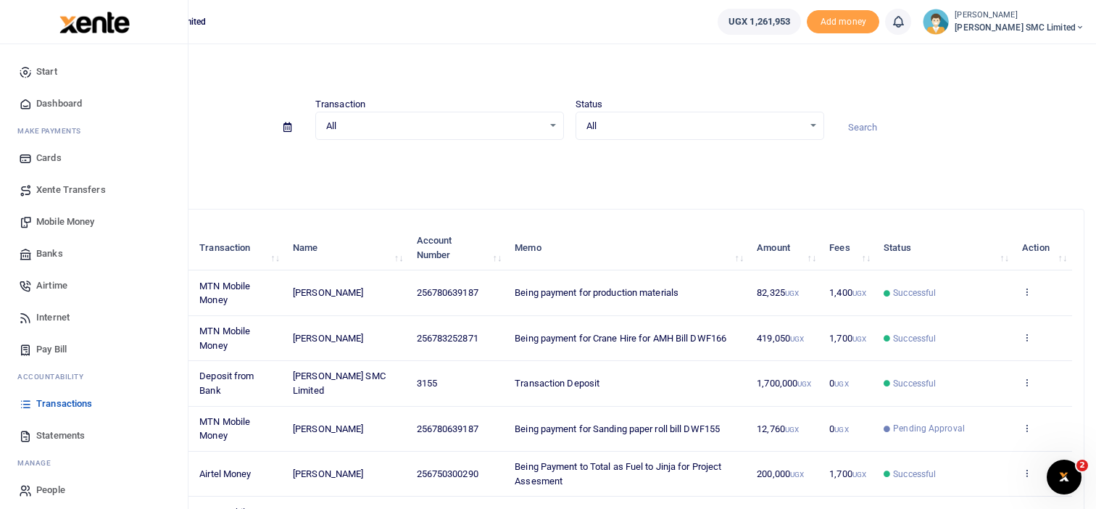
click at [52, 223] on span "Mobile Money" at bounding box center [65, 222] width 58 height 14
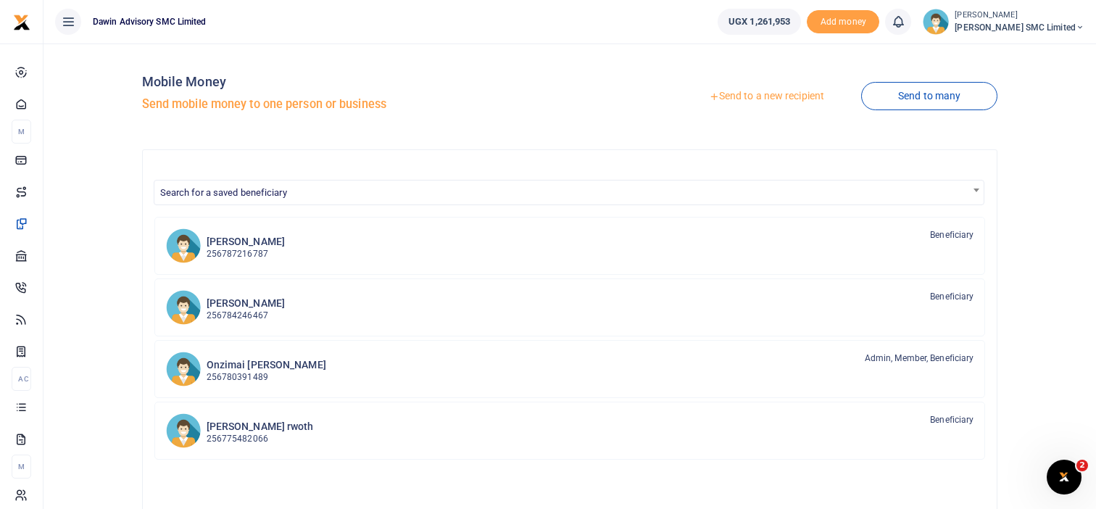
click at [734, 91] on link "Send to a new recipient" at bounding box center [766, 96] width 189 height 26
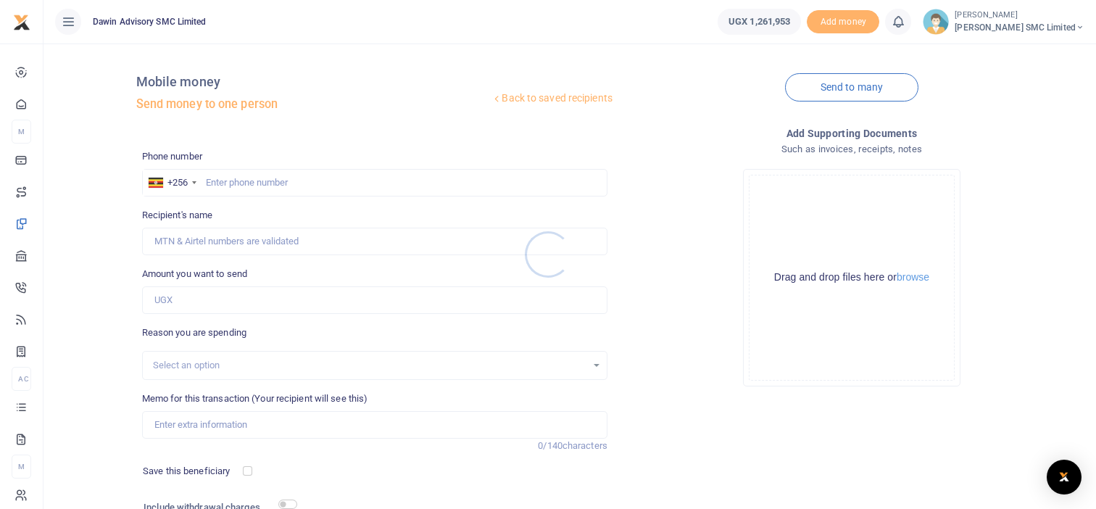
click at [225, 181] on div at bounding box center [548, 254] width 1096 height 509
click at [217, 181] on input "text" at bounding box center [374, 183] width 465 height 28
type input "0789167076"
type input "[PERSON_NAME]"
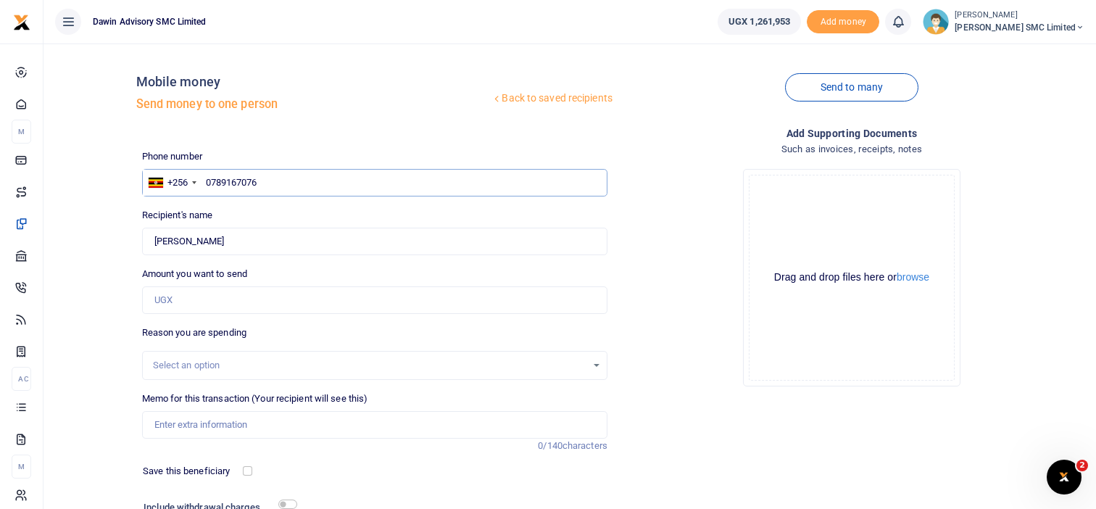
type input "0789167076"
click at [191, 308] on input "Amount you want to send" at bounding box center [374, 300] width 465 height 28
type input "80,000"
click at [228, 428] on input "Memo for this transaction (Your recipient will see this)" at bounding box center [374, 425] width 465 height 28
type input "Being payment for the delivery of door frames to Mr [PERSON_NAME] DWF168"
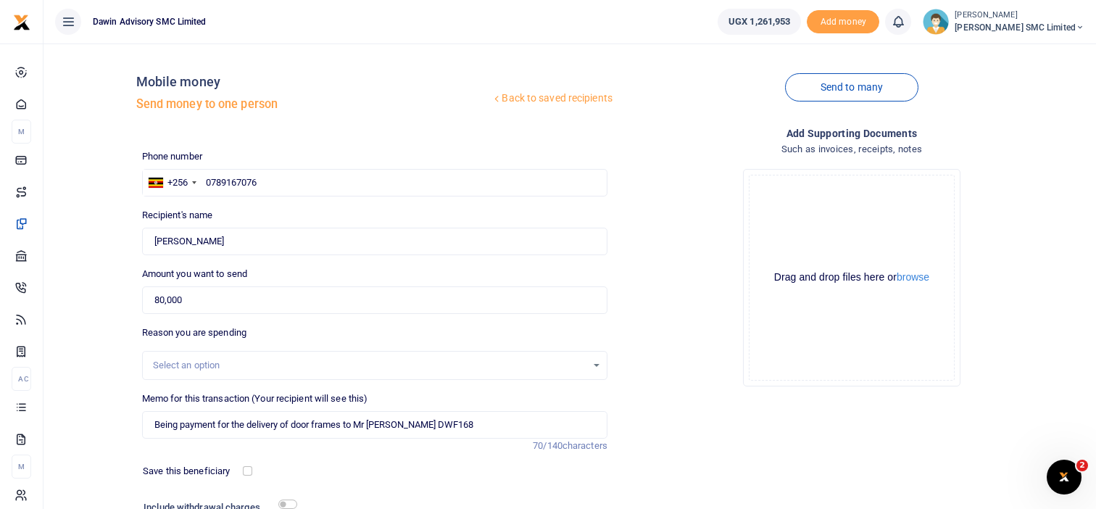
click at [654, 365] on div "Drop your files here Drag and drop files here or browse Powered by Uppy" at bounding box center [851, 277] width 465 height 241
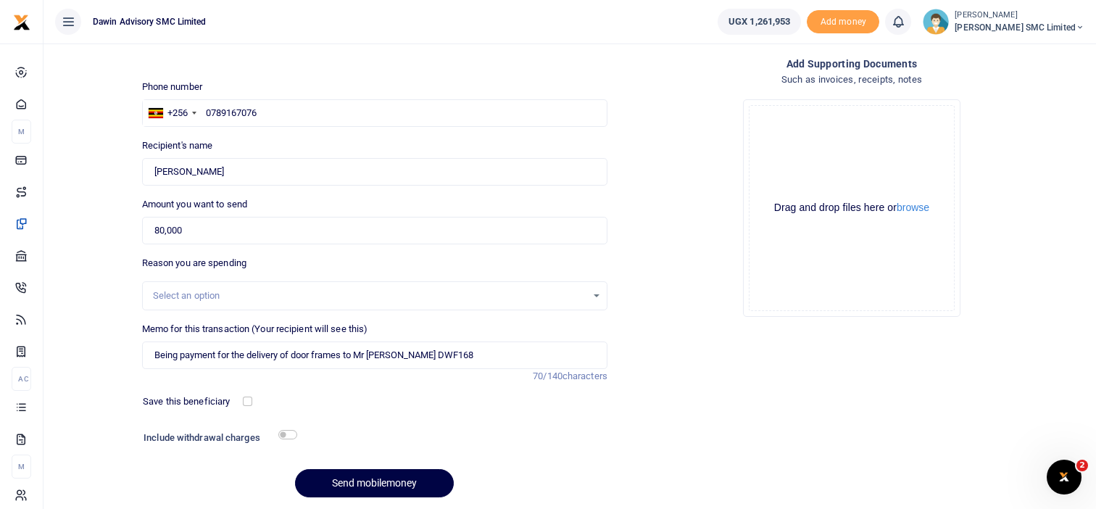
scroll to position [116, 0]
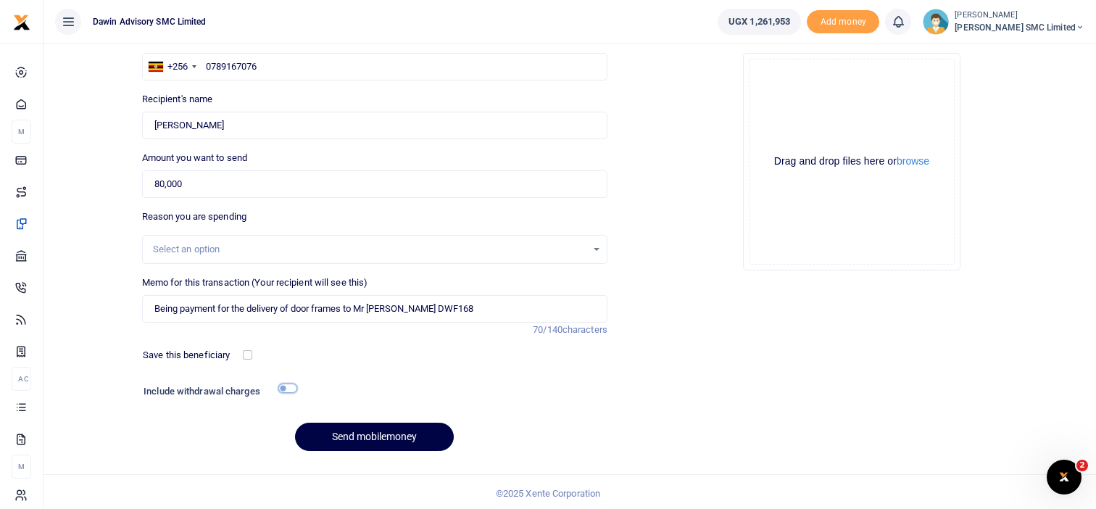
click at [290, 389] on input "checkbox" at bounding box center [287, 388] width 19 height 9
checkbox input "true"
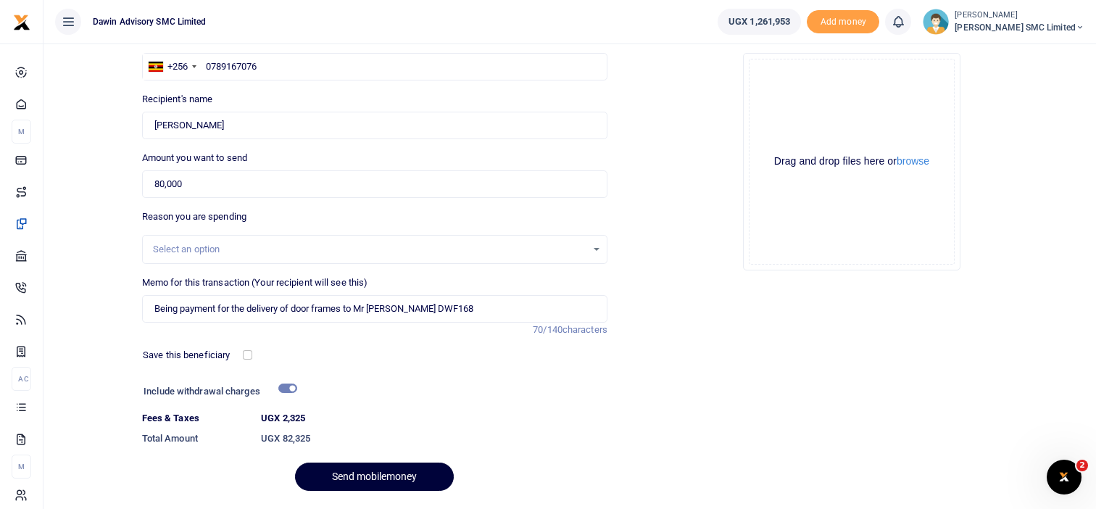
click at [353, 478] on button "Send mobilemoney" at bounding box center [374, 477] width 159 height 28
